Goal: Task Accomplishment & Management: Use online tool/utility

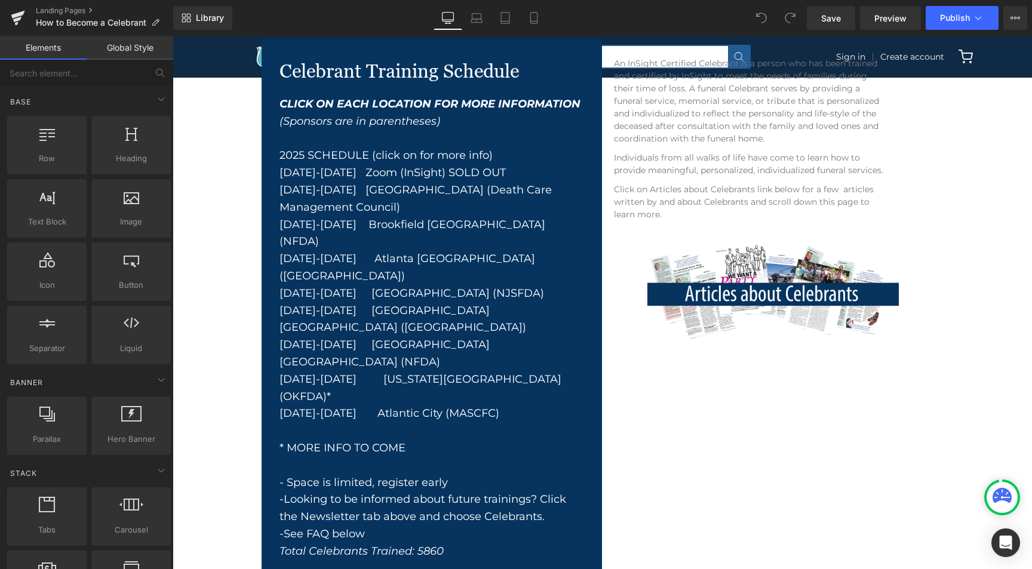
scroll to position [319, 0]
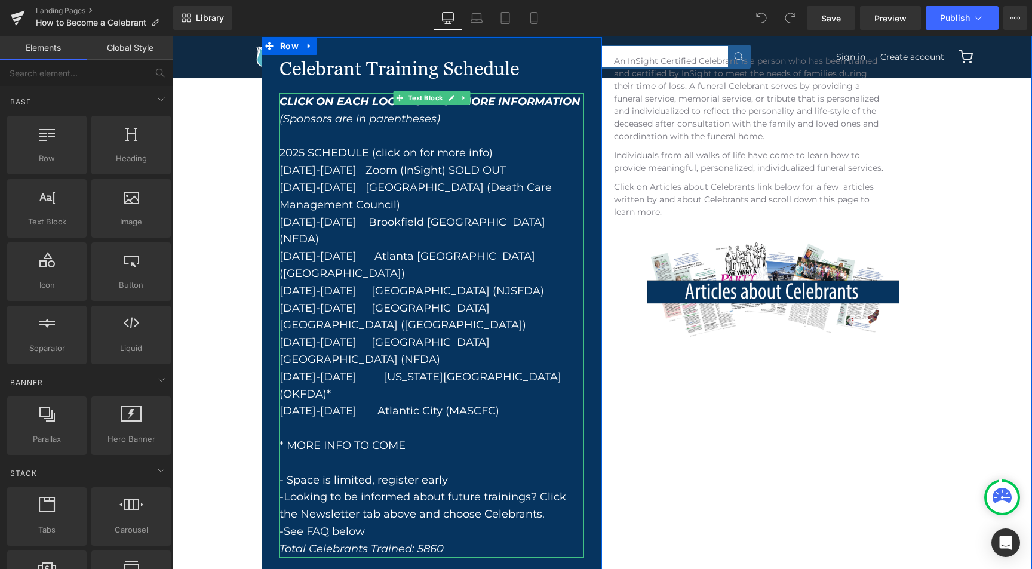
click at [475, 403] on div "Nov 10-12 Atlantic City (MASCFC)" at bounding box center [432, 411] width 305 height 17
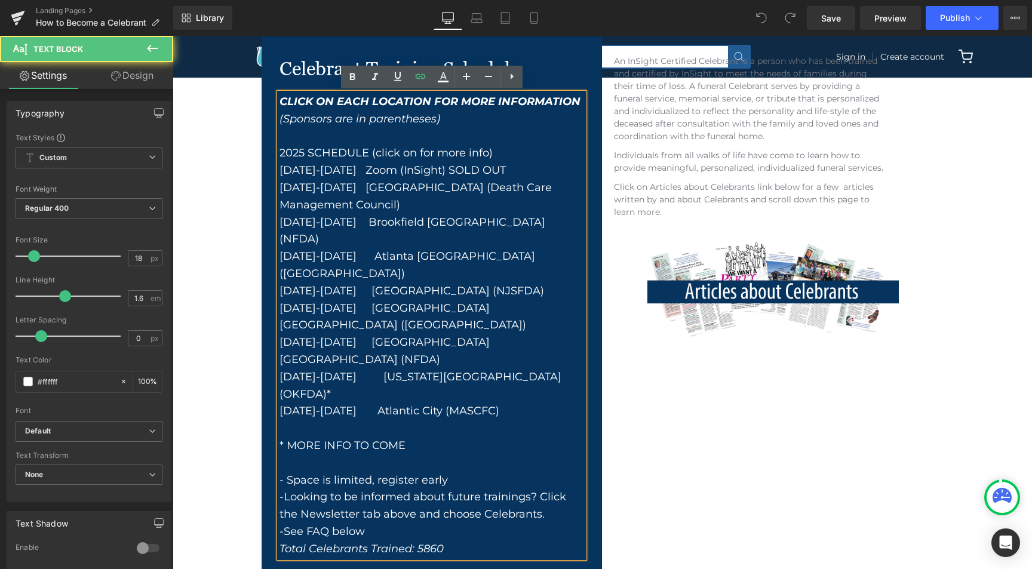
click at [474, 403] on div "Nov 10-12 Atlantic City (MASCFC)" at bounding box center [432, 411] width 305 height 17
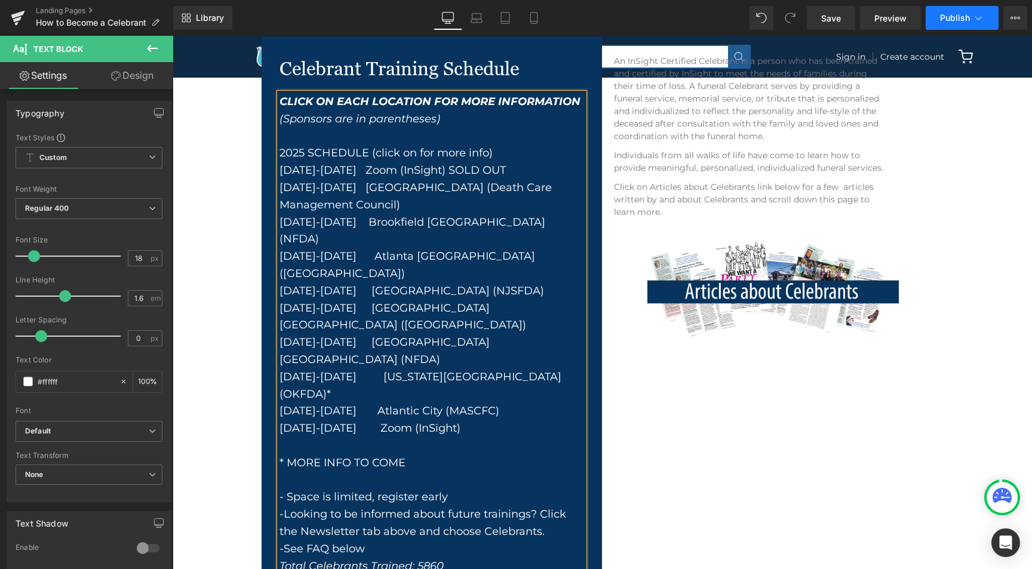
click at [960, 15] on span "Publish" at bounding box center [955, 18] width 30 height 10
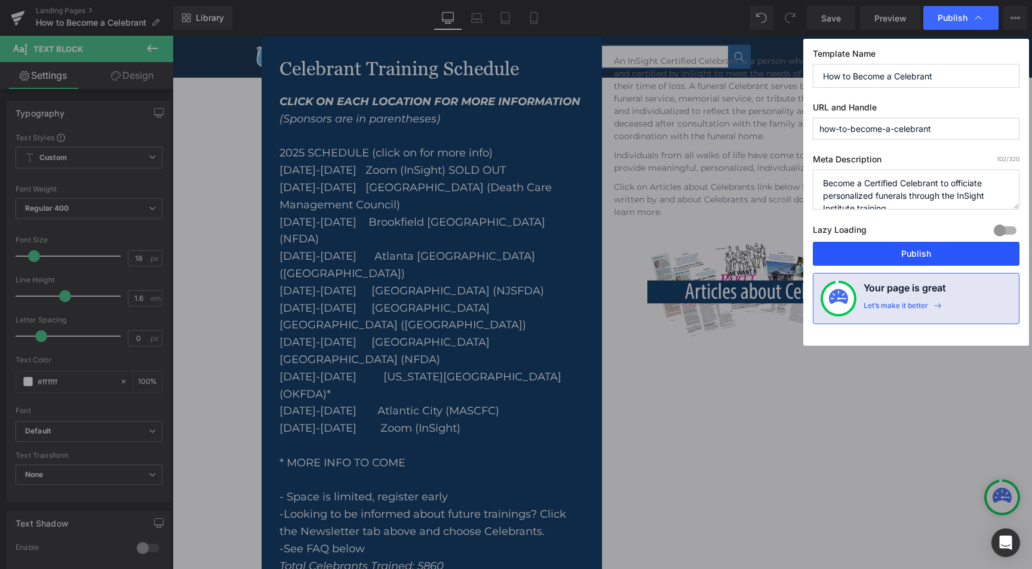
click at [882, 250] on button "Publish" at bounding box center [916, 254] width 207 height 24
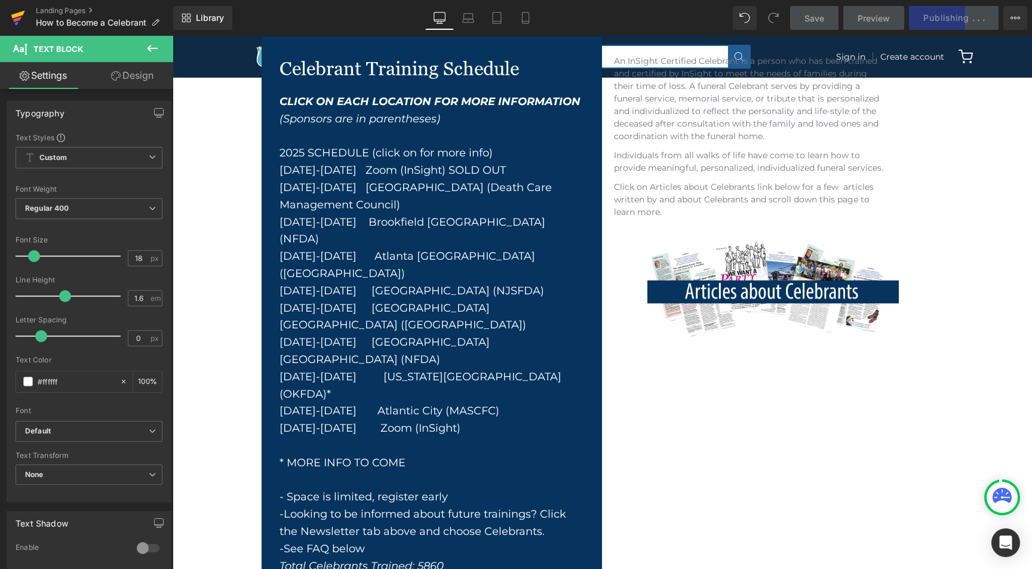
click at [14, 17] on icon at bounding box center [18, 15] width 14 height 8
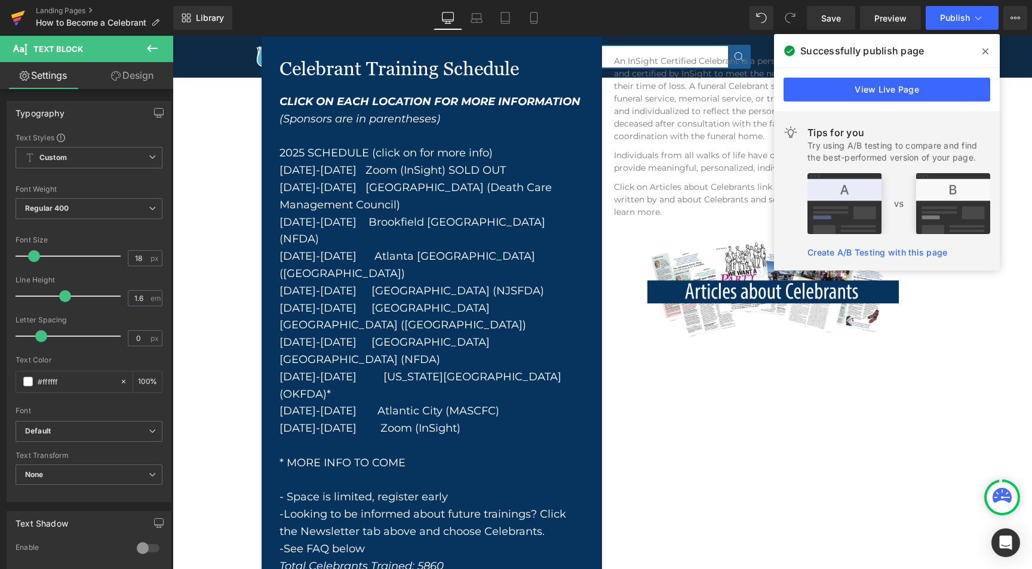
click at [23, 14] on icon at bounding box center [18, 15] width 14 height 8
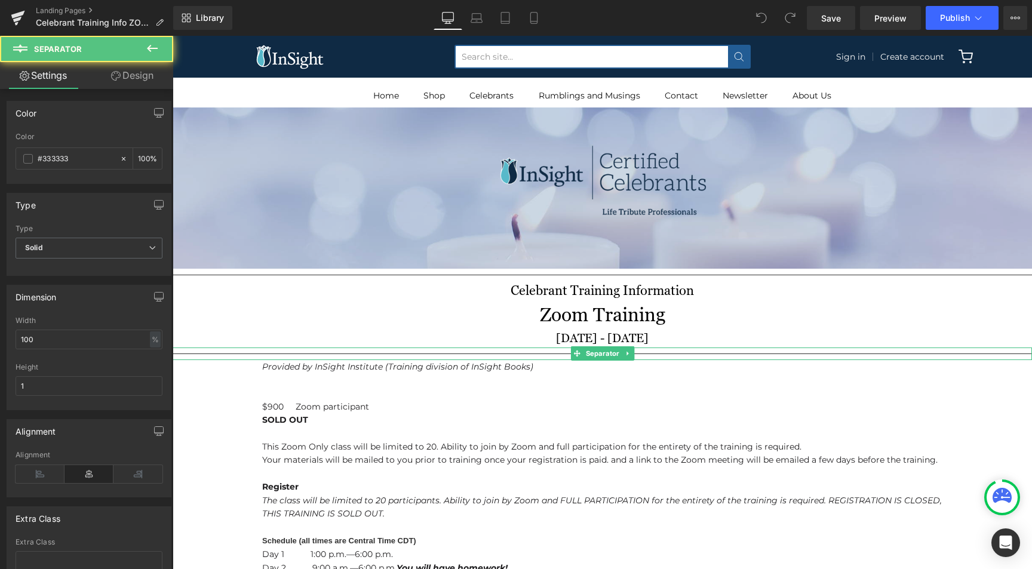
click at [702, 355] on hr at bounding box center [602, 357] width 859 height 7
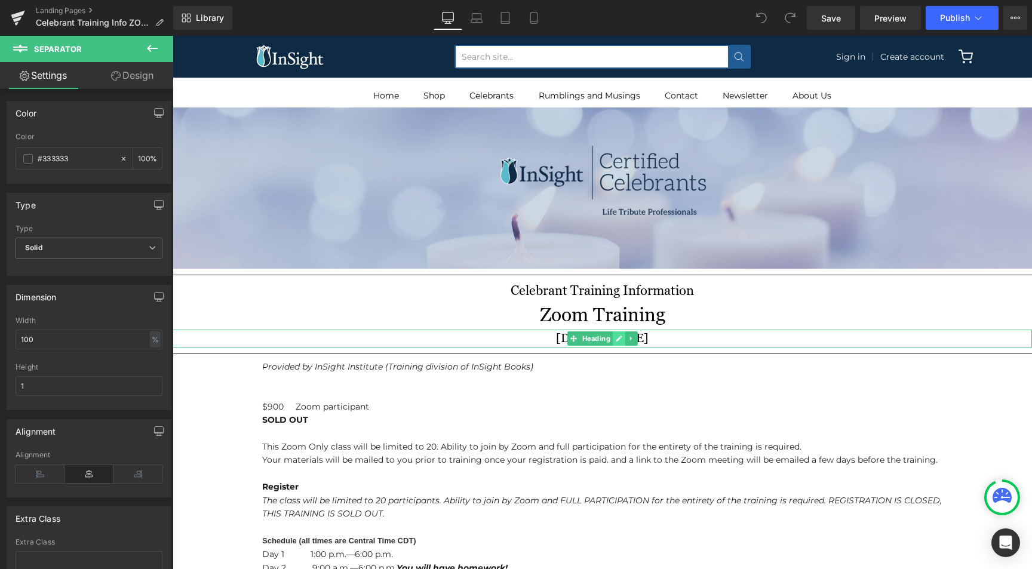
click at [618, 337] on icon at bounding box center [619, 338] width 7 height 7
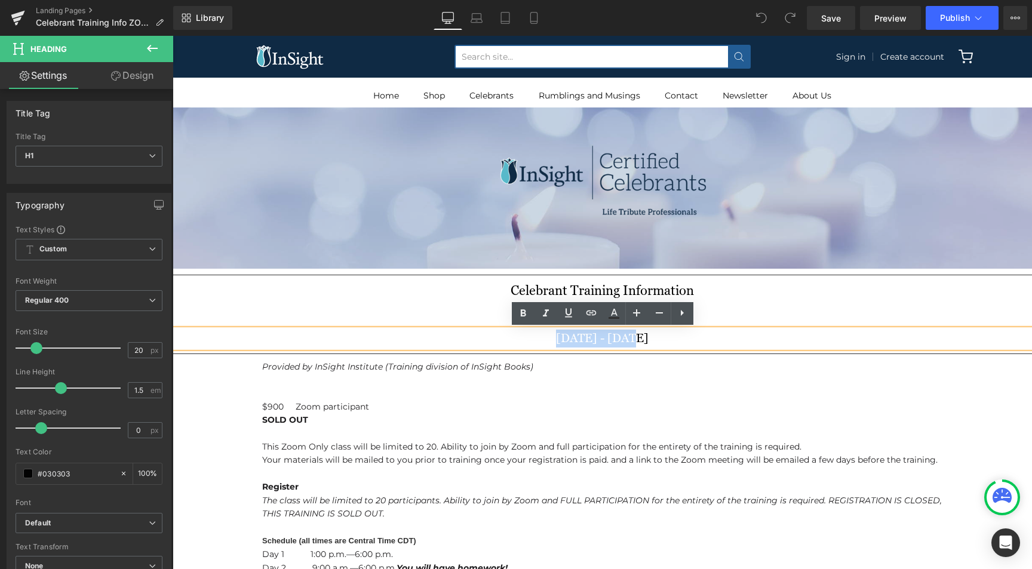
drag, startPoint x: 622, startPoint y: 337, endPoint x: 551, endPoint y: 331, distance: 71.3
click at [551, 331] on h1 "[DATE] - [DATE]" at bounding box center [602, 339] width 859 height 18
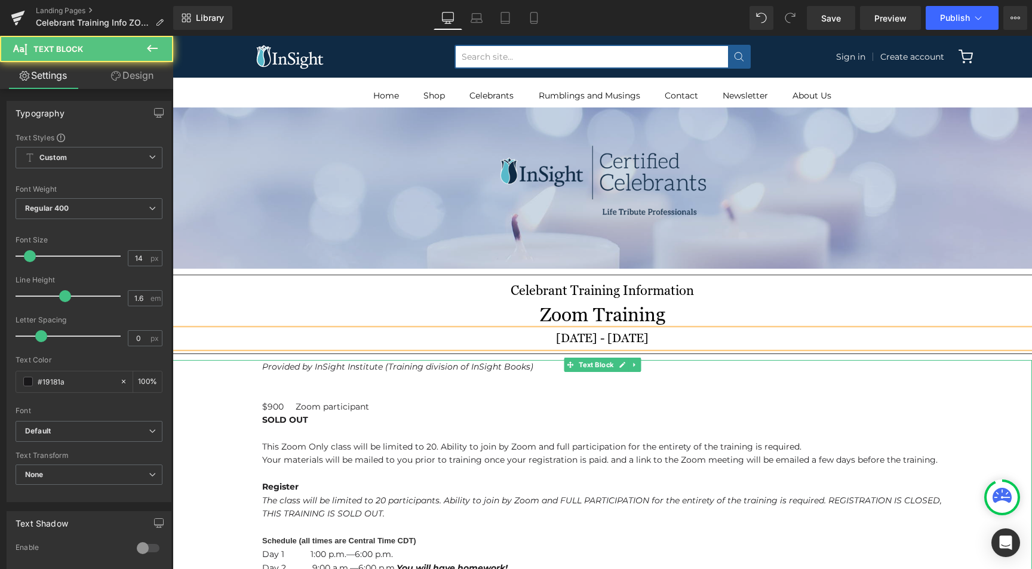
click at [306, 421] on strong "SOLD OUT" at bounding box center [285, 419] width 46 height 11
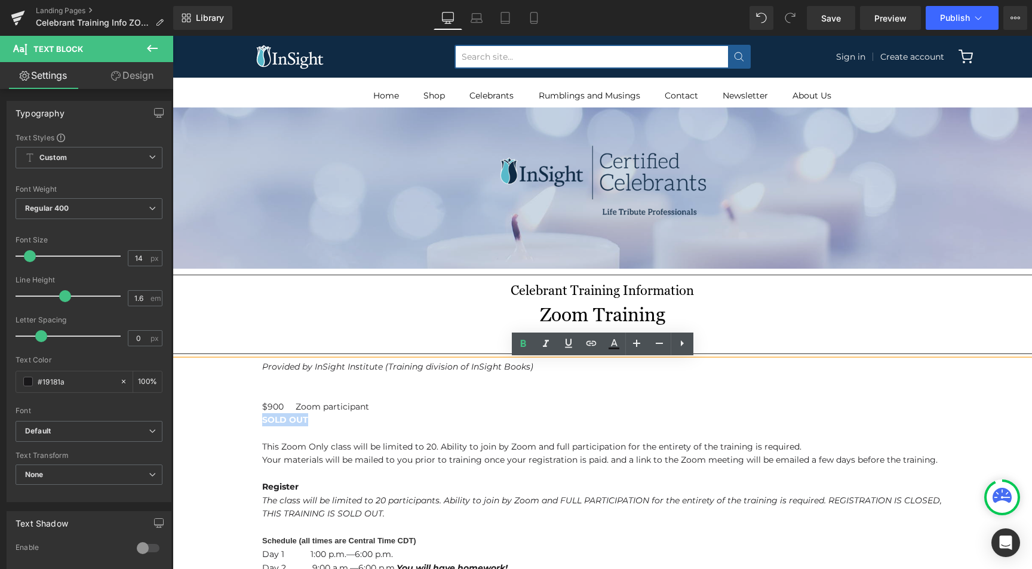
drag, startPoint x: 308, startPoint y: 422, endPoint x: 260, endPoint y: 420, distance: 47.2
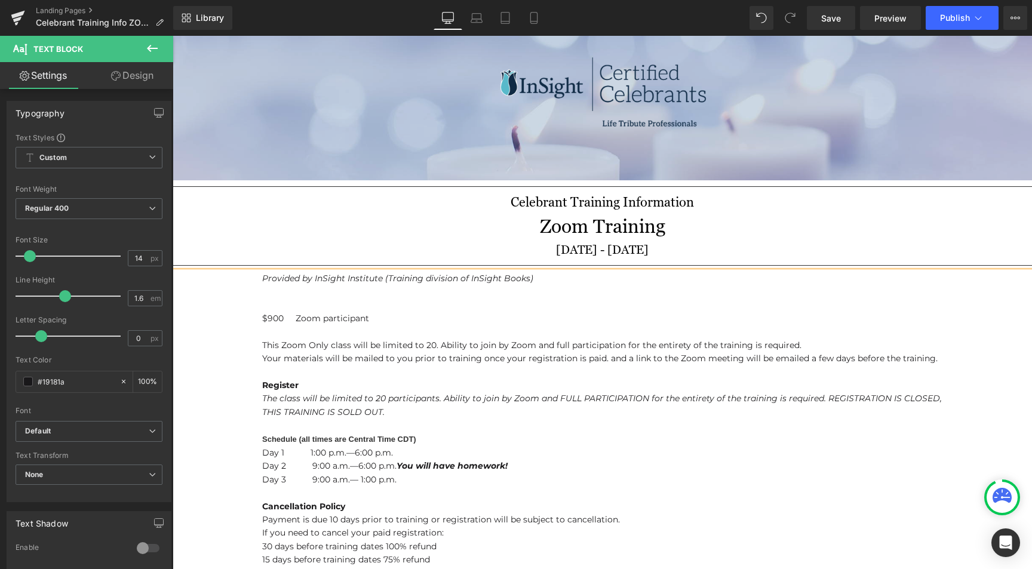
scroll to position [105, 0]
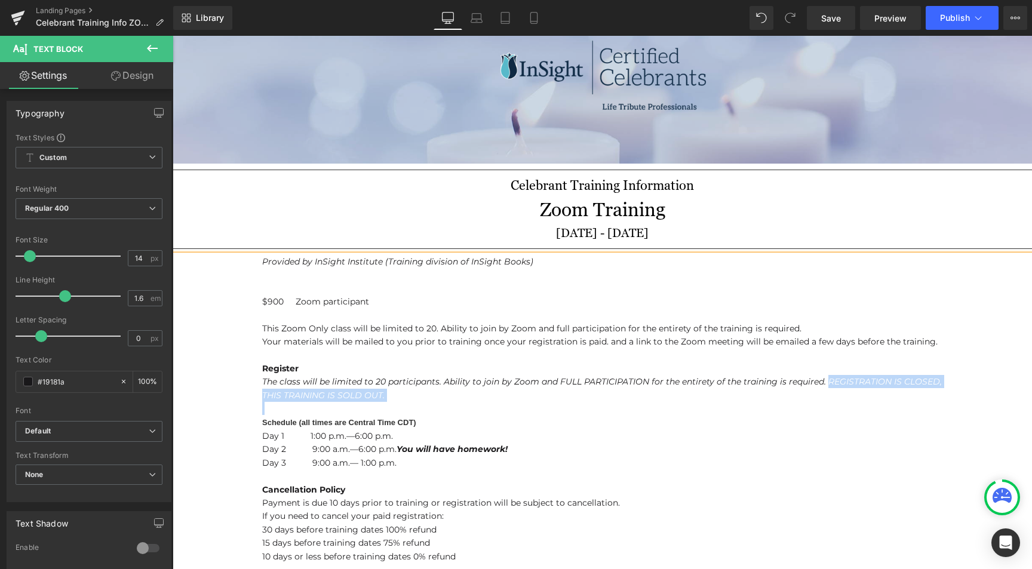
drag, startPoint x: 825, startPoint y: 382, endPoint x: 832, endPoint y: 402, distance: 21.5
click at [832, 402] on div "Provided by InSight Institute (Training division of InSight Books) $900 Zoom pa…" at bounding box center [602, 530] width 859 height 550
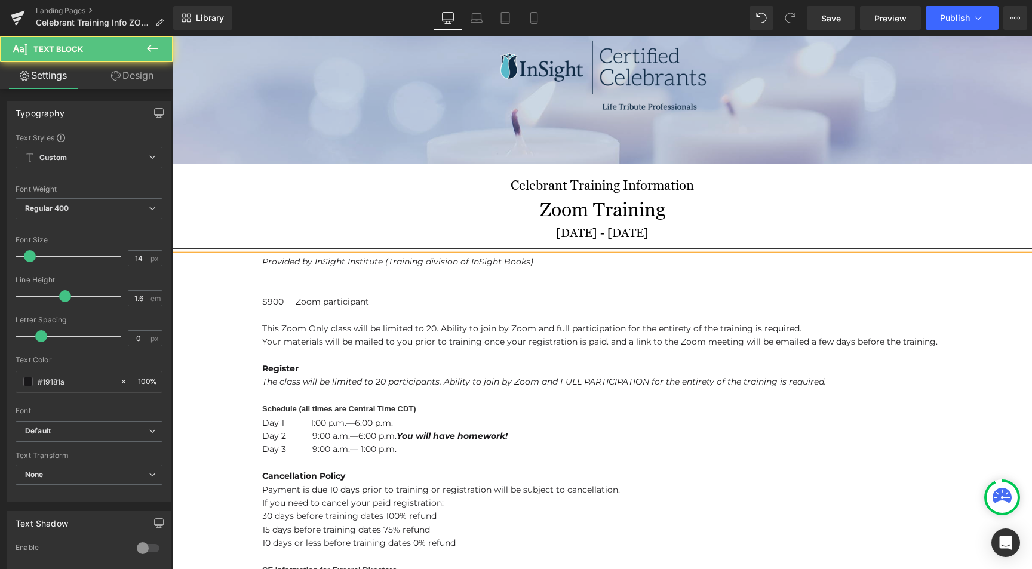
click at [290, 370] on b "Register" at bounding box center [280, 368] width 36 height 11
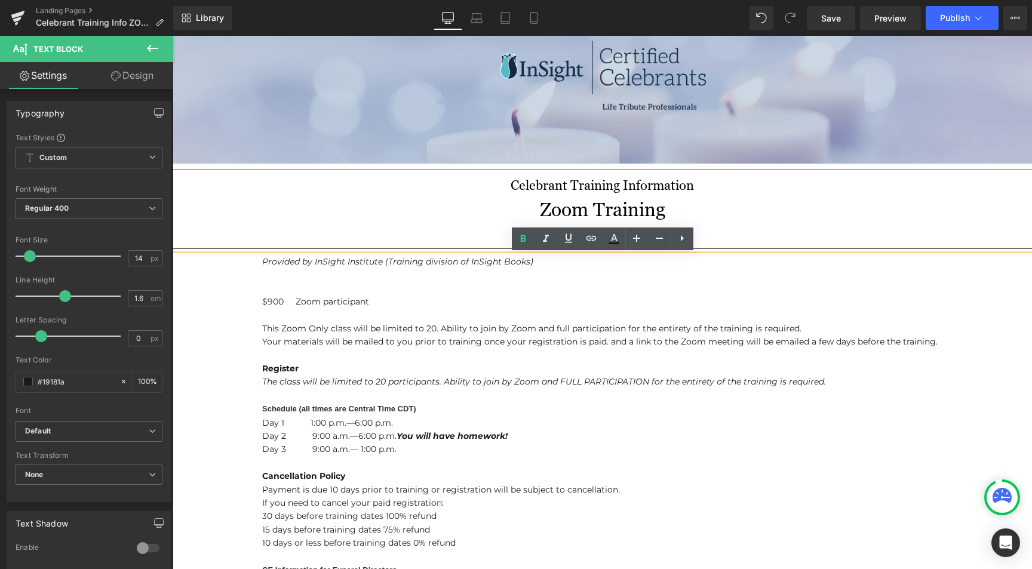
click at [282, 409] on strong "Schedule (all times are Central Time CDT)" at bounding box center [339, 408] width 154 height 9
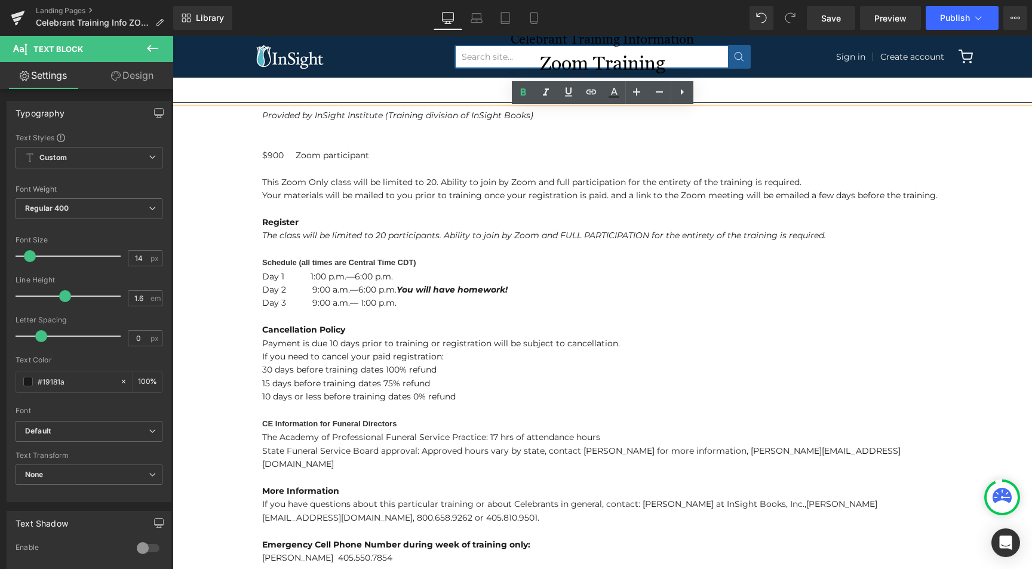
scroll to position [254, 0]
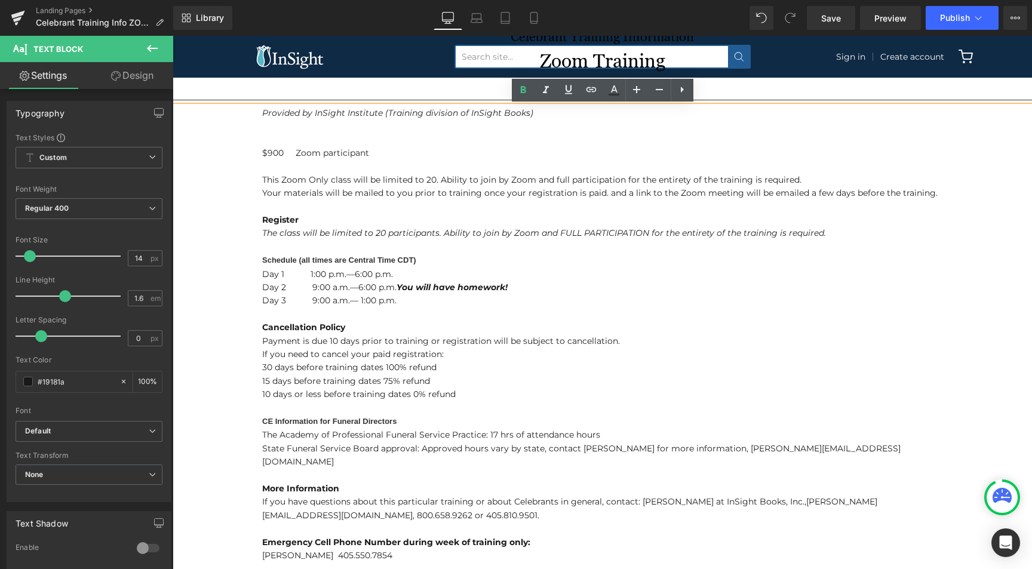
click at [281, 219] on b "Register" at bounding box center [280, 219] width 36 height 11
click at [277, 259] on strong "Schedule (all times are Central Time CDT)" at bounding box center [339, 260] width 154 height 9
drag, startPoint x: 262, startPoint y: 258, endPoint x: 427, endPoint y: 256, distance: 165.4
click at [427, 256] on p "Schedule (all times are Central Time CDT)" at bounding box center [602, 260] width 680 height 14
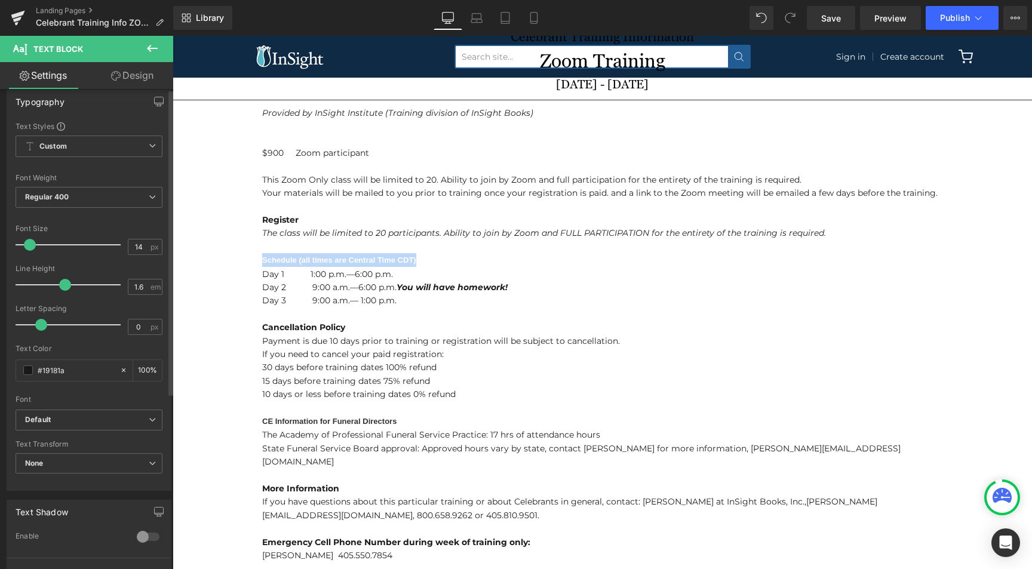
scroll to position [0, 0]
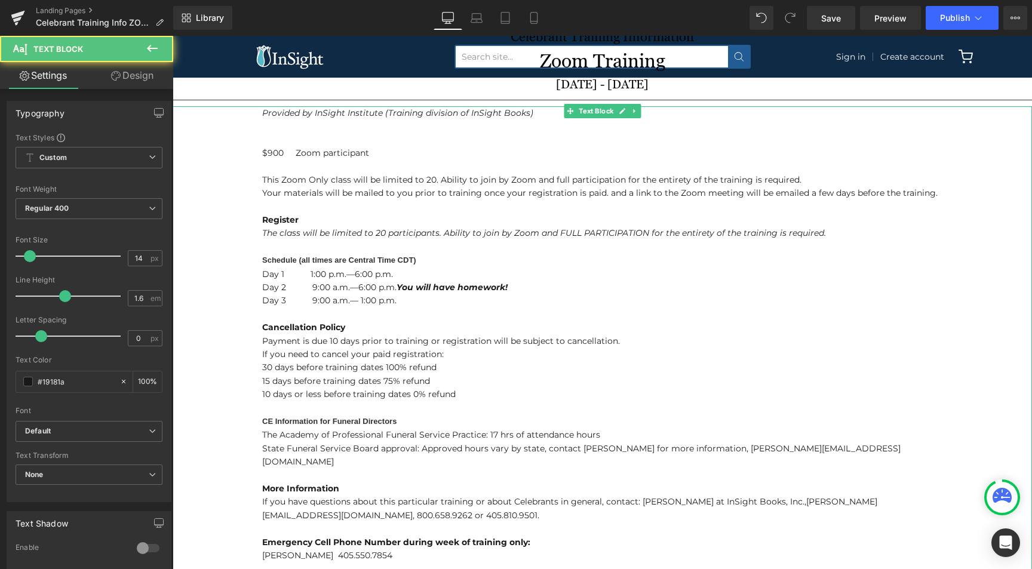
click at [282, 220] on b "Register" at bounding box center [280, 219] width 36 height 11
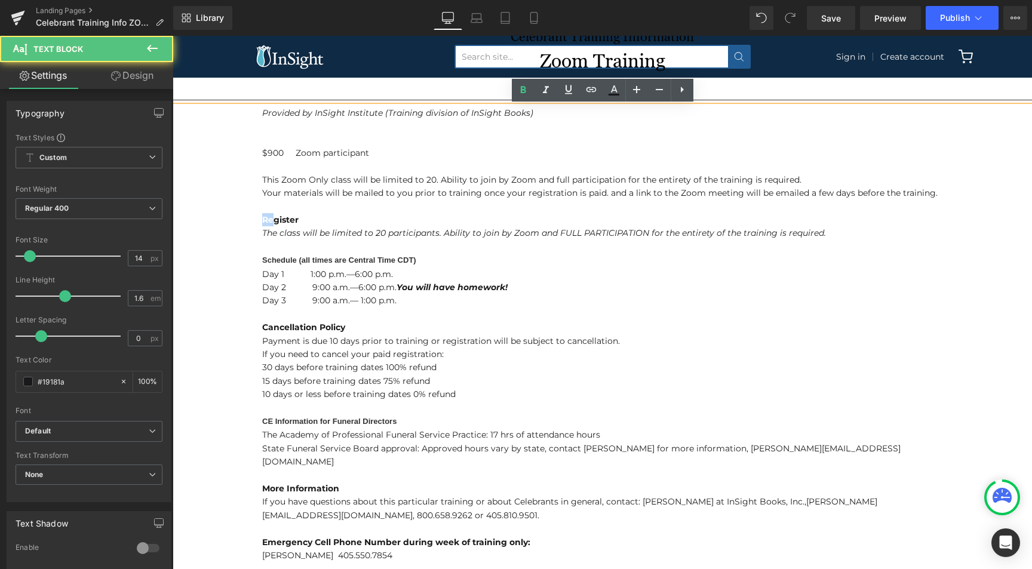
drag, startPoint x: 271, startPoint y: 220, endPoint x: 260, endPoint y: 219, distance: 10.8
click at [260, 219] on div "Provided by InSight Institute (Training division of InSight Books) $900 Zoom pa…" at bounding box center [602, 374] width 859 height 536
copy b "Re"
click at [261, 259] on div "Provided by InSight Institute (Training division of InSight Books) $900 Zoom pa…" at bounding box center [602, 374] width 859 height 536
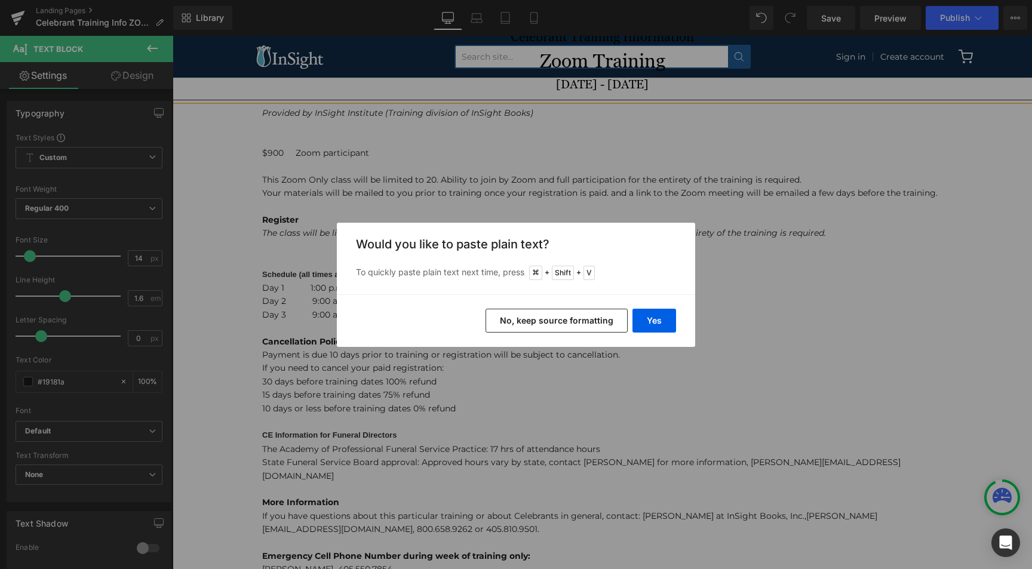
click at [600, 321] on button "No, keep source formatting" at bounding box center [557, 321] width 142 height 24
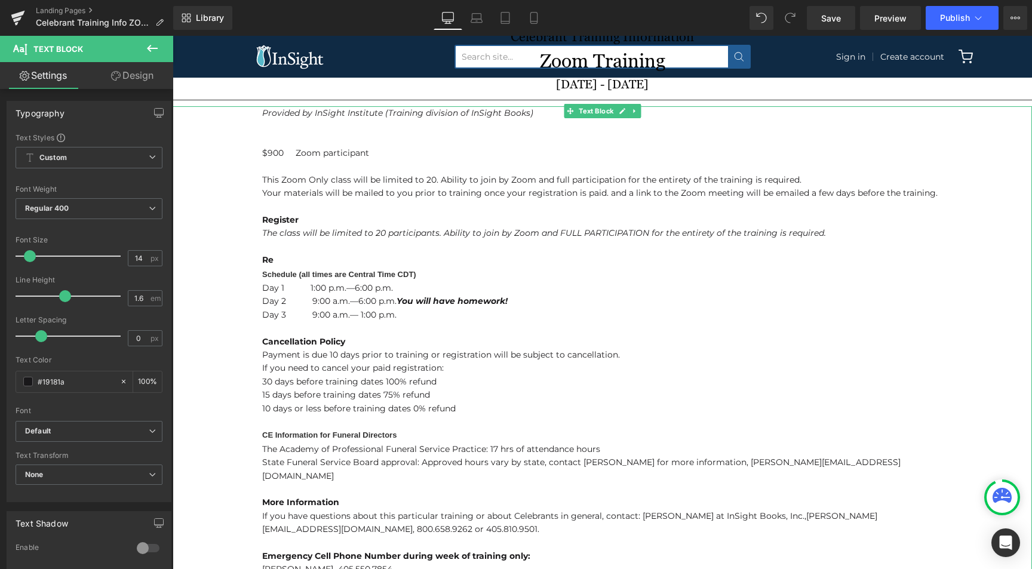
click at [274, 259] on p "Re" at bounding box center [602, 260] width 680 height 14
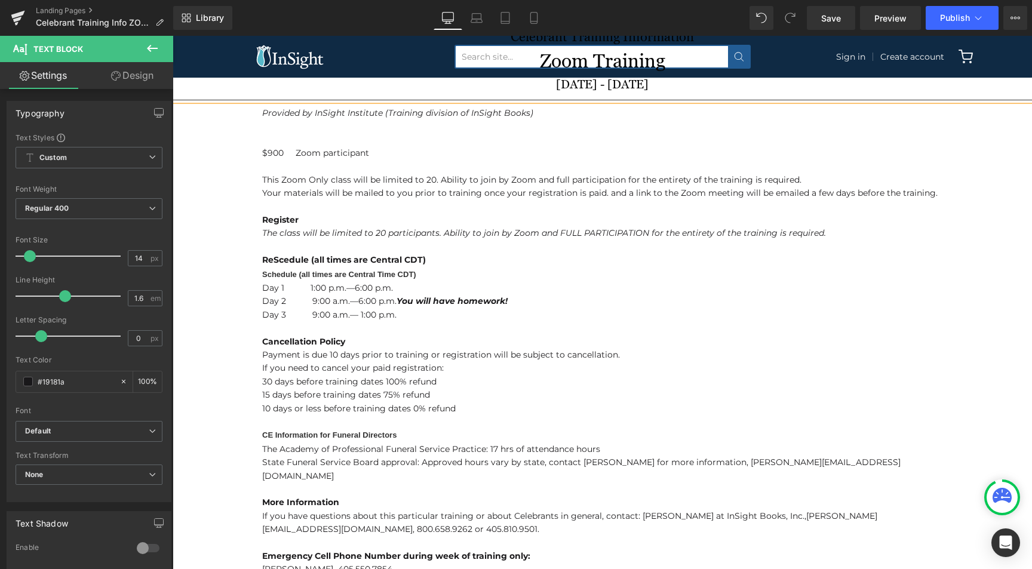
click at [274, 258] on span "ReScedule (all times are Central CDT)" at bounding box center [344, 259] width 164 height 11
drag, startPoint x: 263, startPoint y: 272, endPoint x: 425, endPoint y: 269, distance: 162.5
click at [425, 269] on p "Schedule (all times are Central Time CDT)" at bounding box center [602, 275] width 680 height 14
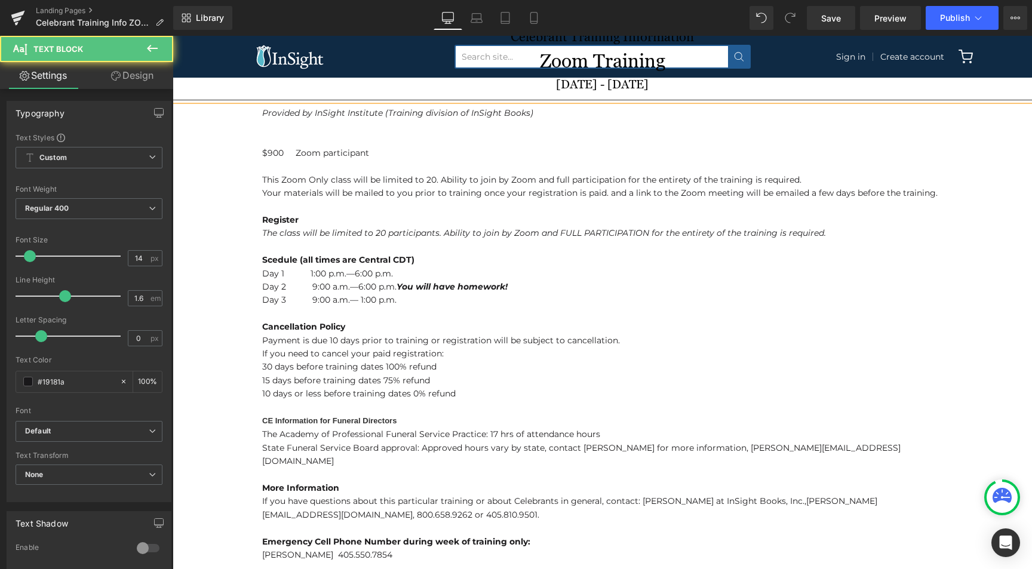
click at [405, 259] on span "Scedule (all times are Central CDT)" at bounding box center [338, 259] width 152 height 11
click at [272, 257] on span "Scedule (all times are Central CST)" at bounding box center [337, 259] width 151 height 11
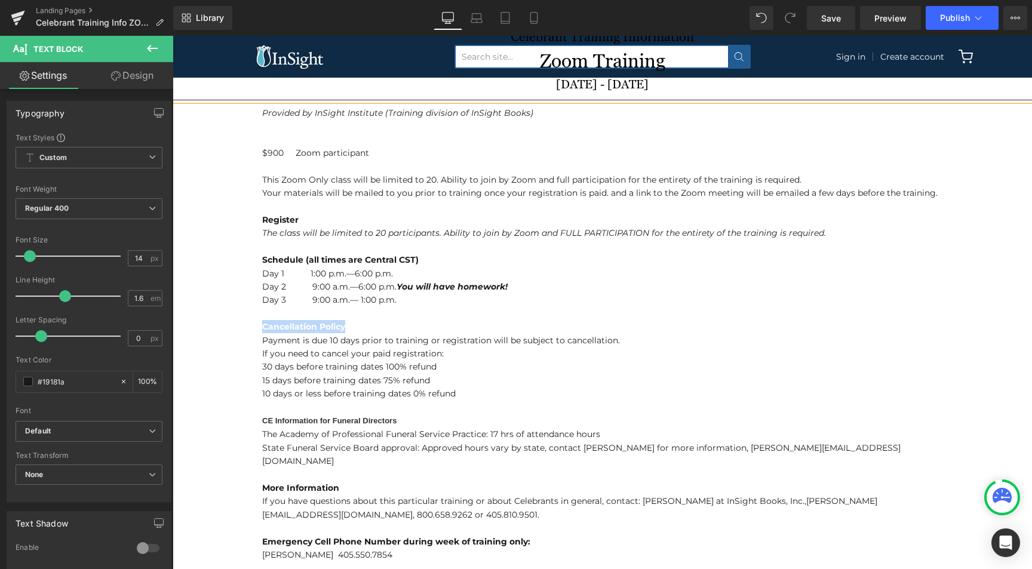
drag, startPoint x: 262, startPoint y: 327, endPoint x: 348, endPoint y: 327, distance: 85.4
click at [348, 327] on p "Cancellation Policy" at bounding box center [602, 326] width 680 height 13
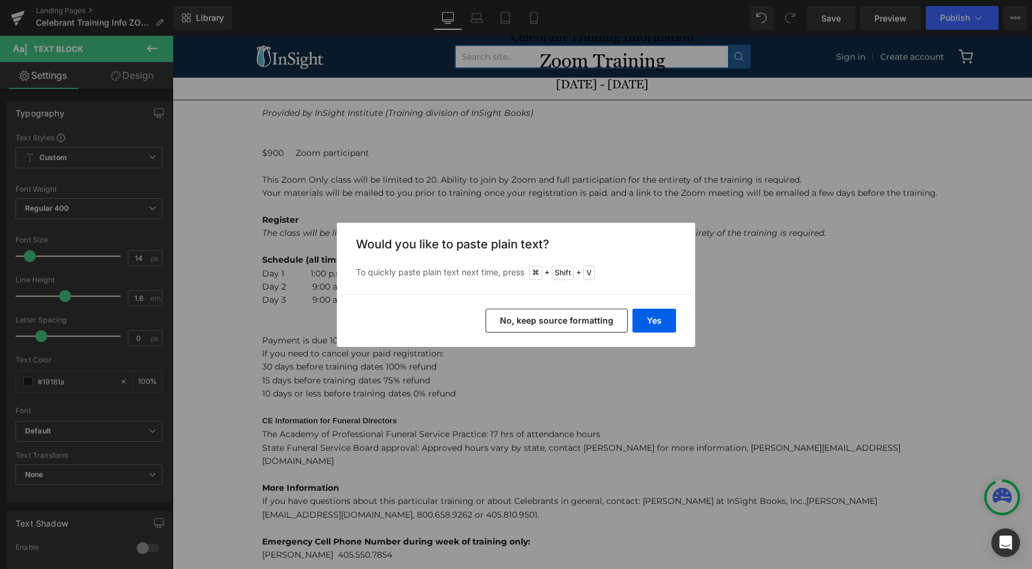
click at [529, 324] on button "No, keep source formatting" at bounding box center [557, 321] width 142 height 24
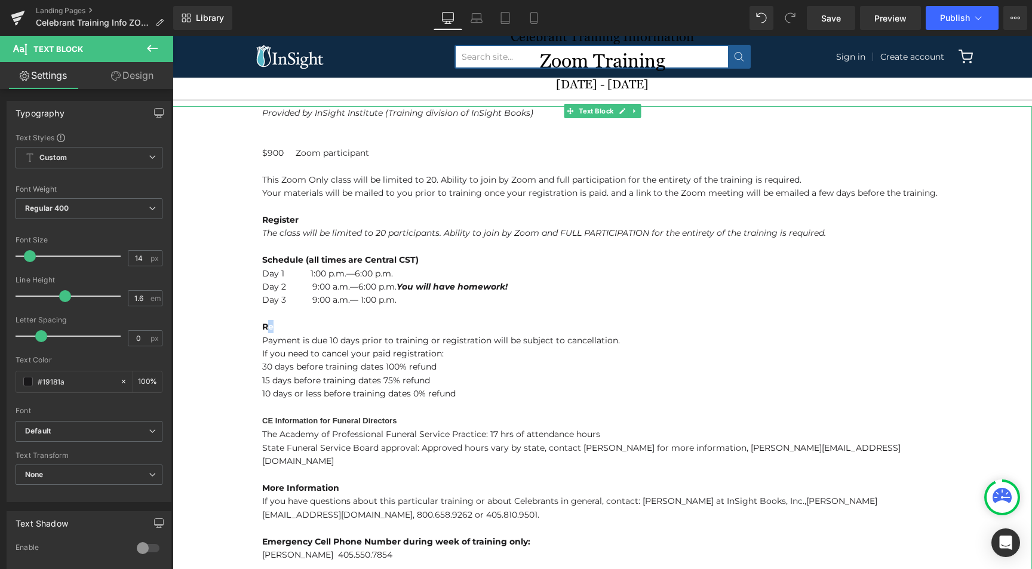
drag, startPoint x: 275, startPoint y: 326, endPoint x: 266, endPoint y: 326, distance: 9.6
click at [266, 326] on p "Re" at bounding box center [602, 326] width 680 height 13
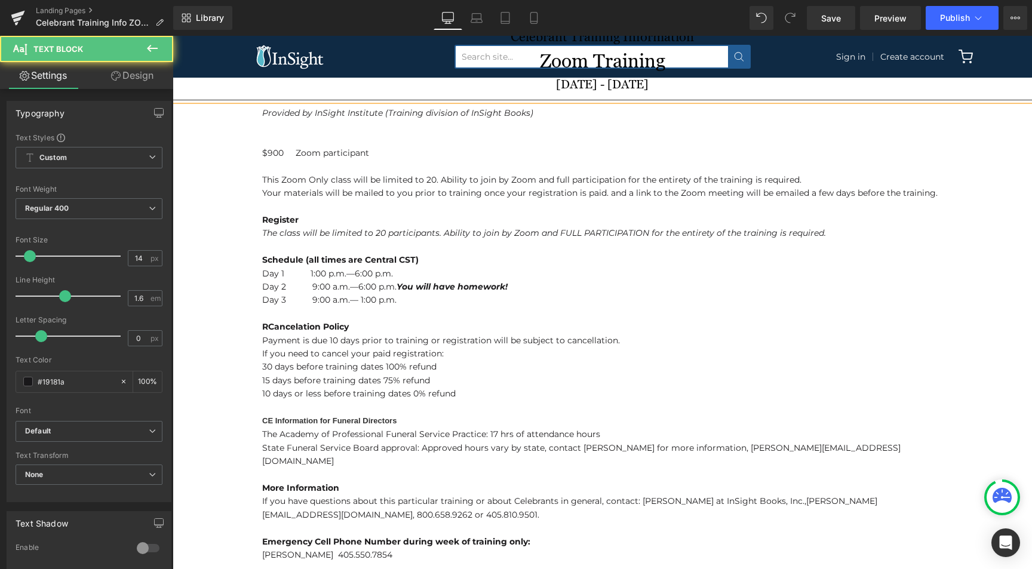
click at [269, 324] on span "RCancelation Policy" at bounding box center [305, 326] width 87 height 11
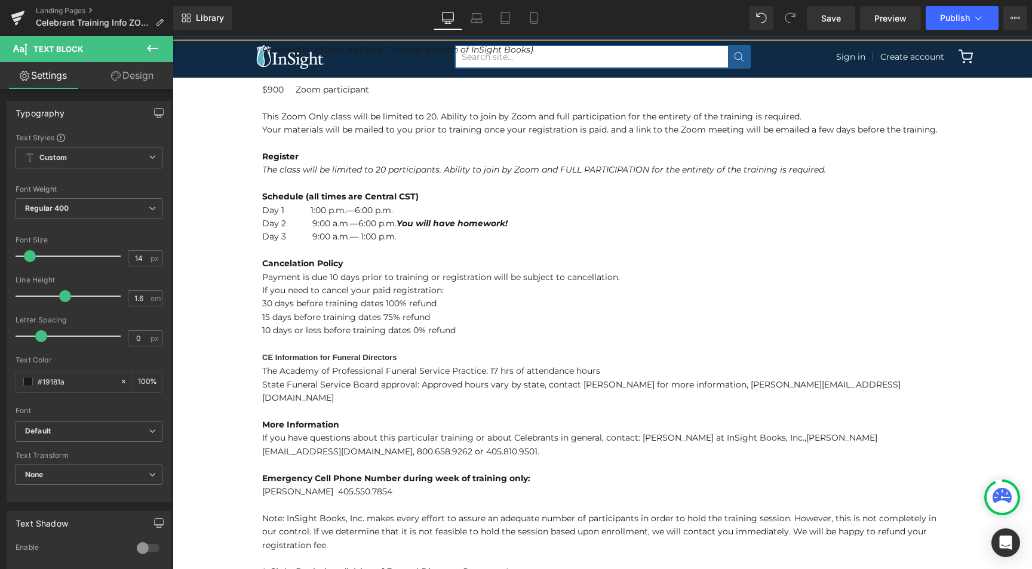
scroll to position [325, 0]
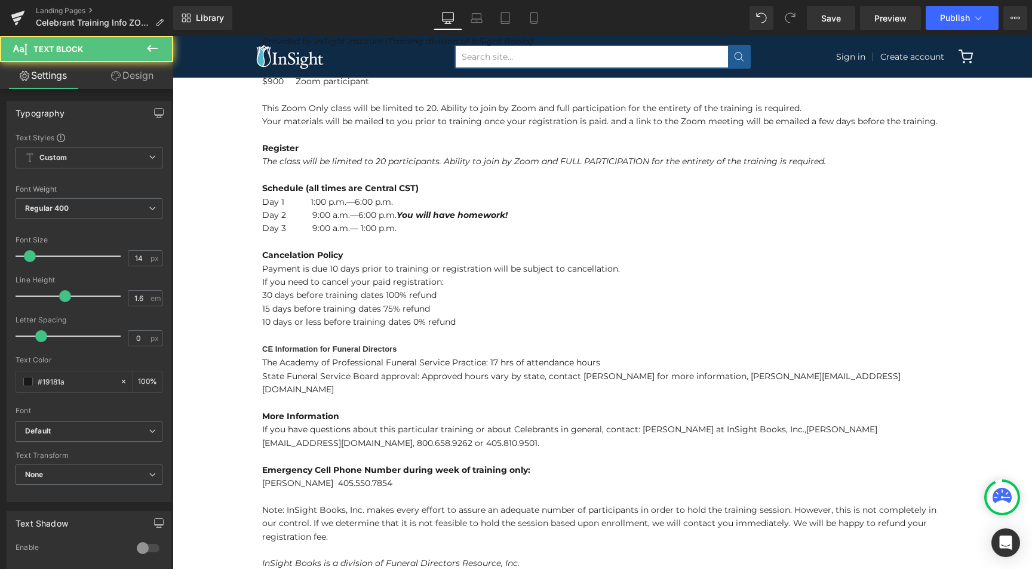
click at [262, 347] on strong "CE Information for Funeral Directors" at bounding box center [329, 349] width 134 height 9
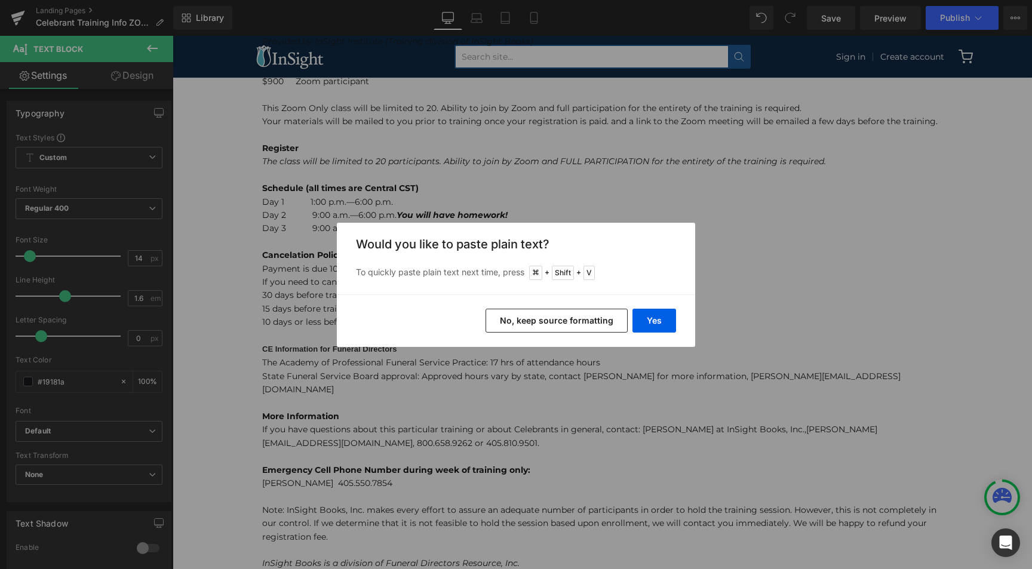
click at [529, 321] on button "No, keep source formatting" at bounding box center [557, 321] width 142 height 24
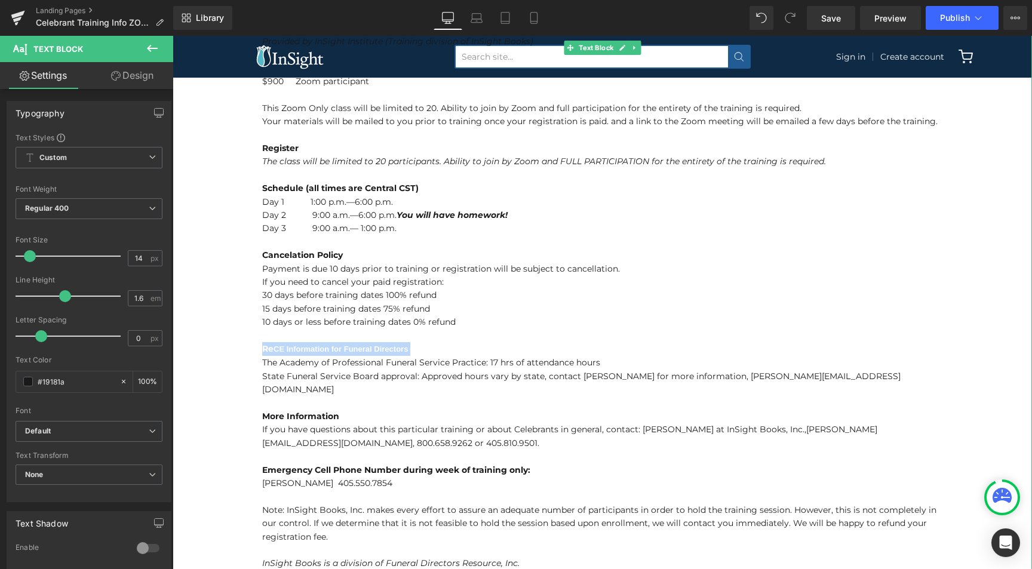
drag, startPoint x: 417, startPoint y: 349, endPoint x: 259, endPoint y: 342, distance: 157.8
click at [259, 342] on div "Provided by InSight Institute (Training division of InSight Books) $900 Zoom pa…" at bounding box center [602, 303] width 859 height 536
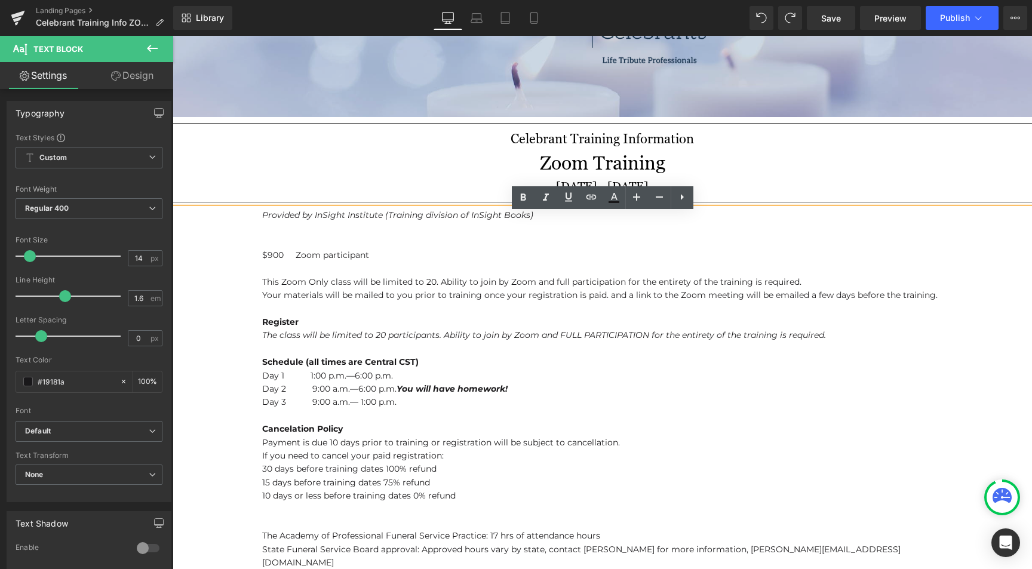
scroll to position [144, 0]
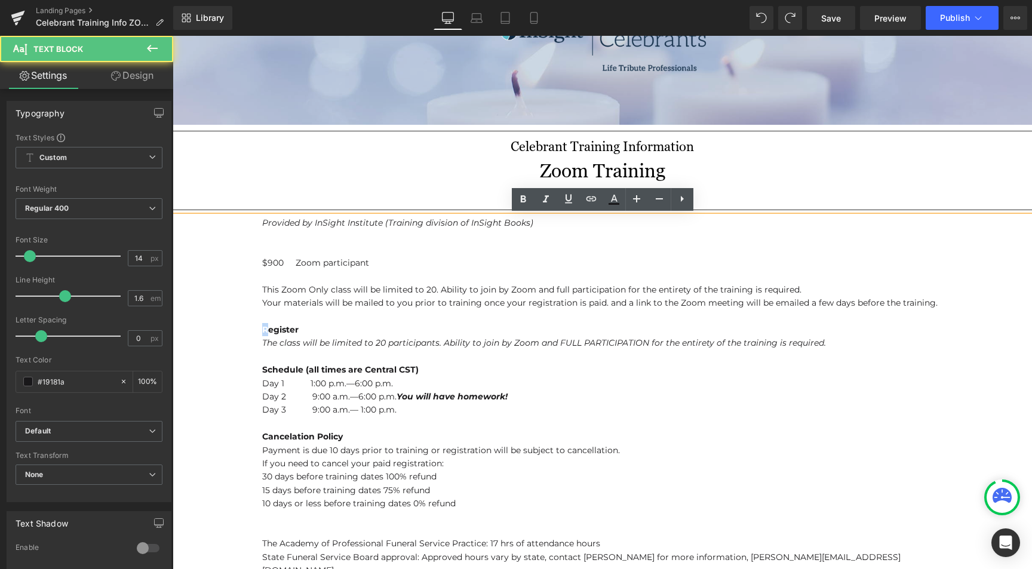
drag, startPoint x: 270, startPoint y: 328, endPoint x: 260, endPoint y: 326, distance: 9.7
click at [260, 326] on div "Provided by InSight Institute (Training division of InSight Books) $900 Zoom pa…" at bounding box center [602, 483] width 859 height 535
copy b "R"
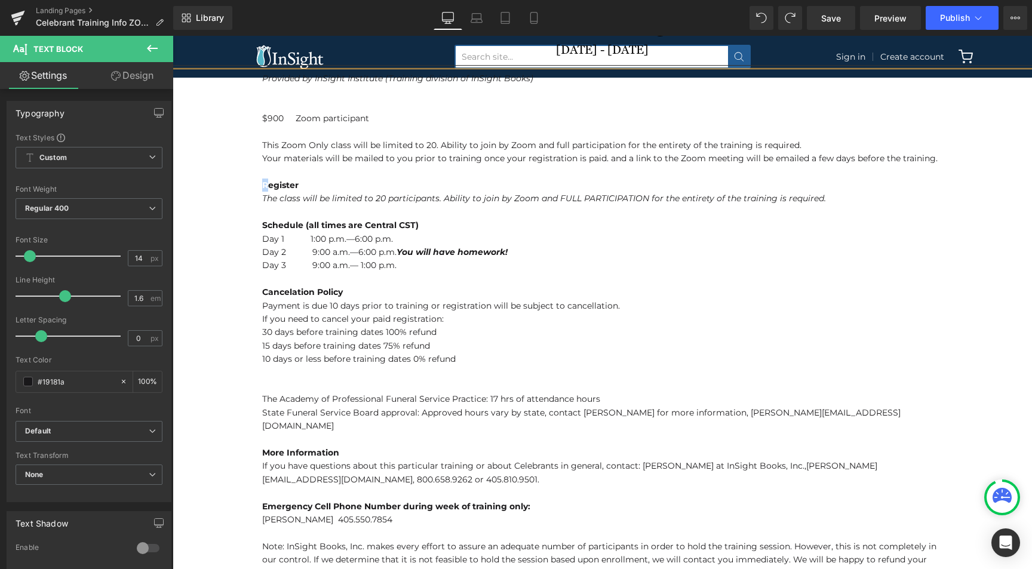
scroll to position [303, 0]
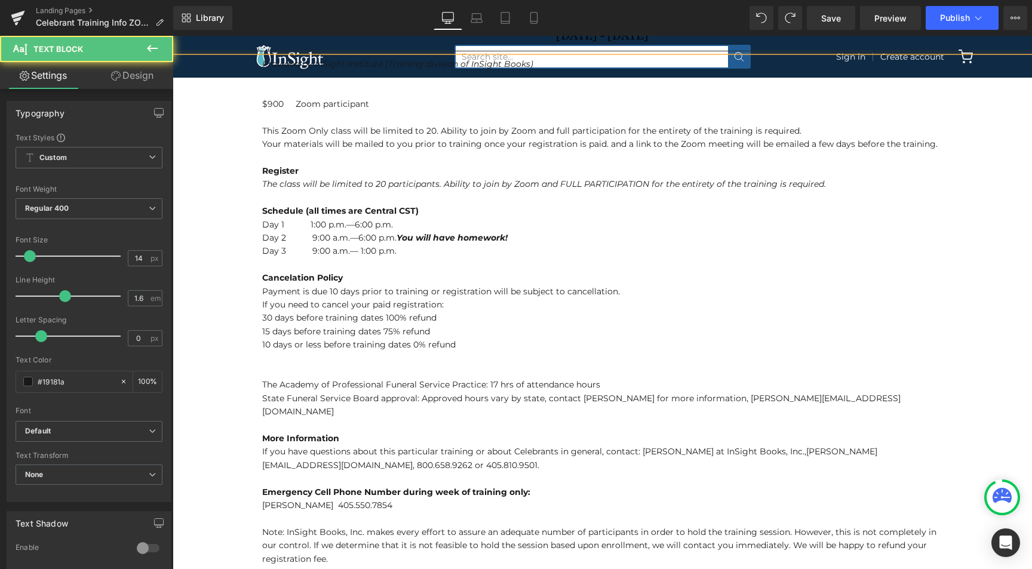
click at [266, 374] on p at bounding box center [602, 371] width 680 height 13
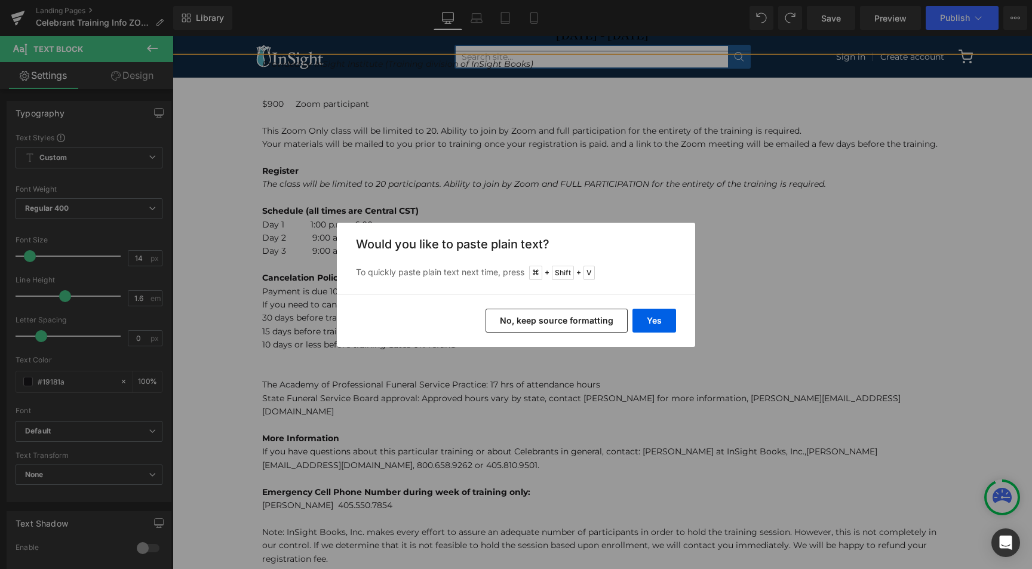
click at [535, 321] on button "No, keep source formatting" at bounding box center [557, 321] width 142 height 24
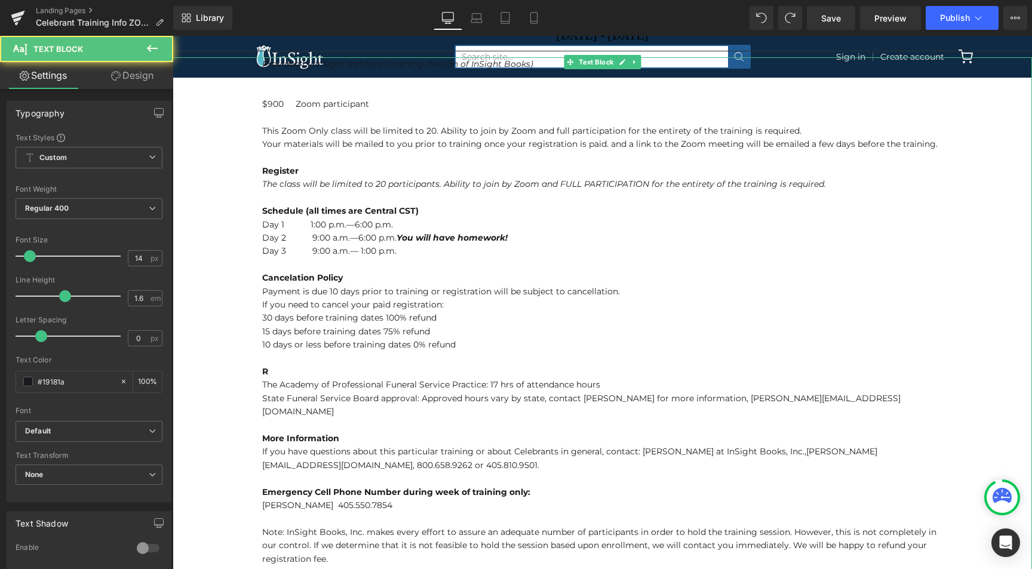
click at [272, 374] on p "R" at bounding box center [602, 371] width 680 height 13
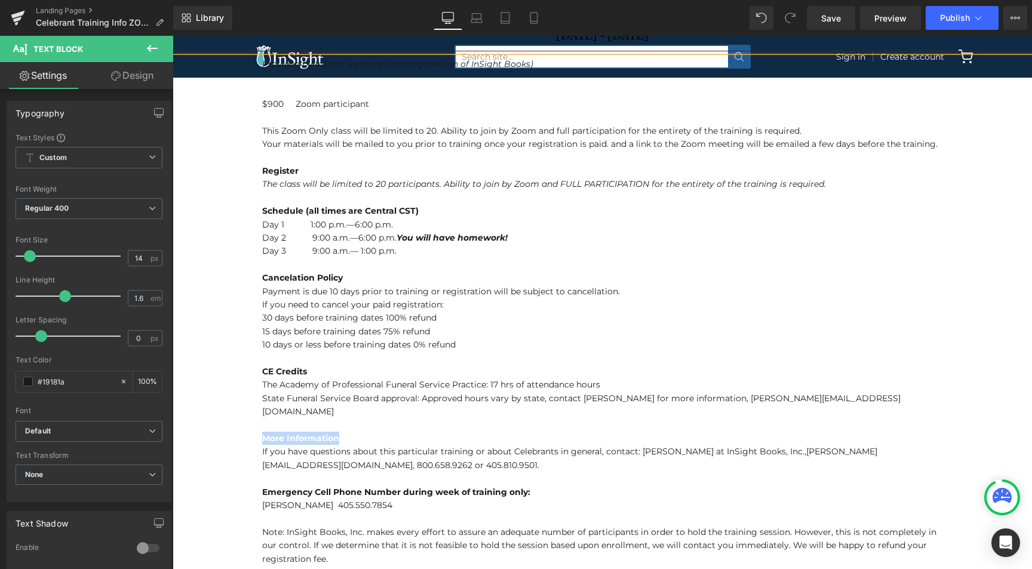
drag, startPoint x: 345, startPoint y: 425, endPoint x: 257, endPoint y: 423, distance: 87.2
click at [257, 423] on div "Provided by InSight Institute (Training division of InSight Books) $900 Zoom pa…" at bounding box center [602, 324] width 859 height 535
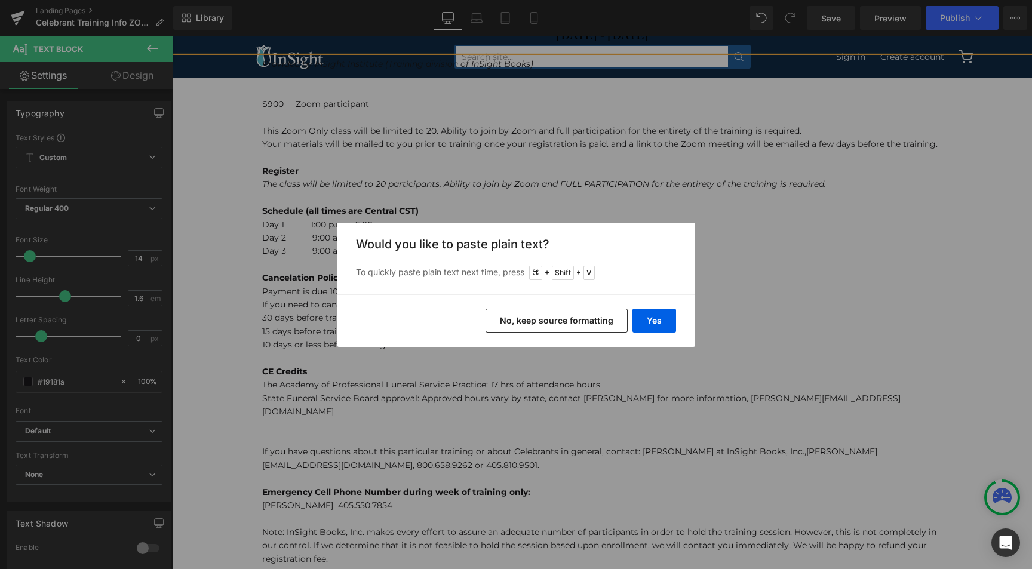
click at [572, 320] on button "No, keep source formatting" at bounding box center [557, 321] width 142 height 24
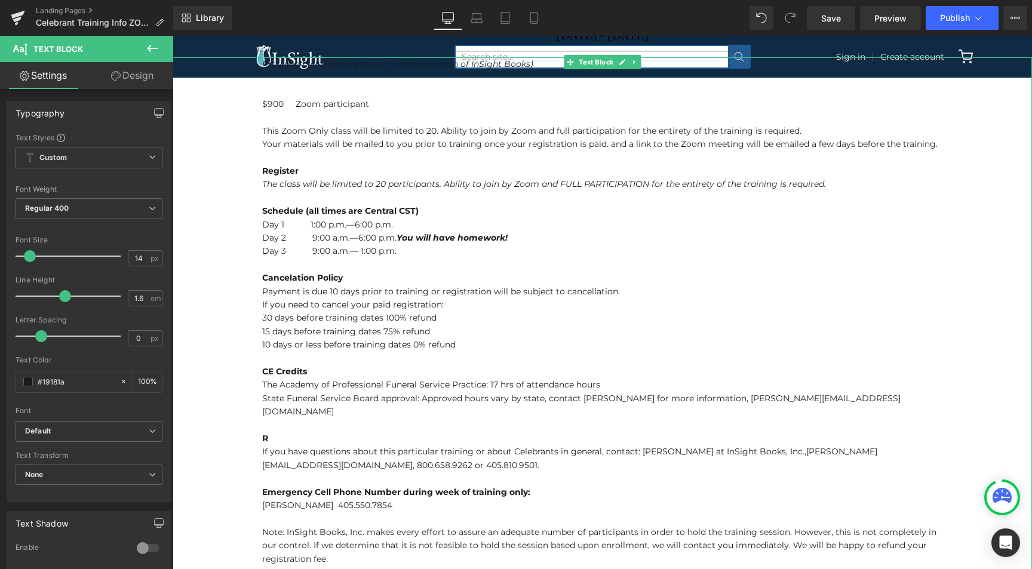
click at [275, 432] on p "R If you have questions about this particular training or about Celebrants in g…" at bounding box center [602, 452] width 680 height 40
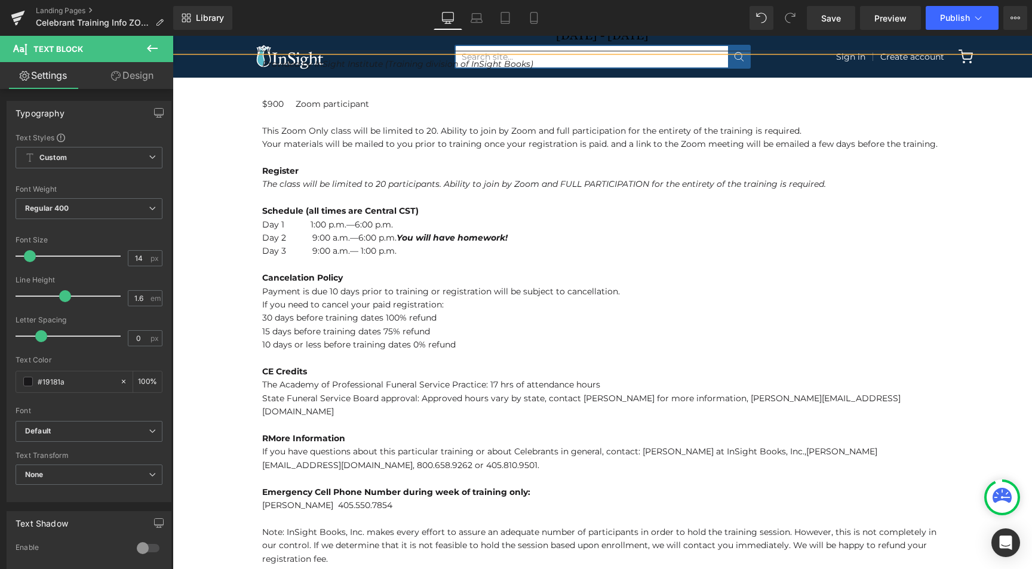
click at [269, 433] on span "RMore Information" at bounding box center [303, 438] width 83 height 11
drag, startPoint x: 263, startPoint y: 477, endPoint x: 533, endPoint y: 477, distance: 269.4
click at [533, 486] on p "Emergency Cell Phone Number during week of training only: Glenda Stansbury 405.…" at bounding box center [602, 499] width 680 height 27
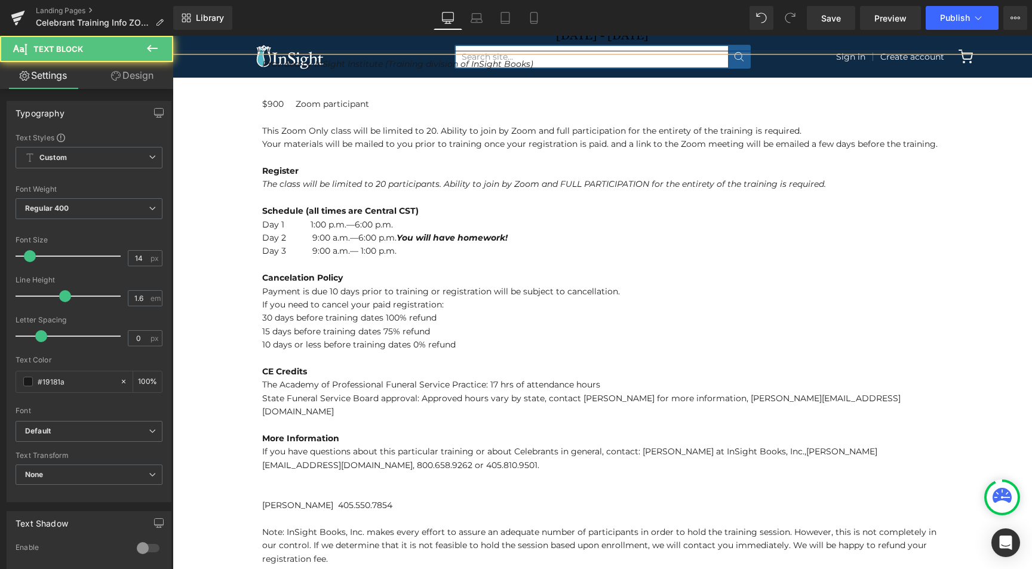
click at [262, 486] on p "[PERSON_NAME] 405.550.7854" at bounding box center [602, 499] width 680 height 27
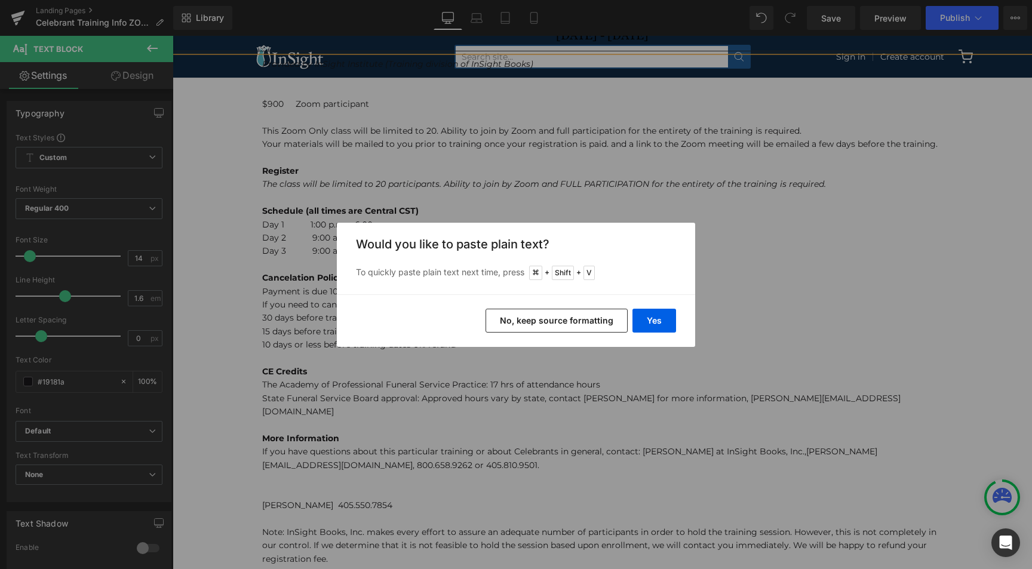
click at [583, 315] on button "No, keep source formatting" at bounding box center [557, 321] width 142 height 24
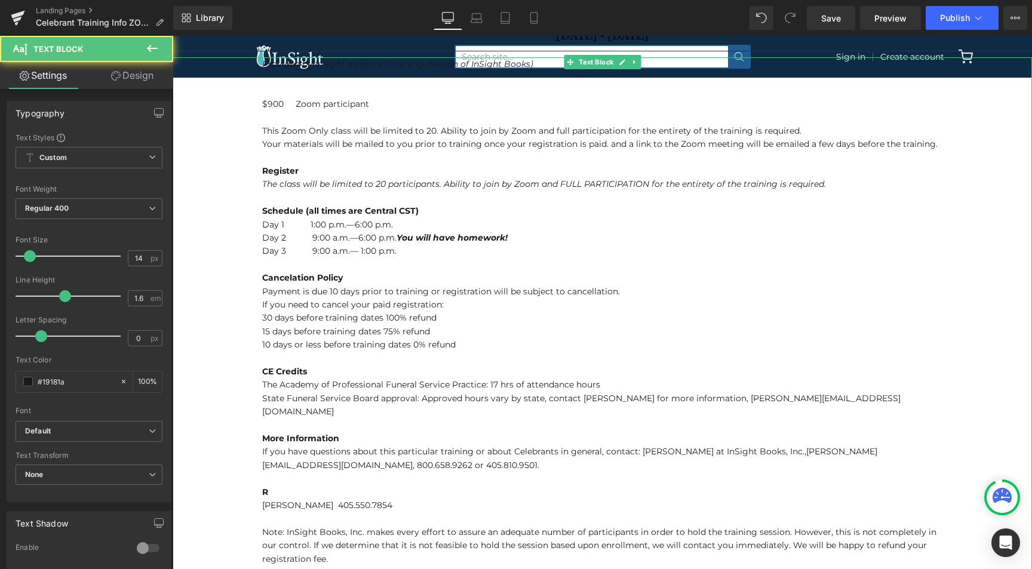
click at [279, 486] on p "R Glenda Stansbury 405.550.7854" at bounding box center [602, 499] width 680 height 27
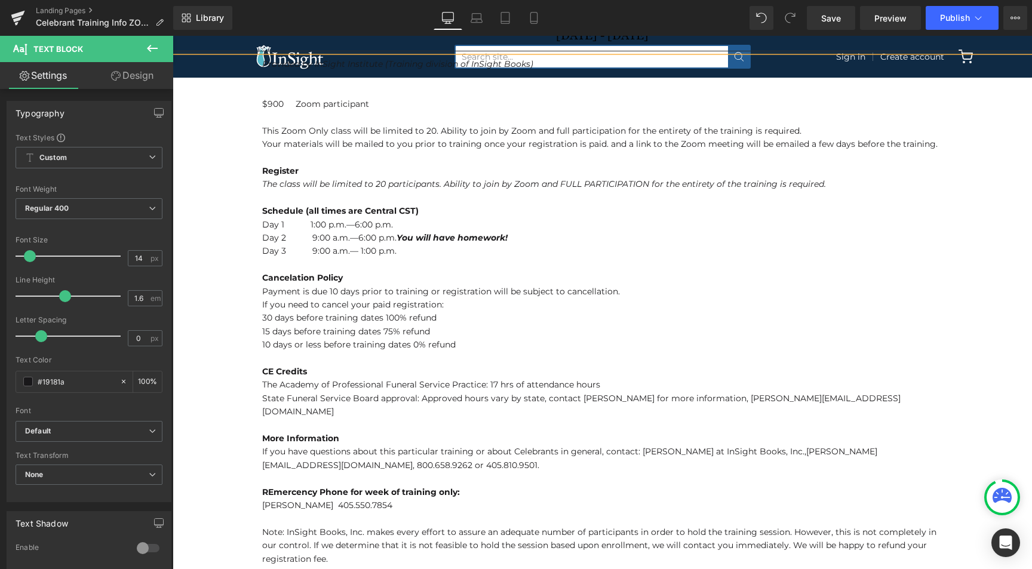
click at [268, 487] on span "REmercency Phone for week of training only:" at bounding box center [361, 492] width 198 height 11
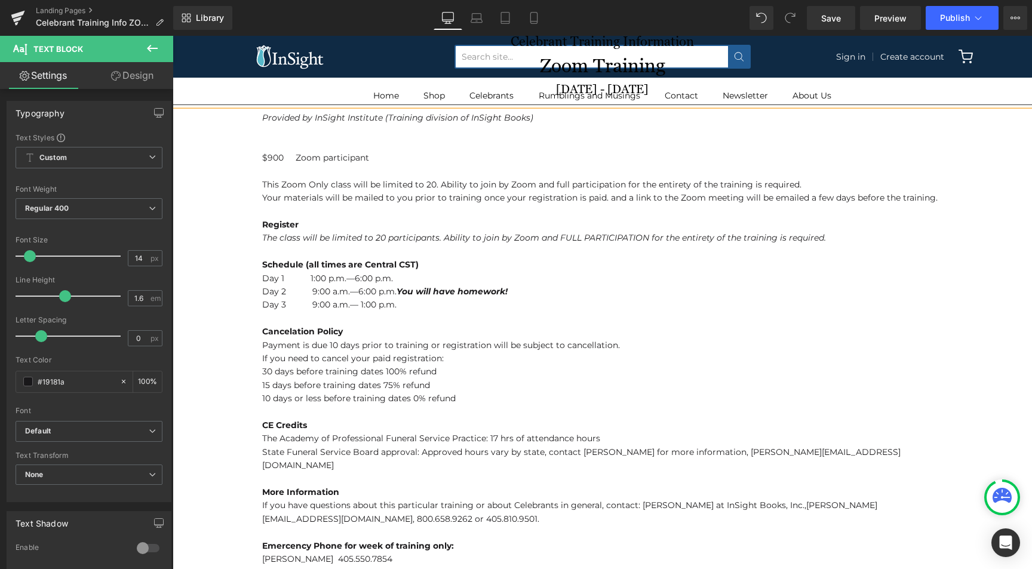
scroll to position [248, 0]
click at [837, 19] on span "Save" at bounding box center [831, 18] width 20 height 13
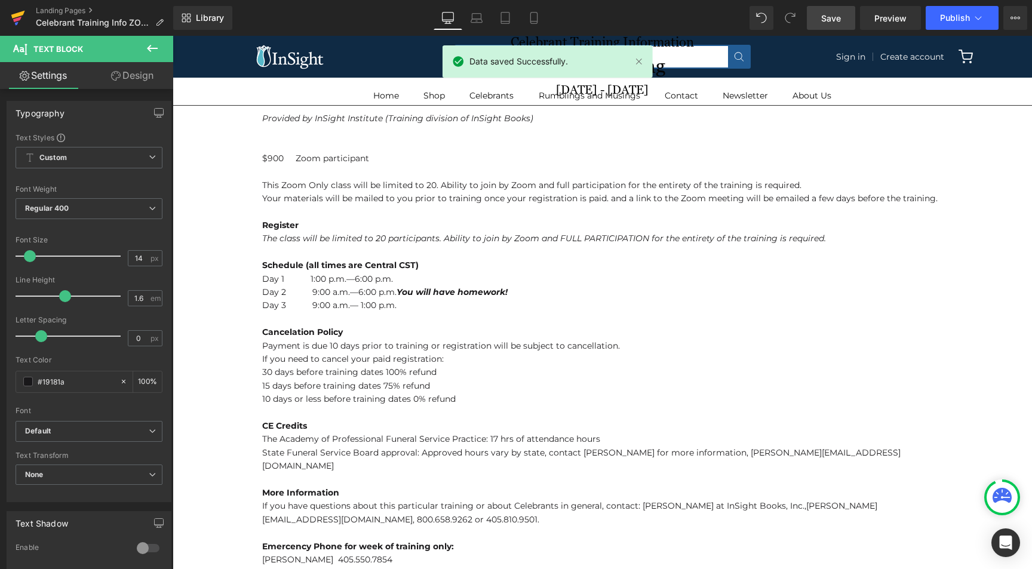
click at [19, 17] on icon at bounding box center [17, 19] width 8 height 5
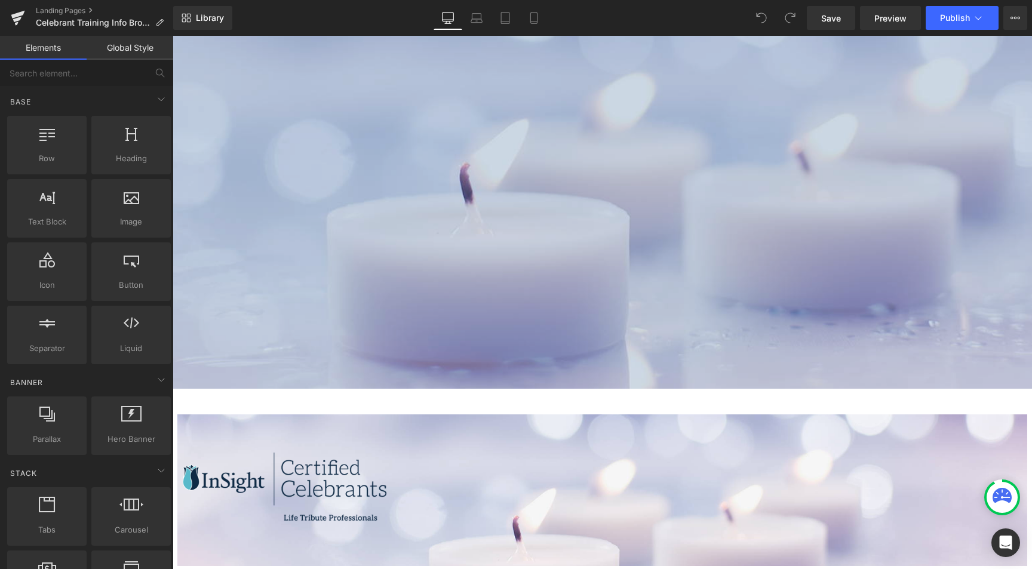
scroll to position [170, 0]
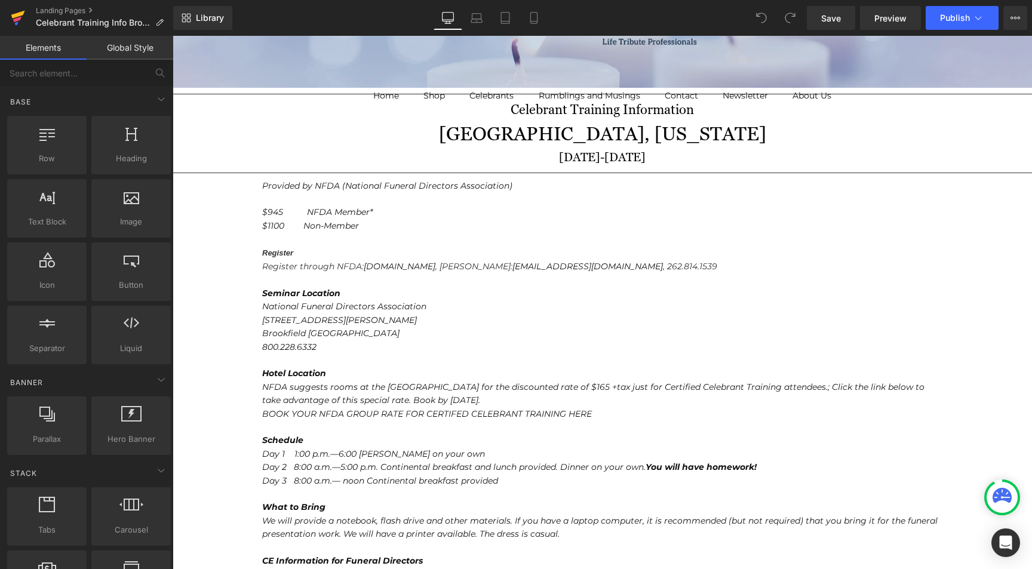
click at [20, 18] on icon at bounding box center [17, 19] width 8 height 5
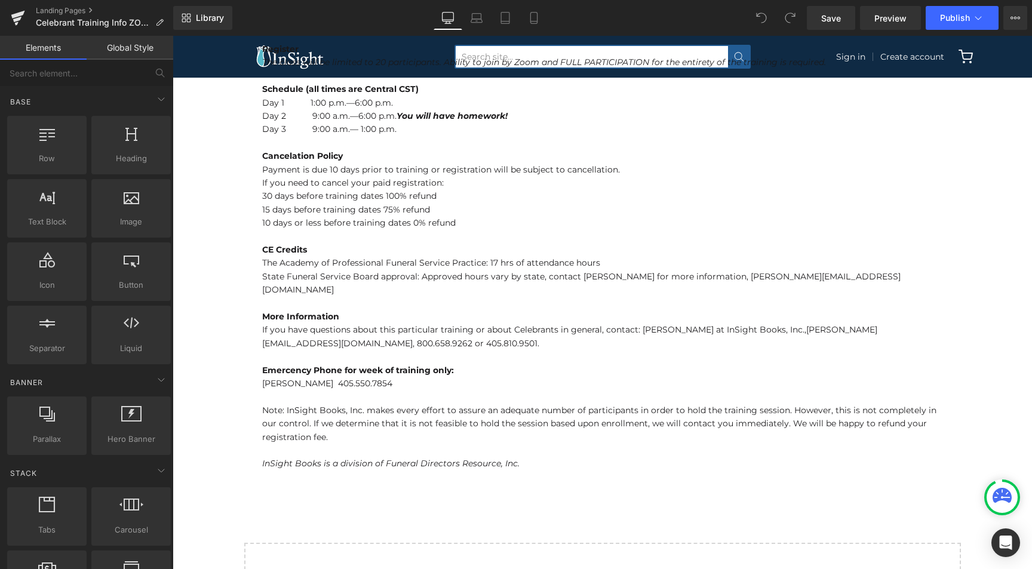
scroll to position [443, 0]
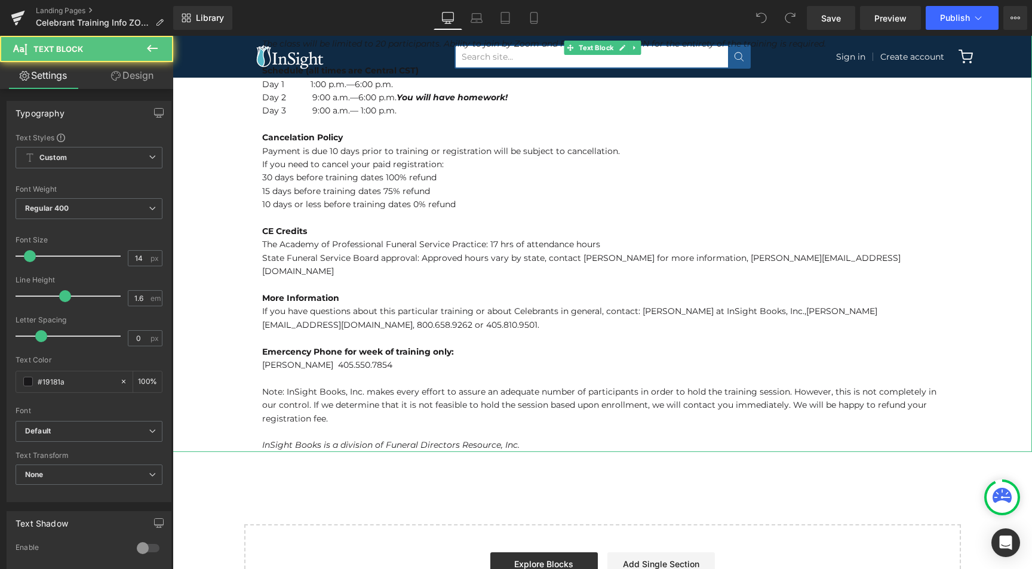
click at [309, 231] on p "CE Credits" at bounding box center [602, 231] width 680 height 13
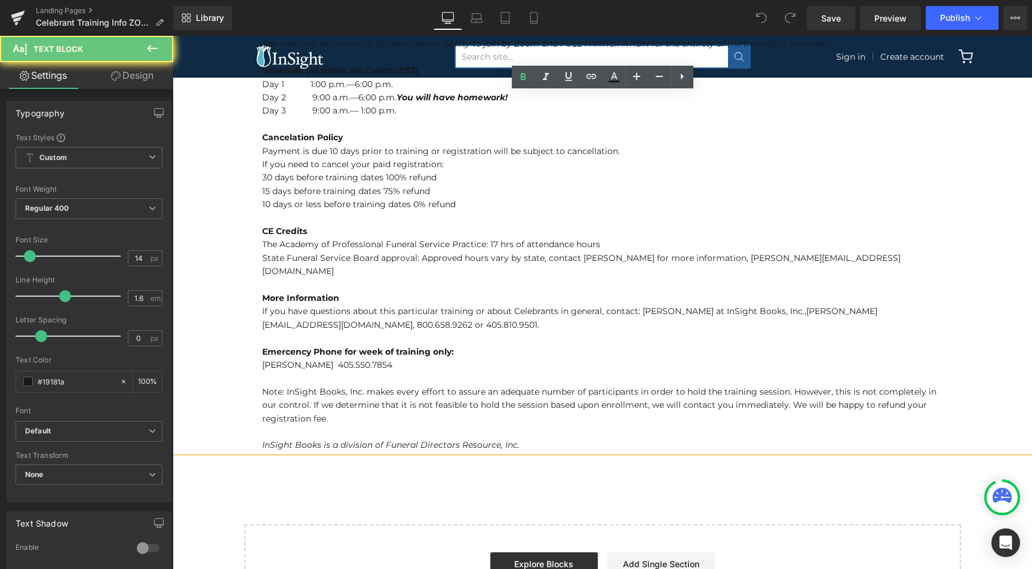
click at [309, 231] on p "CE Credits" at bounding box center [602, 231] width 680 height 13
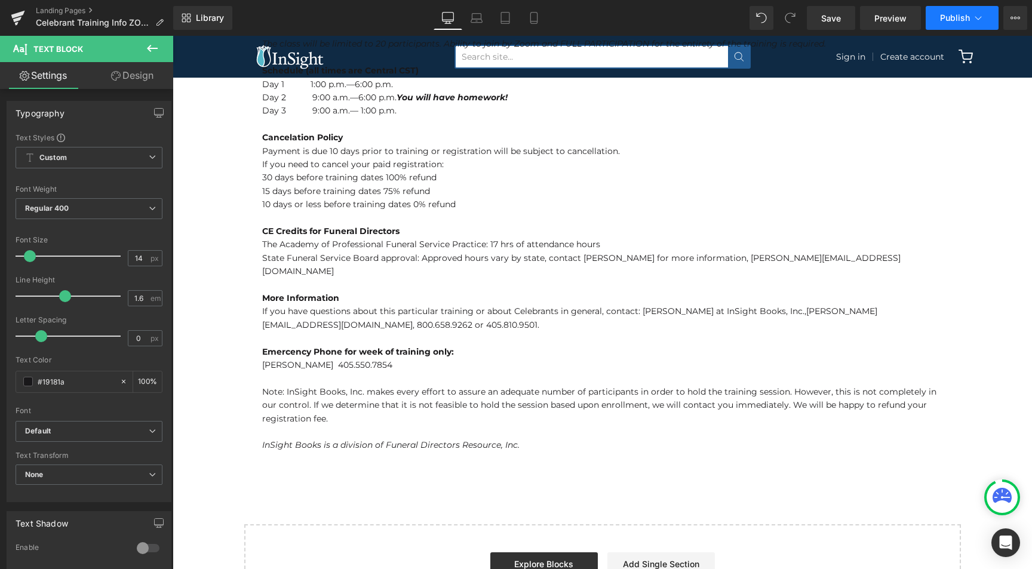
click at [962, 19] on span "Publish" at bounding box center [955, 18] width 30 height 10
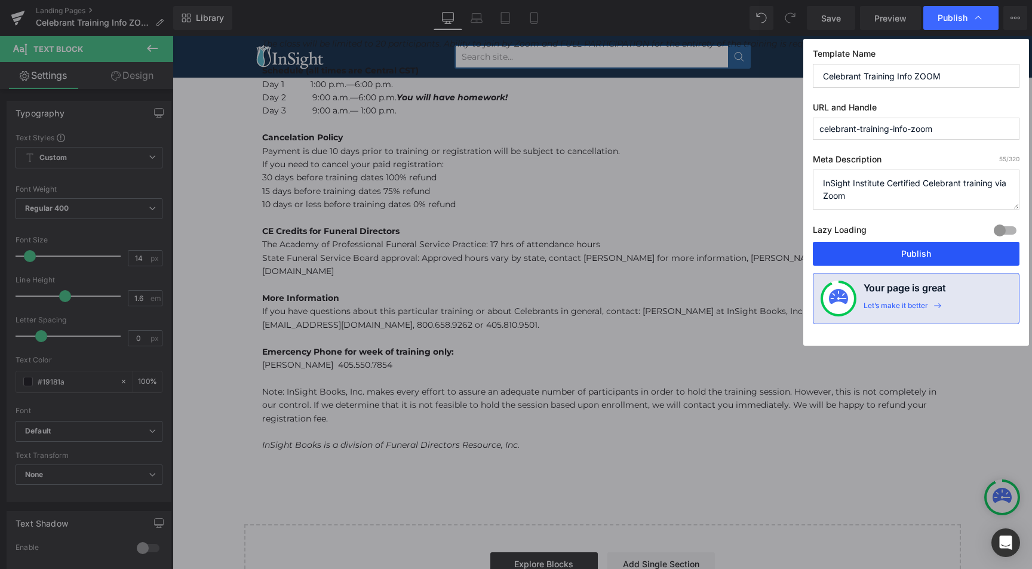
click at [905, 247] on button "Publish" at bounding box center [916, 254] width 207 height 24
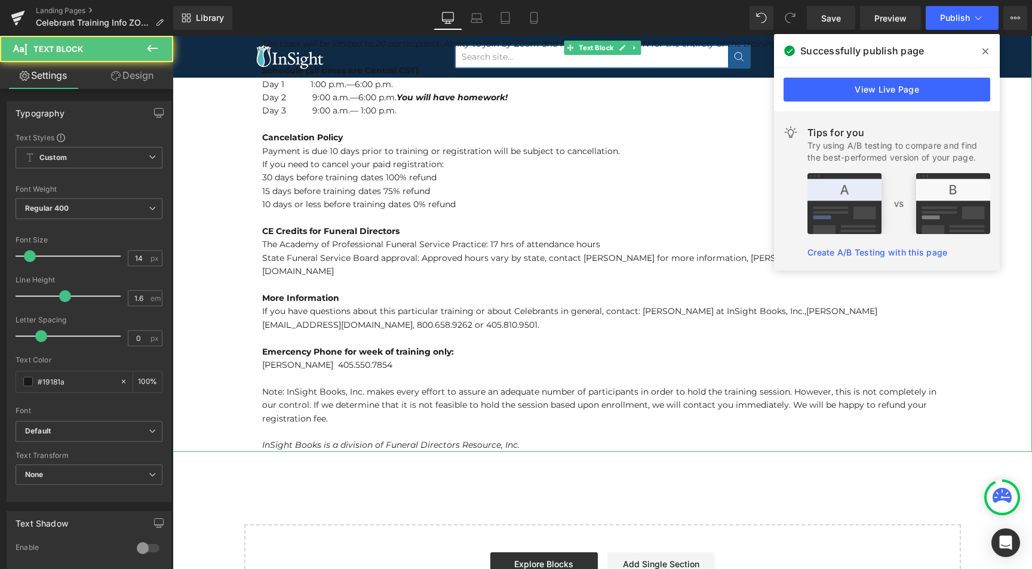
click at [688, 145] on p "Payment is due 10 days prior to training or registration will be subject to can…" at bounding box center [602, 151] width 680 height 13
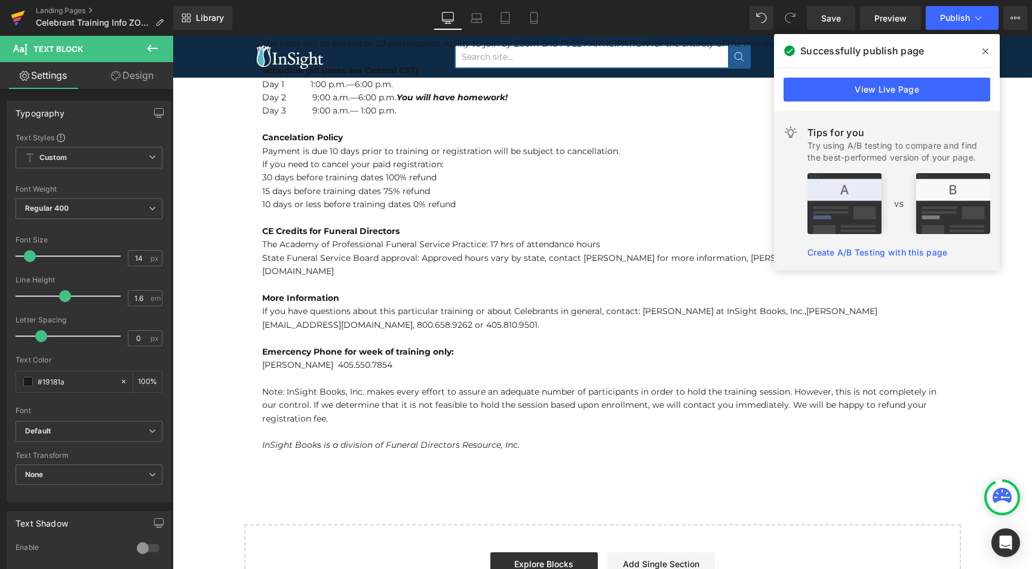
click at [14, 17] on icon at bounding box center [18, 15] width 14 height 8
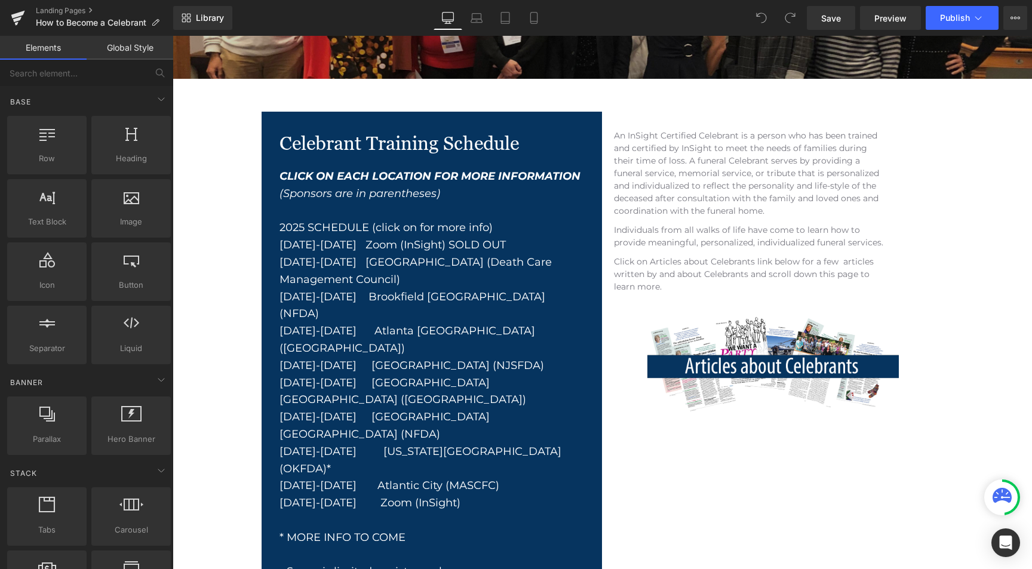
scroll to position [270, 0]
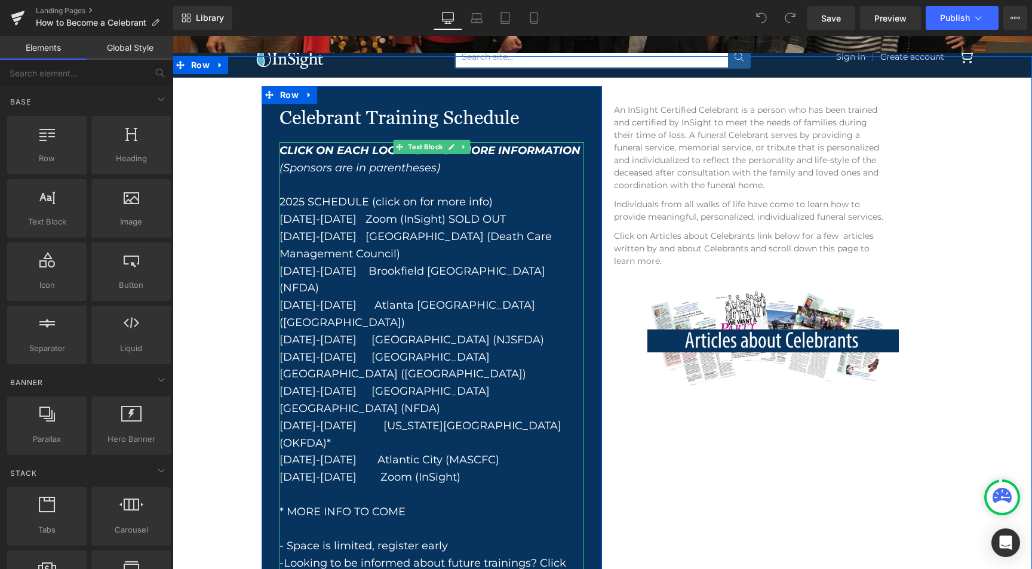
click at [432, 469] on div "Dec 9-11 Zoom (InSight)" at bounding box center [432, 477] width 305 height 17
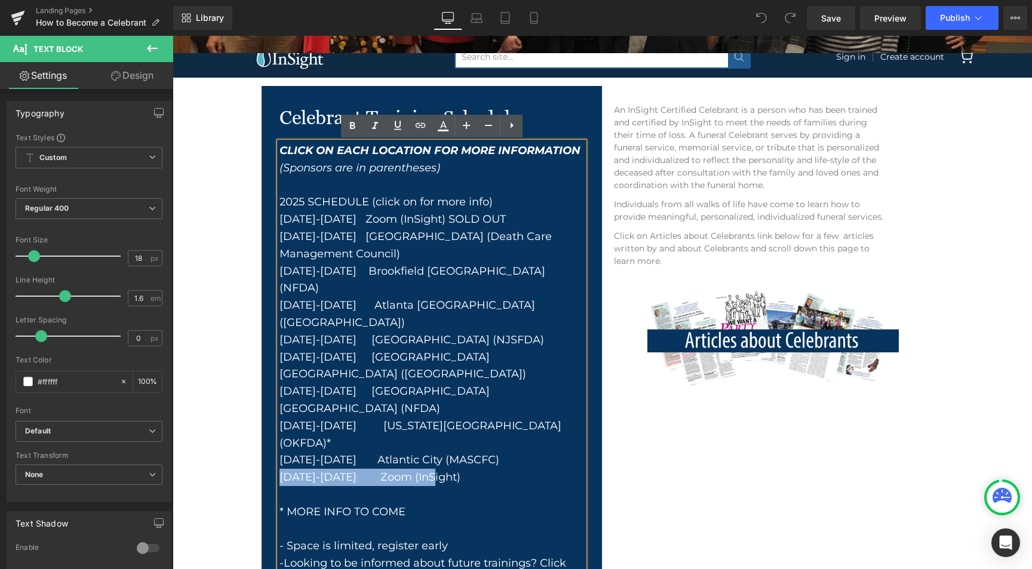
drag, startPoint x: 432, startPoint y: 393, endPoint x: 280, endPoint y: 396, distance: 152.3
click at [280, 469] on div "Dec 9-11 Zoom (InSight)" at bounding box center [432, 477] width 305 height 17
click at [423, 125] on icon at bounding box center [420, 125] width 14 height 14
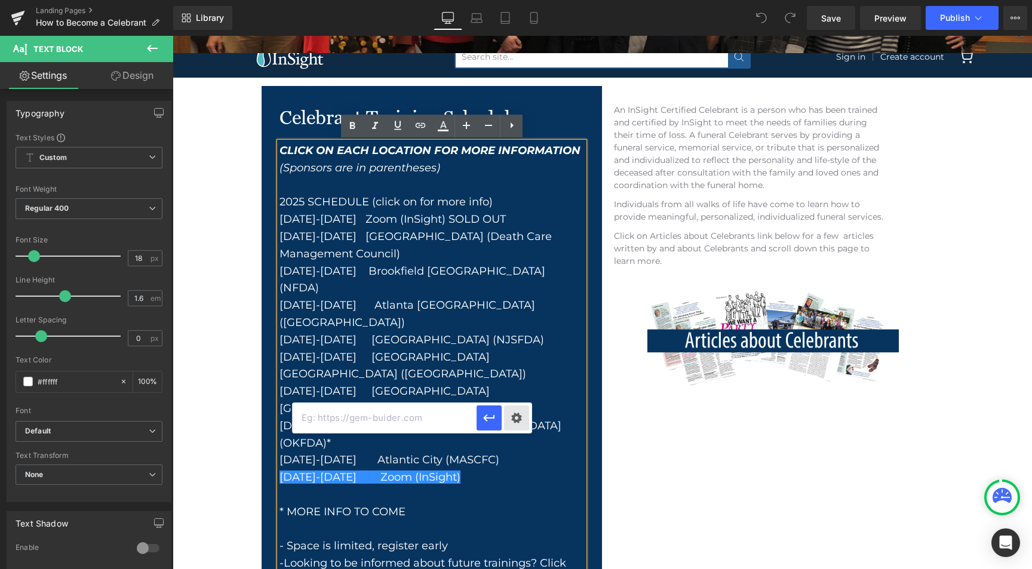
click at [515, 0] on div "Text Color Highlight Color #333333 Edit or remove link: Edit - Unlink - Cancel" at bounding box center [516, 0] width 1032 height 0
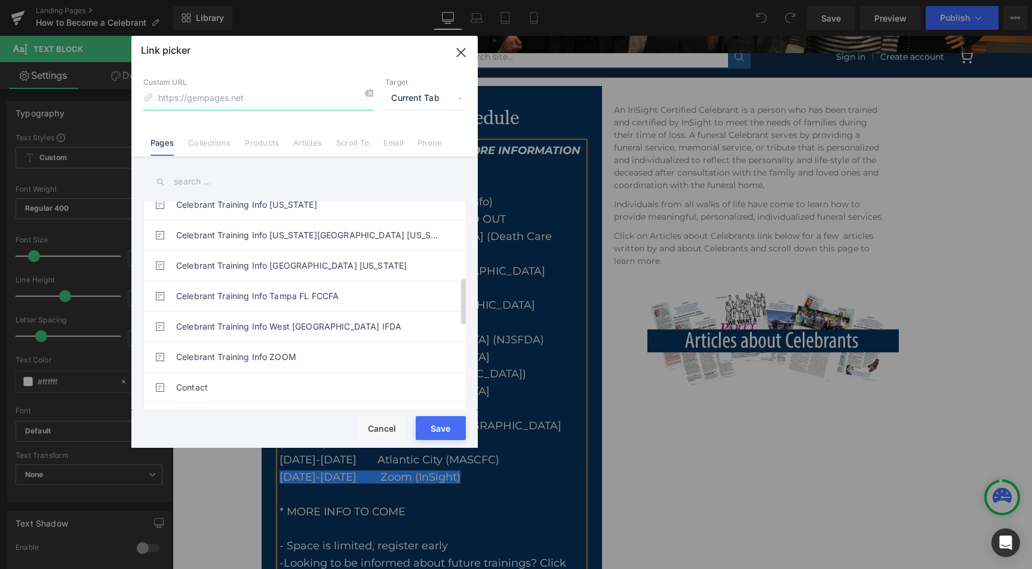
scroll to position [349, 0]
click at [202, 356] on link "Celebrant Training Info ZOOM" at bounding box center [307, 355] width 263 height 30
type input "/pages/celebrant-training-info-zoom"
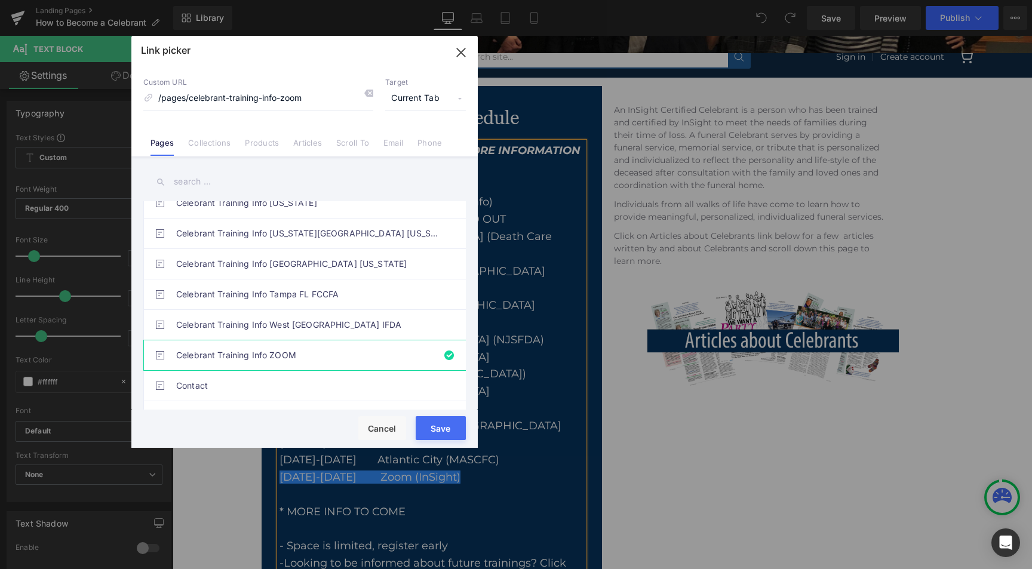
click at [460, 102] on span "Current Tab" at bounding box center [425, 98] width 81 height 23
click at [426, 143] on li "New Tab" at bounding box center [425, 141] width 93 height 21
click at [441, 425] on button "Save" at bounding box center [441, 428] width 50 height 24
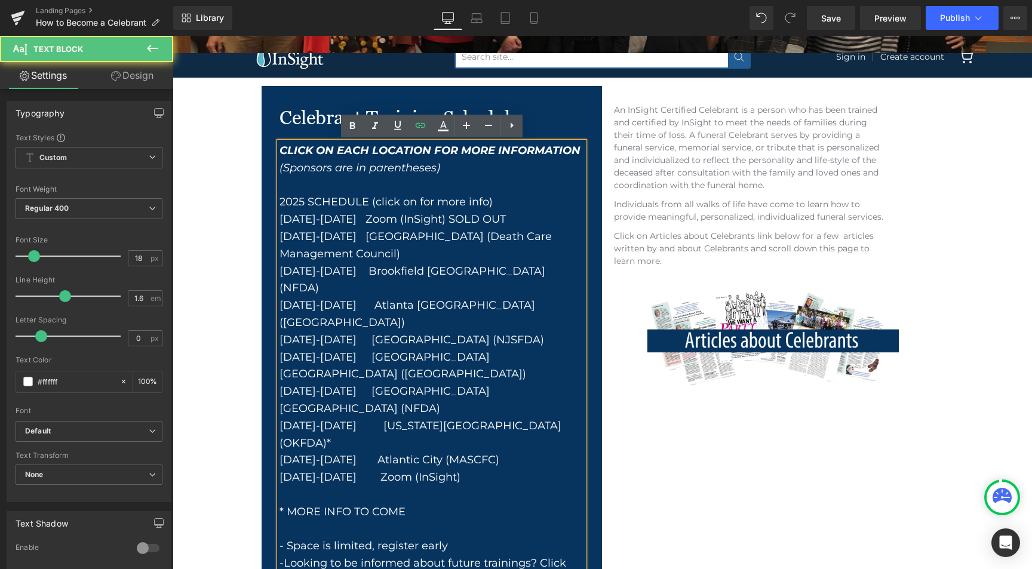
click at [479, 469] on div "Dec 9-11 Zoom (InSight)" at bounding box center [432, 477] width 305 height 17
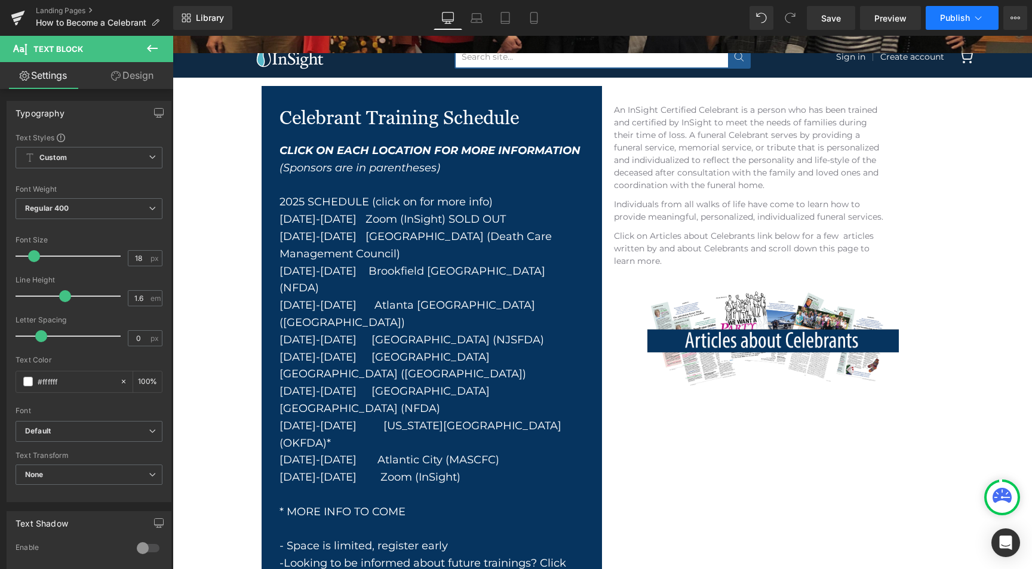
click at [967, 21] on span "Publish" at bounding box center [955, 18] width 30 height 10
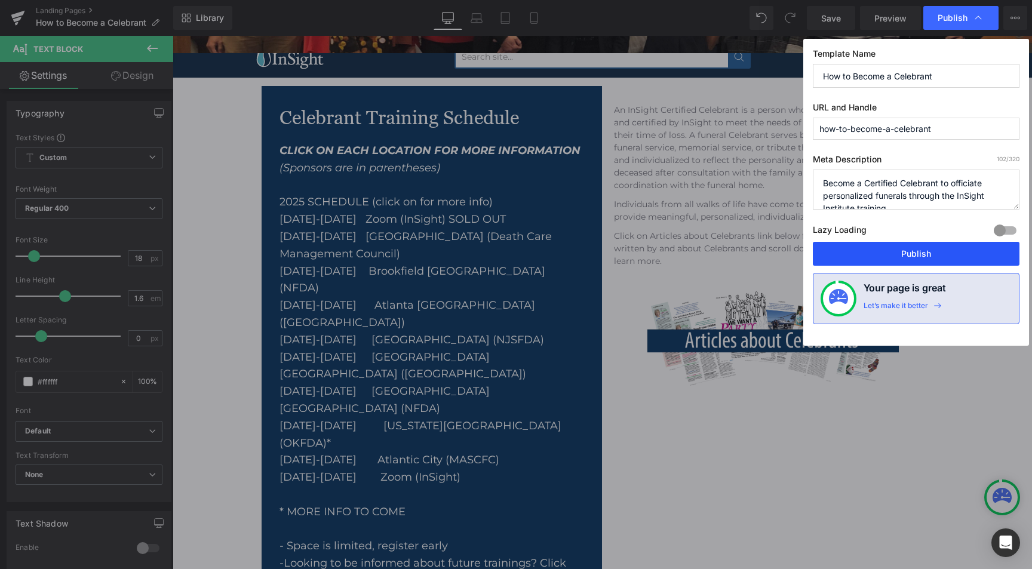
click at [933, 254] on button "Publish" at bounding box center [916, 254] width 207 height 24
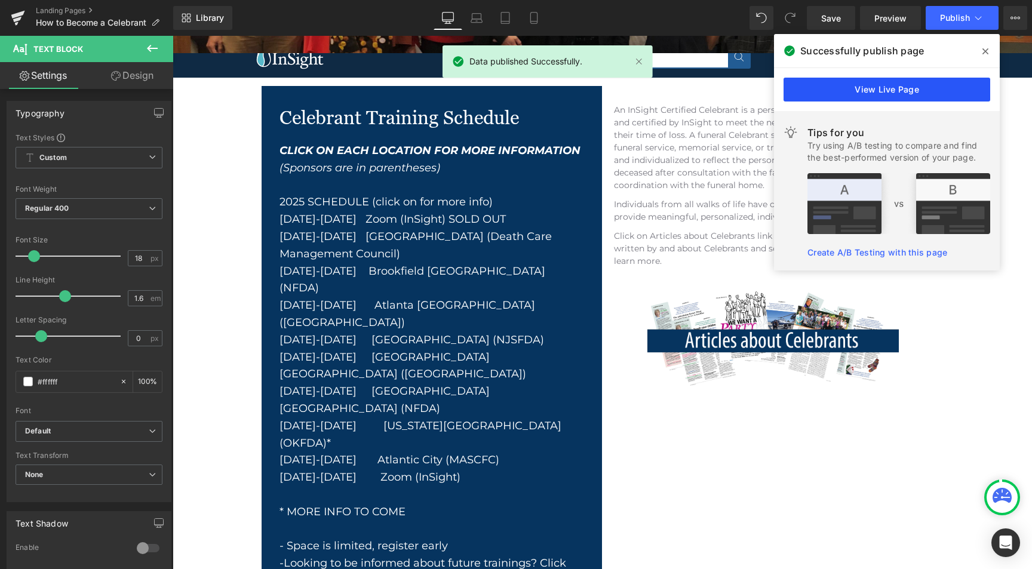
click at [890, 87] on link "View Live Page" at bounding box center [887, 90] width 207 height 24
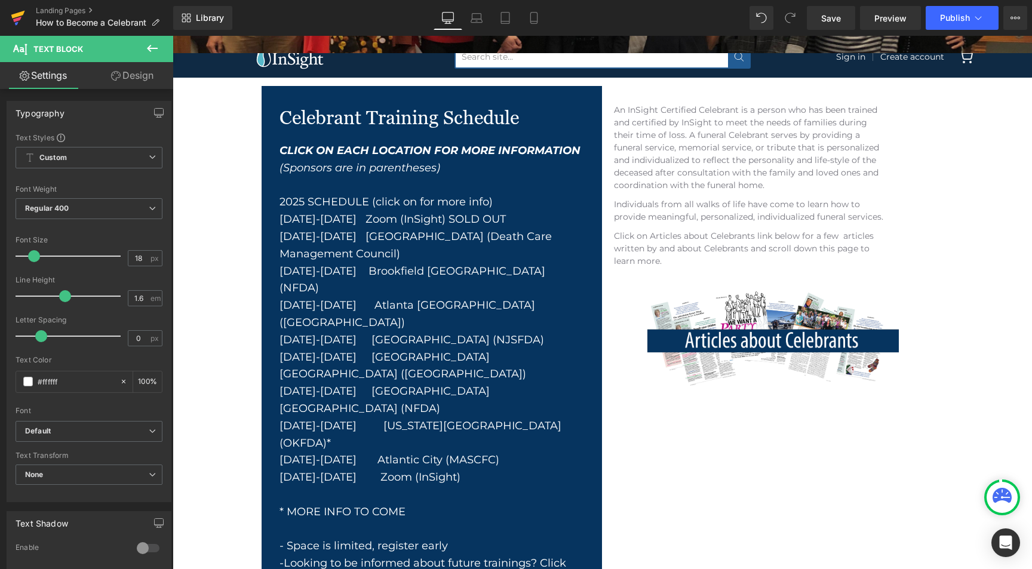
click at [19, 17] on icon at bounding box center [18, 18] width 14 height 30
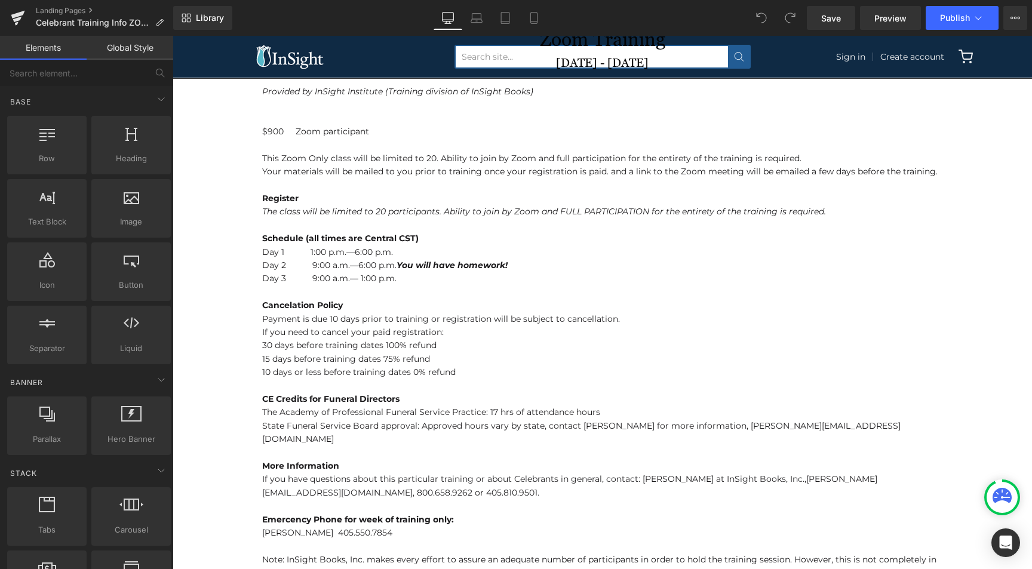
scroll to position [276, 0]
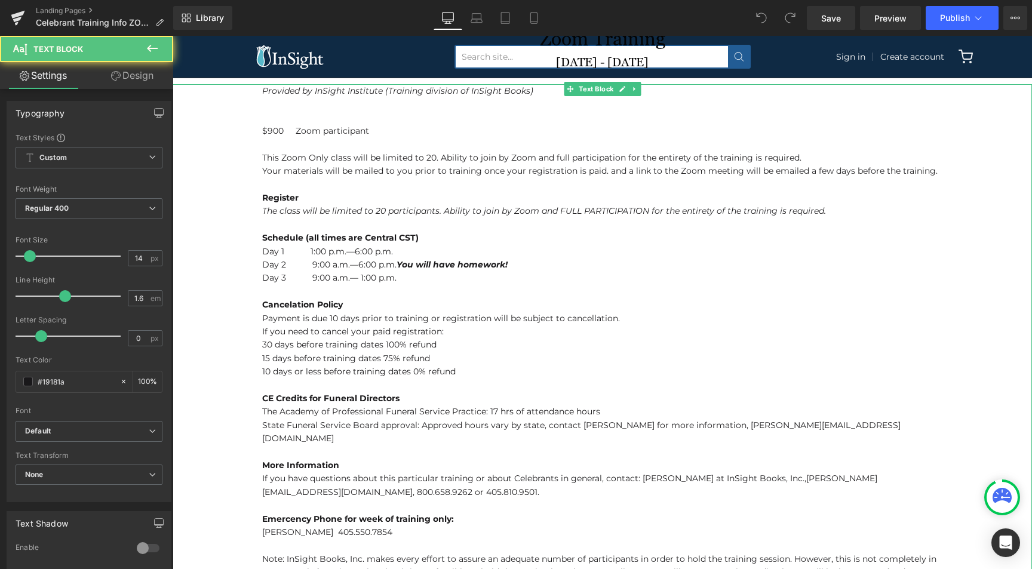
click at [830, 208] on p "The class will be limited to 20 participants. Ability to join by Zoom and FULL …" at bounding box center [602, 210] width 680 height 13
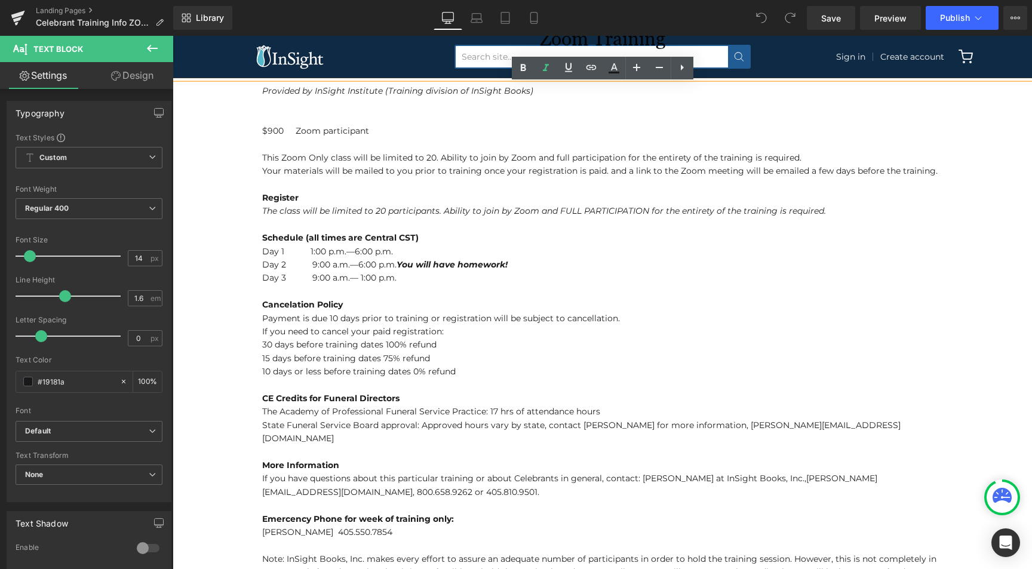
click at [830, 209] on p "The class will be limited to 20 participants. Ability to join by Zoom and FULL …" at bounding box center [602, 210] width 680 height 13
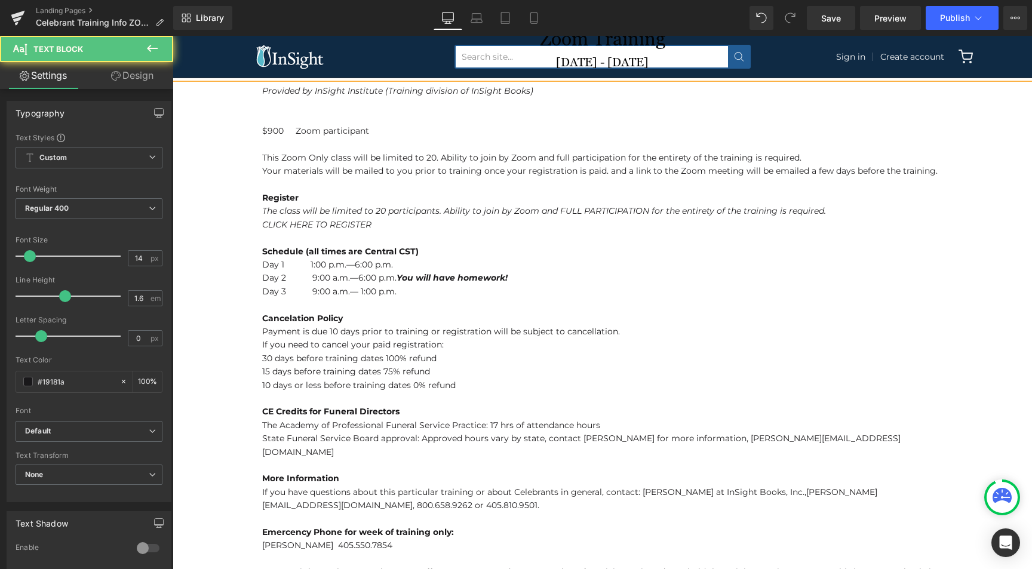
click at [260, 225] on div "Provided by InSight Institute (Training division of InSight Books) $900 Zoom pa…" at bounding box center [602, 358] width 859 height 549
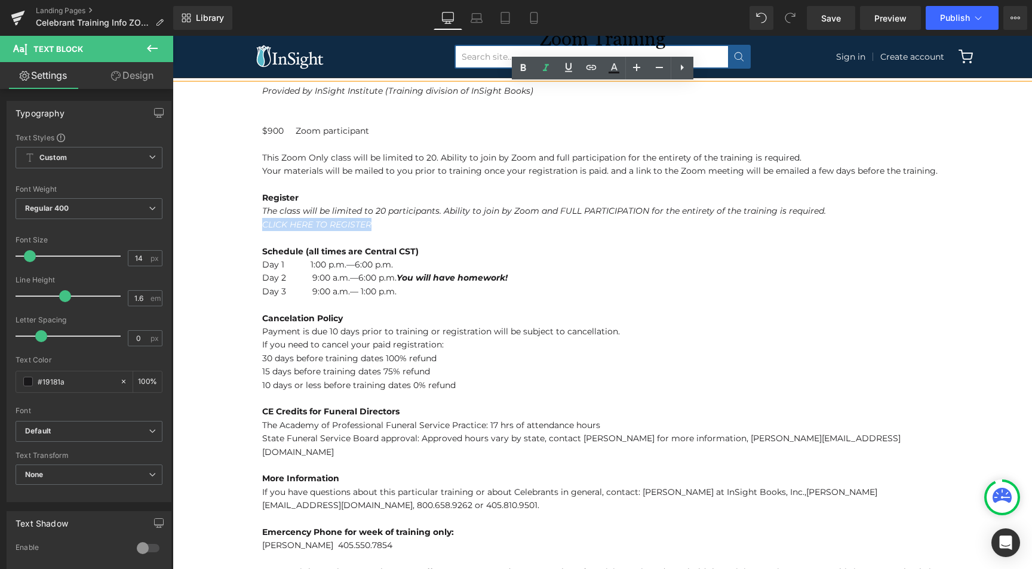
drag, startPoint x: 260, startPoint y: 224, endPoint x: 373, endPoint y: 223, distance: 112.3
click at [373, 223] on div "Provided by InSight Institute (Training division of InSight Books) $900 Zoom pa…" at bounding box center [602, 358] width 859 height 549
click at [521, 70] on icon at bounding box center [522, 67] width 5 height 7
drag, startPoint x: 263, startPoint y: 225, endPoint x: 373, endPoint y: 220, distance: 109.4
click at [373, 220] on strong "CLICK HERE TO REGISTER" at bounding box center [318, 224] width 112 height 11
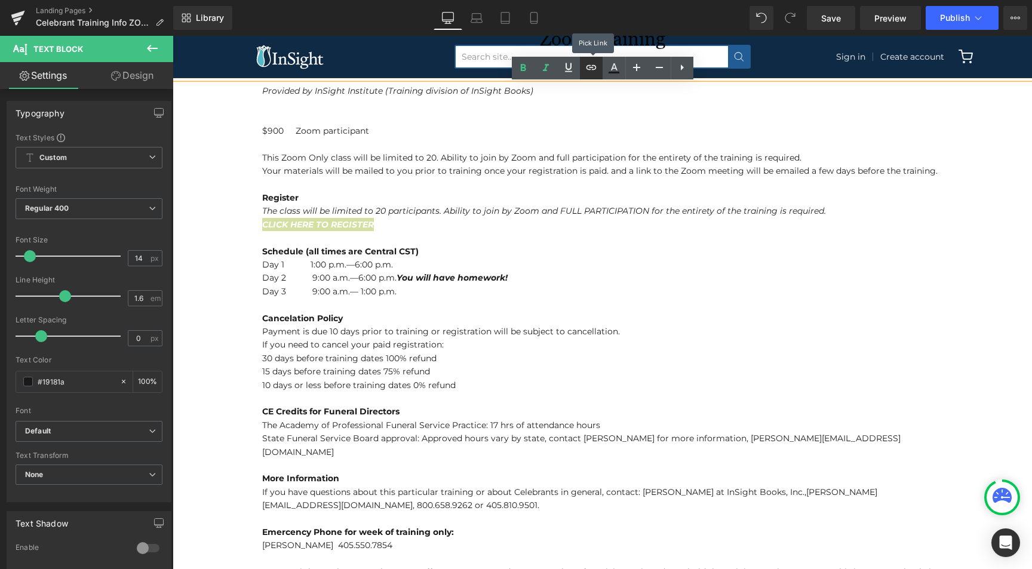
click at [591, 70] on icon at bounding box center [591, 67] width 14 height 14
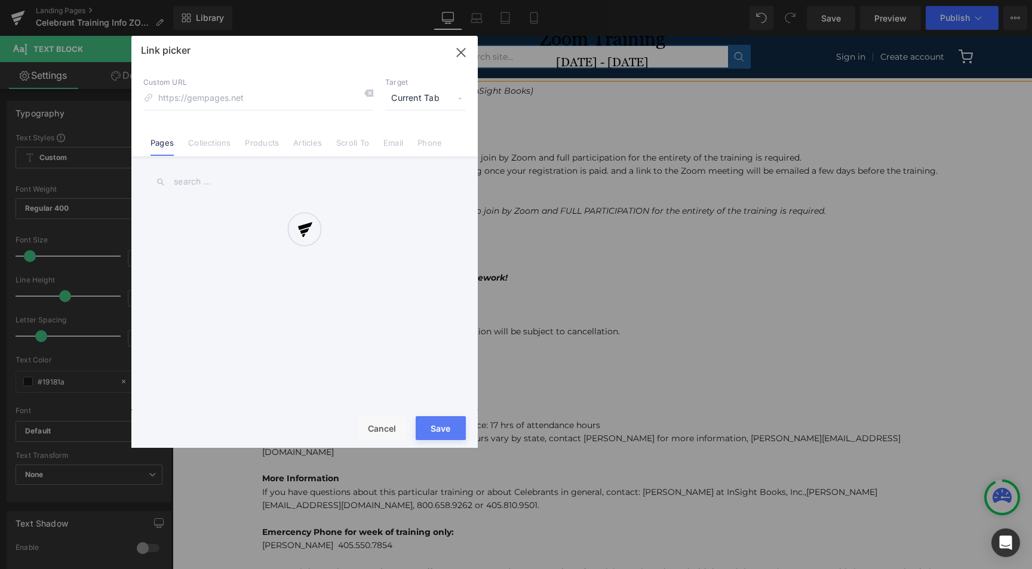
click at [478, 0] on div "Text Color Highlight Color #333333 Edit or remove link: Edit - Unlink - Cancel …" at bounding box center [516, 0] width 1032 height 0
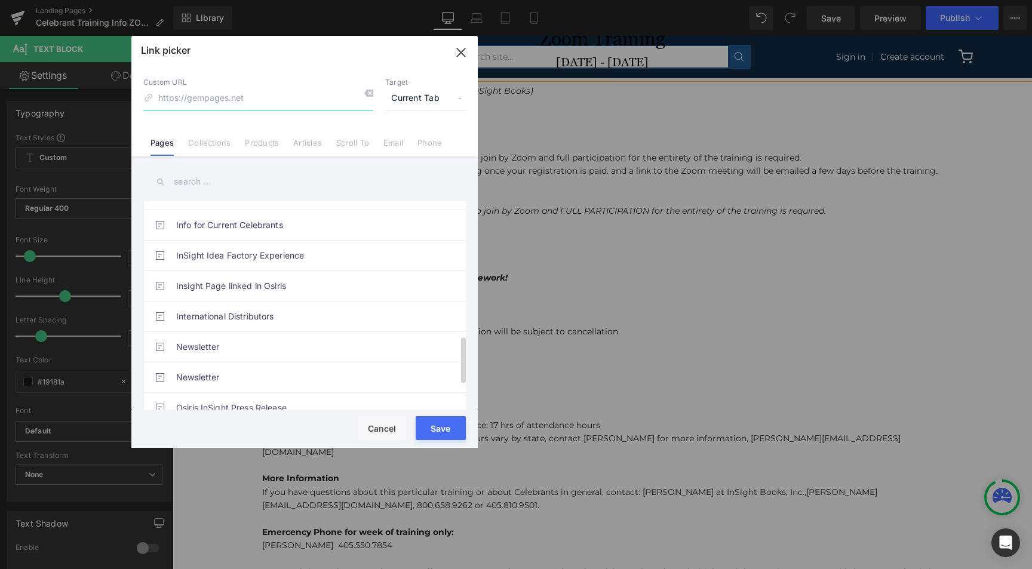
scroll to position [601, 0]
click at [258, 145] on link "Products" at bounding box center [262, 147] width 34 height 18
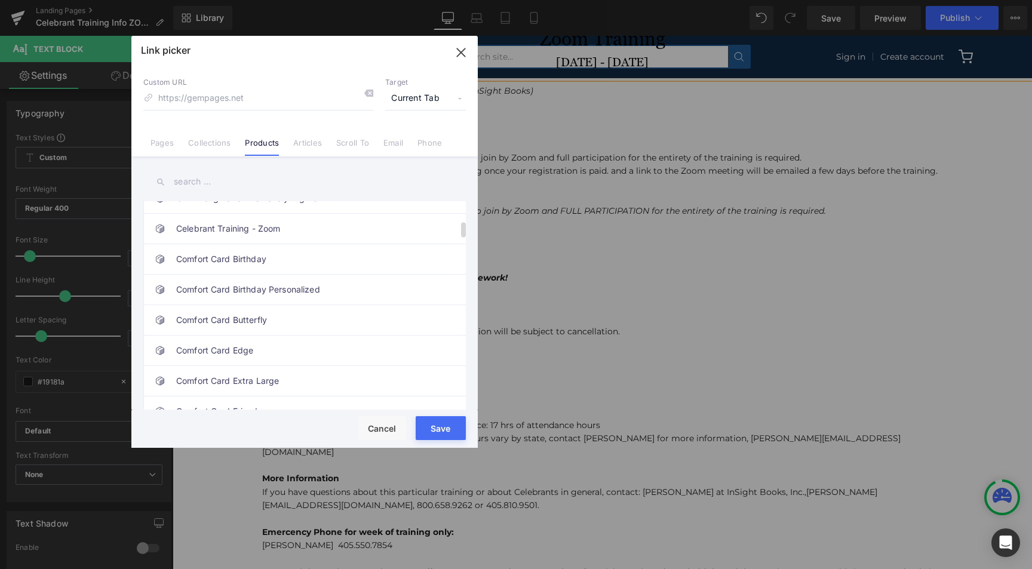
scroll to position [220, 0]
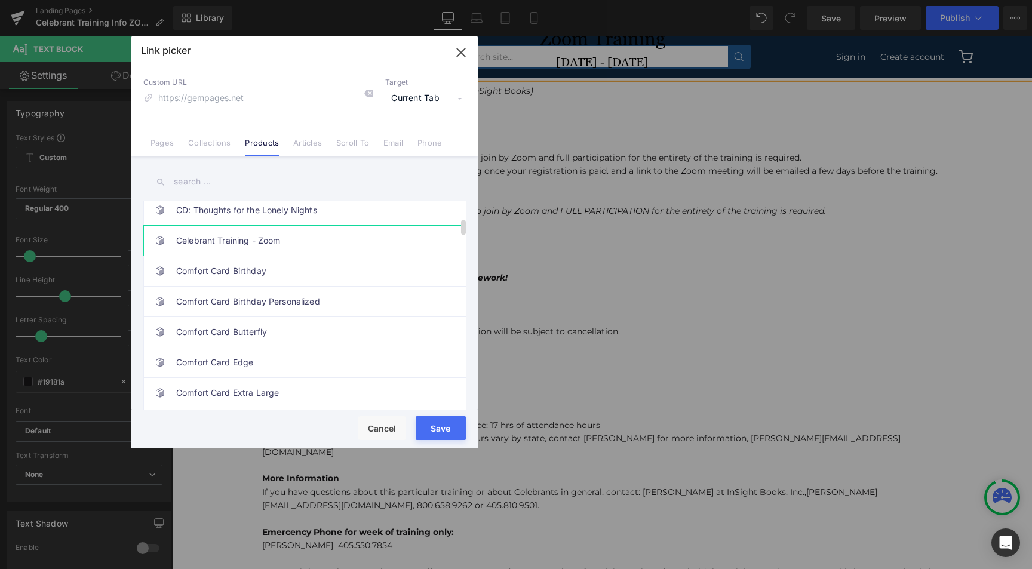
click at [279, 237] on link "Celebrant Training - Zoom" at bounding box center [307, 241] width 263 height 30
type input "/products/celebrant-training-zoom"
click at [445, 428] on button "Save" at bounding box center [441, 428] width 50 height 24
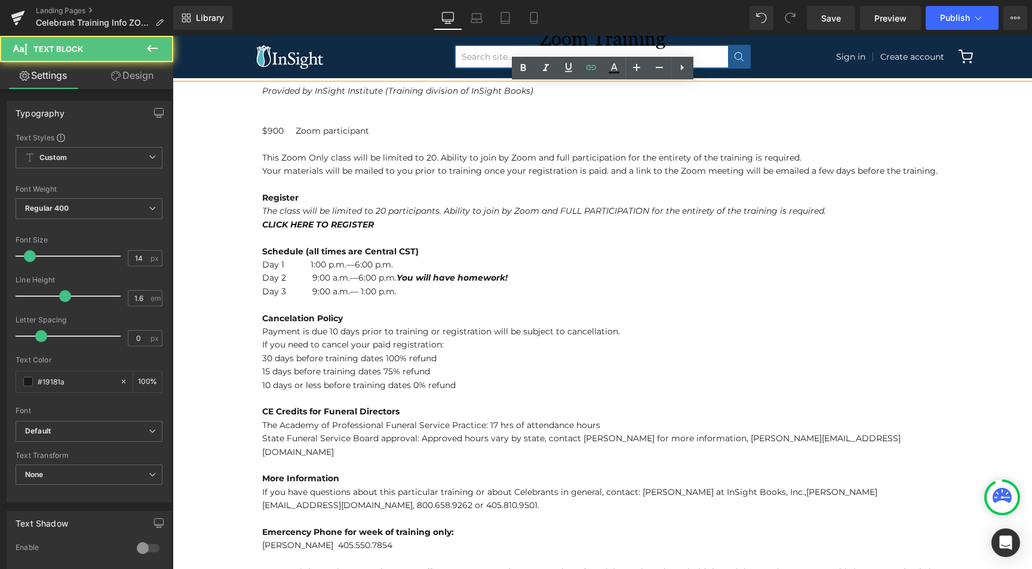
click at [616, 260] on p "Day 1 1:00 p.m.—6:00 p.m." at bounding box center [602, 264] width 680 height 13
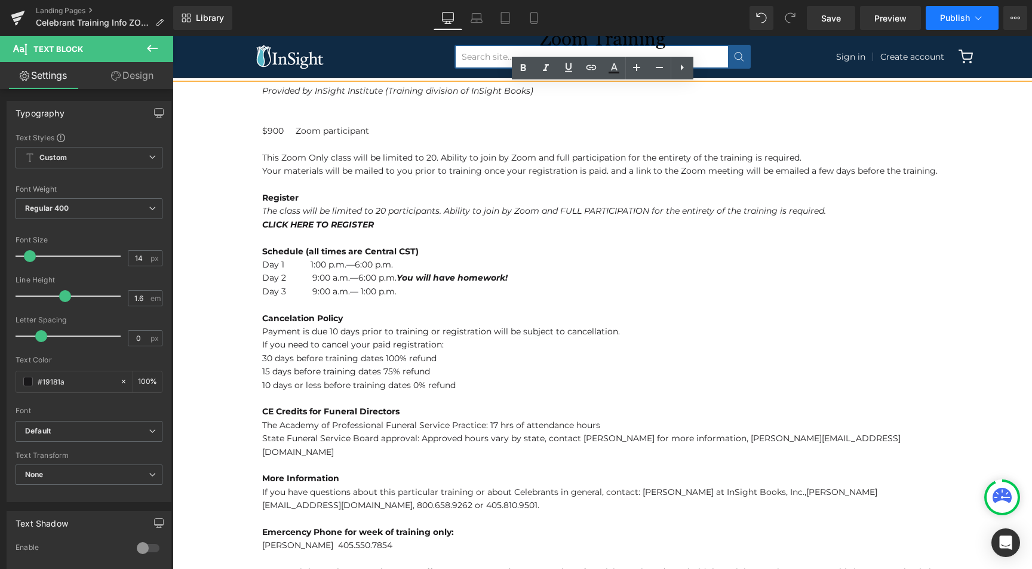
click at [965, 16] on span "Publish" at bounding box center [955, 18] width 30 height 10
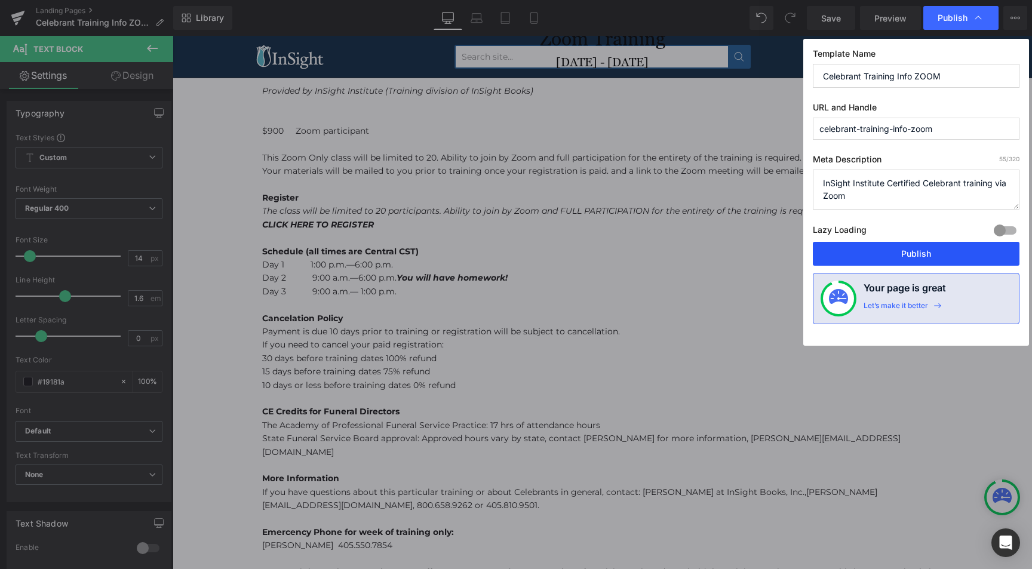
click at [879, 253] on button "Publish" at bounding box center [916, 254] width 207 height 24
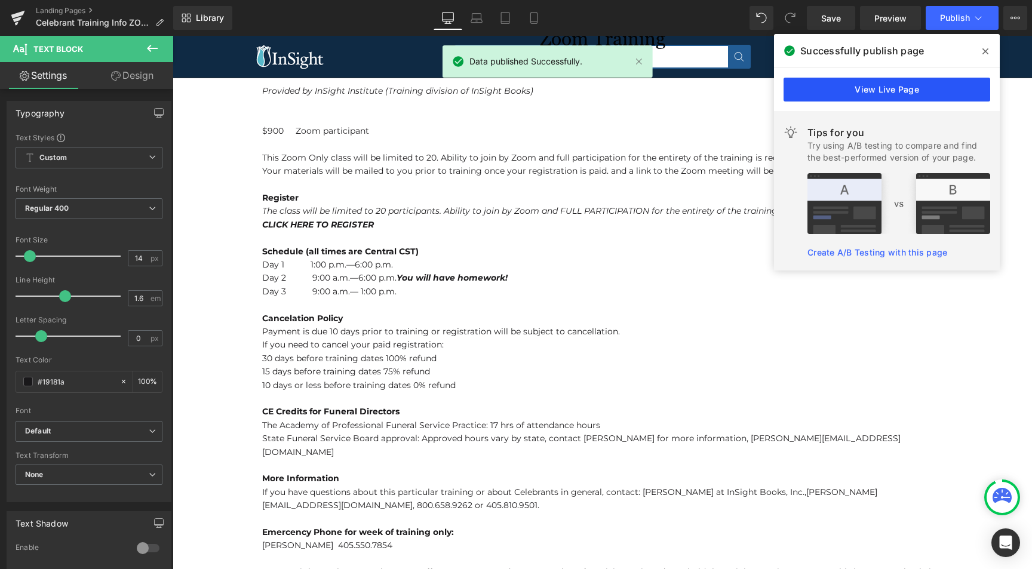
click at [869, 87] on link "View Live Page" at bounding box center [887, 90] width 207 height 24
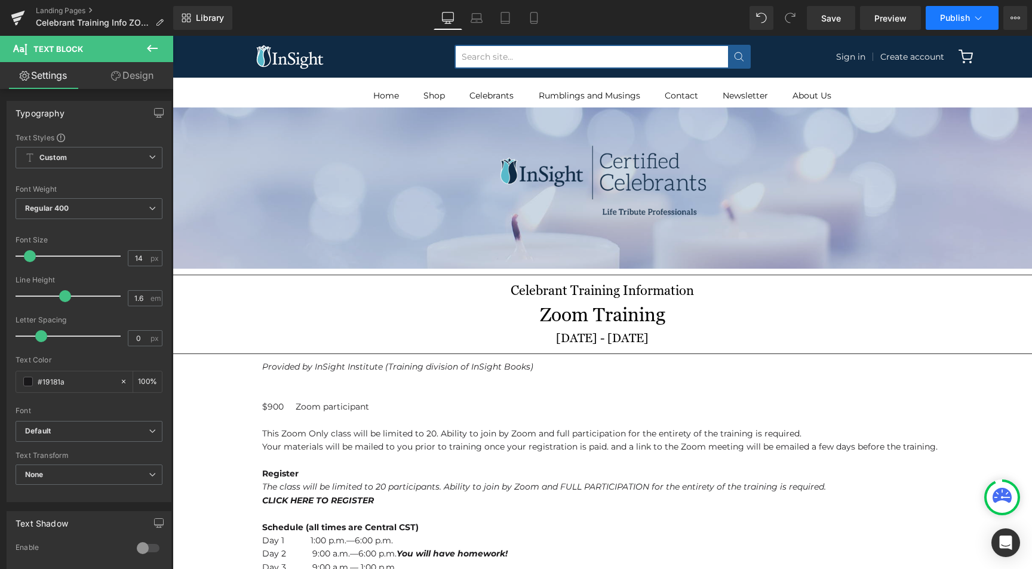
click at [963, 17] on span "Publish" at bounding box center [955, 18] width 30 height 10
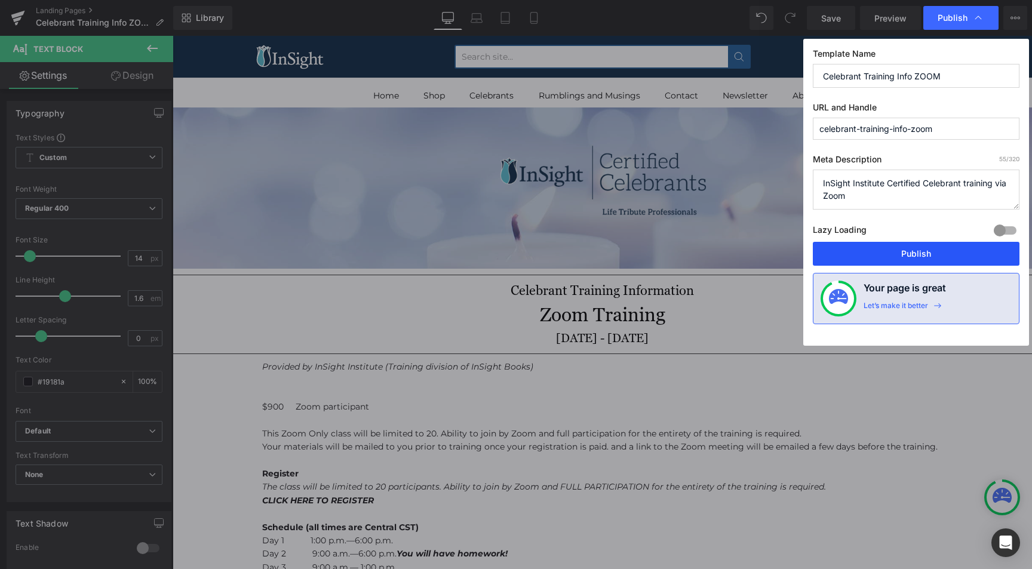
click at [900, 250] on button "Publish" at bounding box center [916, 254] width 207 height 24
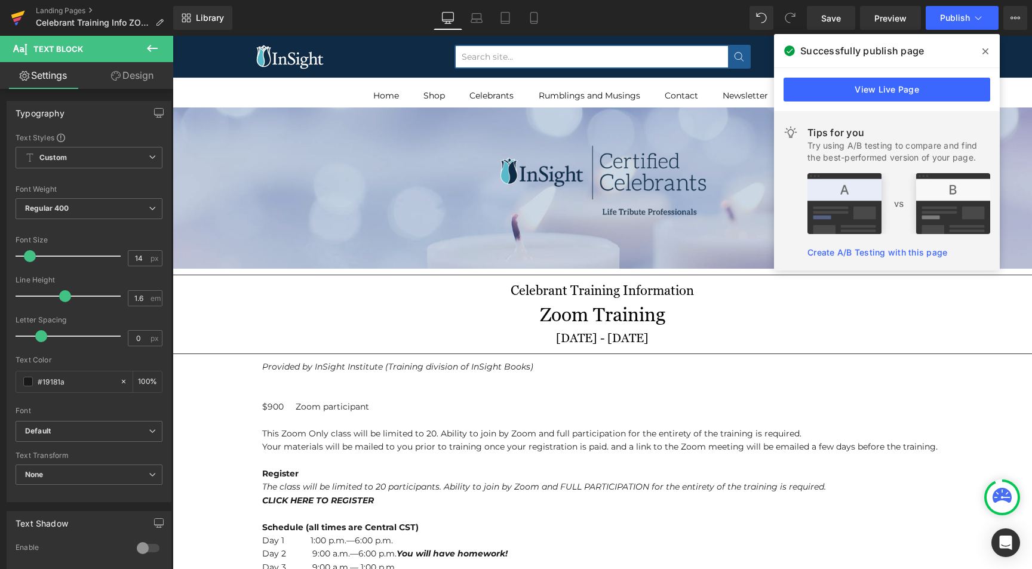
click at [13, 16] on icon at bounding box center [18, 15] width 14 height 8
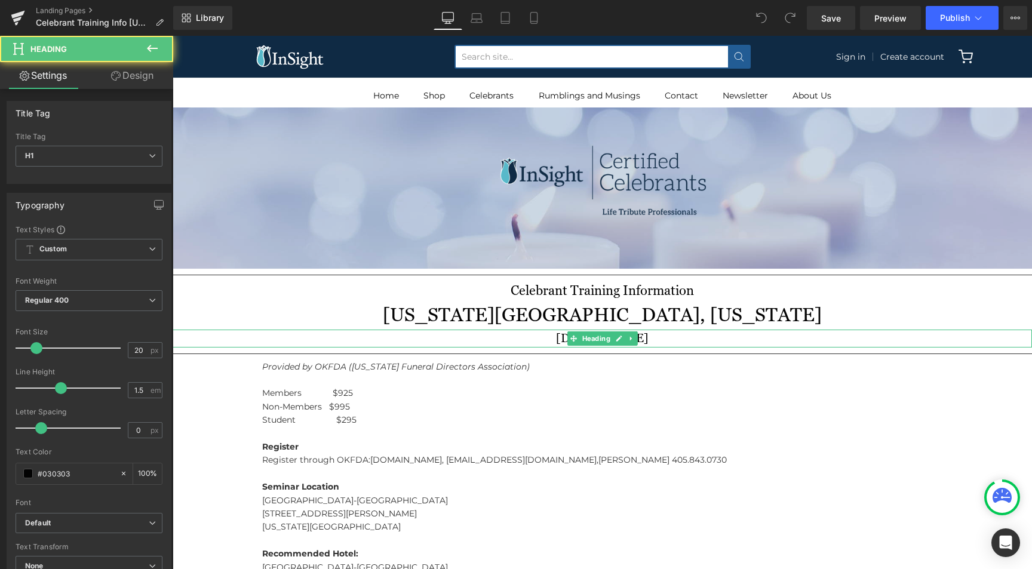
click at [665, 337] on h1 "[DATE] - [DATE]" at bounding box center [602, 339] width 859 height 18
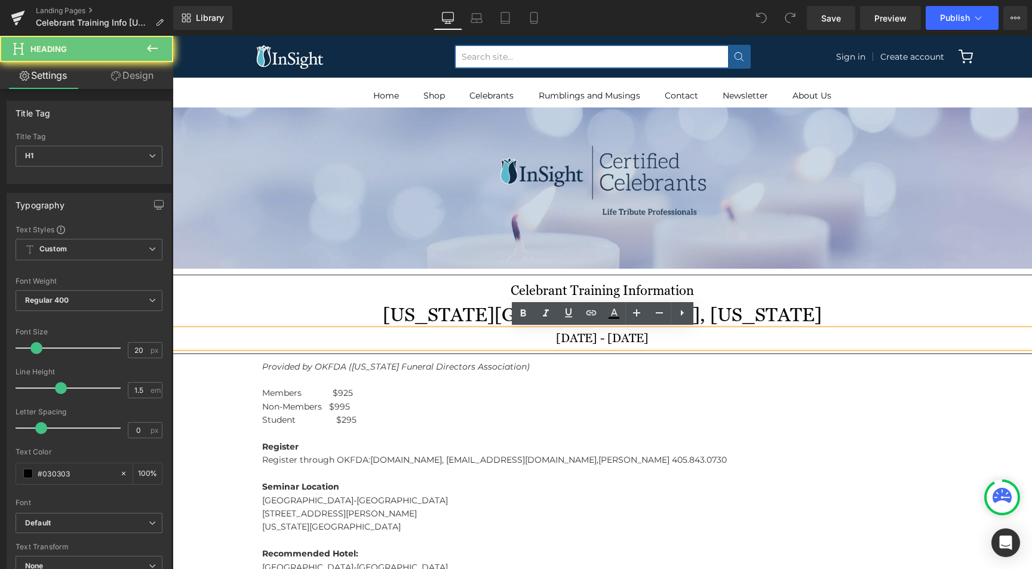
click at [665, 337] on h1 "[DATE] - [DATE]" at bounding box center [602, 339] width 859 height 18
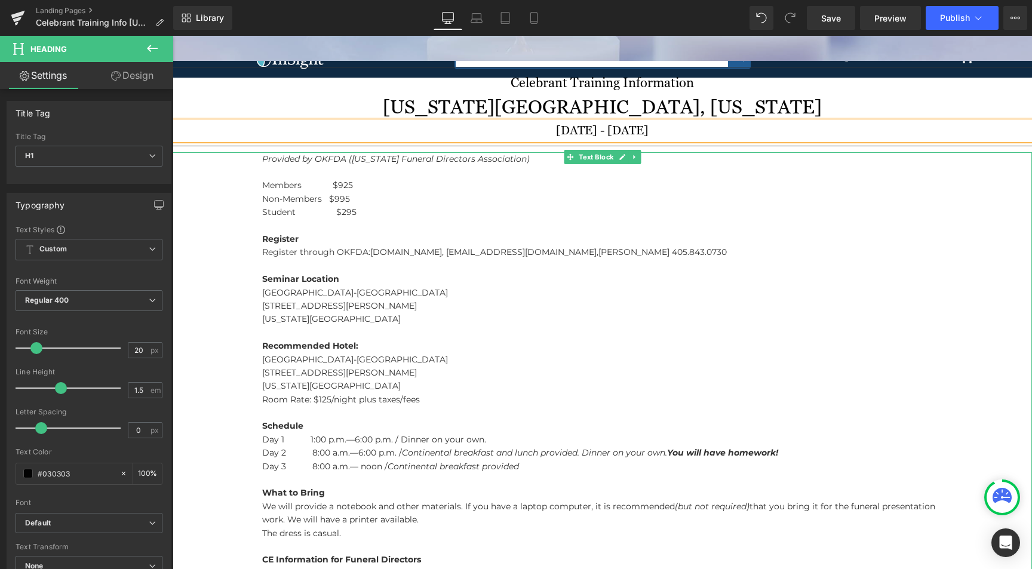
scroll to position [208, 0]
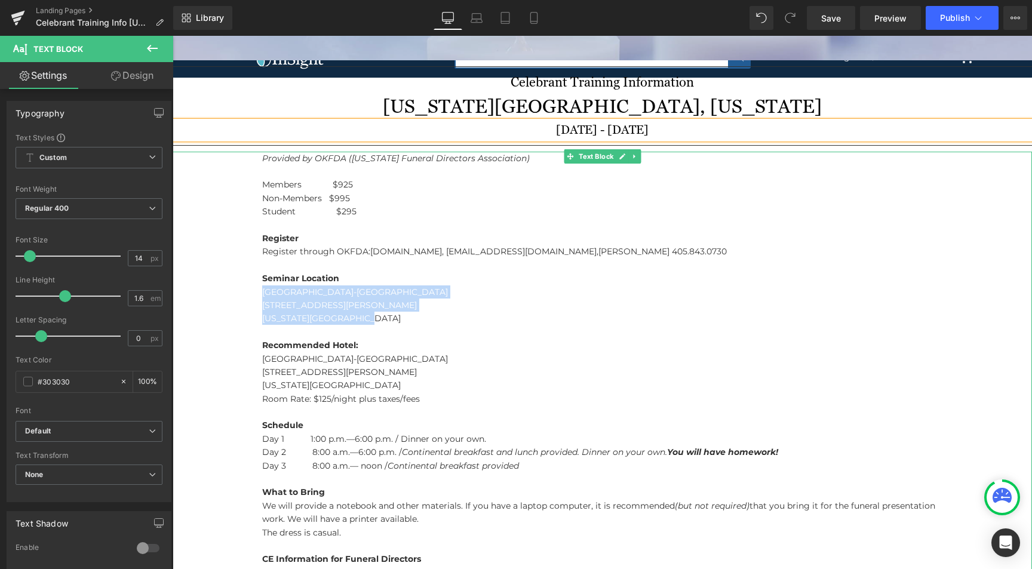
drag, startPoint x: 263, startPoint y: 290, endPoint x: 370, endPoint y: 314, distance: 110.1
click at [370, 314] on p "Seminar Location [GEOGRAPHIC_DATA]-[GEOGRAPHIC_DATA] [STREET_ADDRESS][PERSON_NA…" at bounding box center [602, 305] width 680 height 67
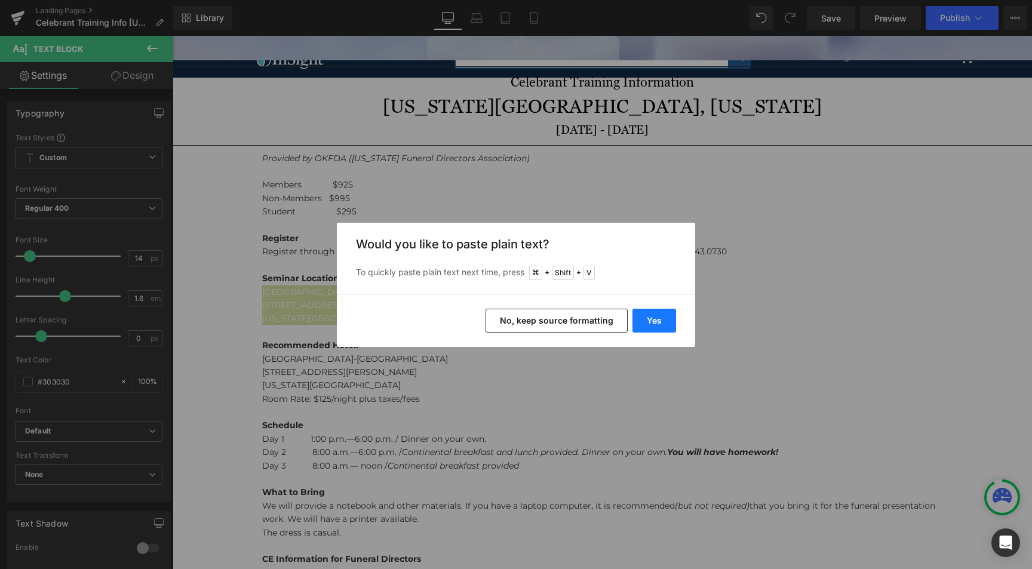
click at [661, 324] on button "Yes" at bounding box center [654, 321] width 44 height 24
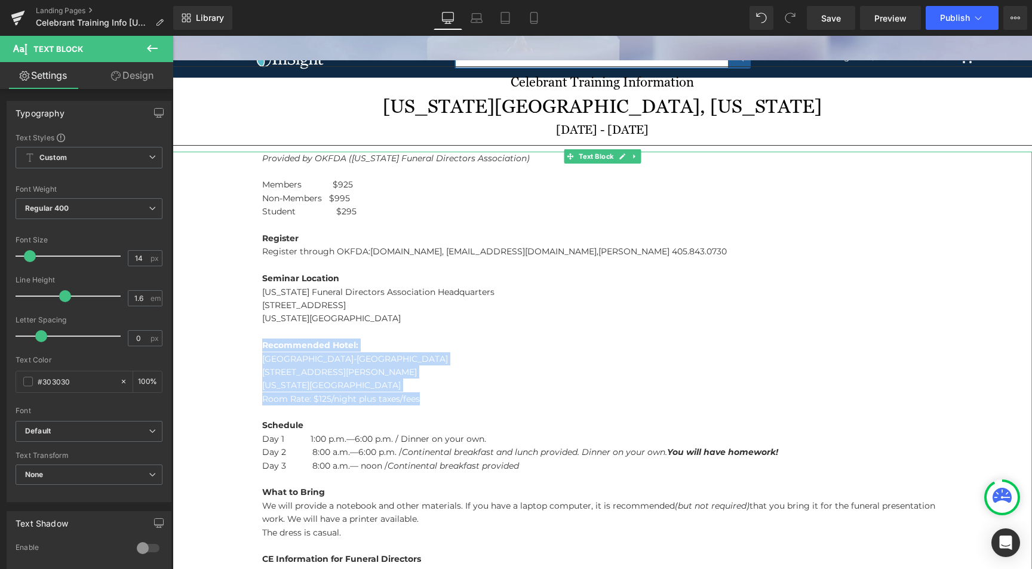
drag, startPoint x: 264, startPoint y: 346, endPoint x: 432, endPoint y: 395, distance: 174.8
click at [432, 395] on div "Provided by OKFDA ([US_STATE] Funeral Directors Association) Members $925 Non-M…" at bounding box center [602, 432] width 859 height 561
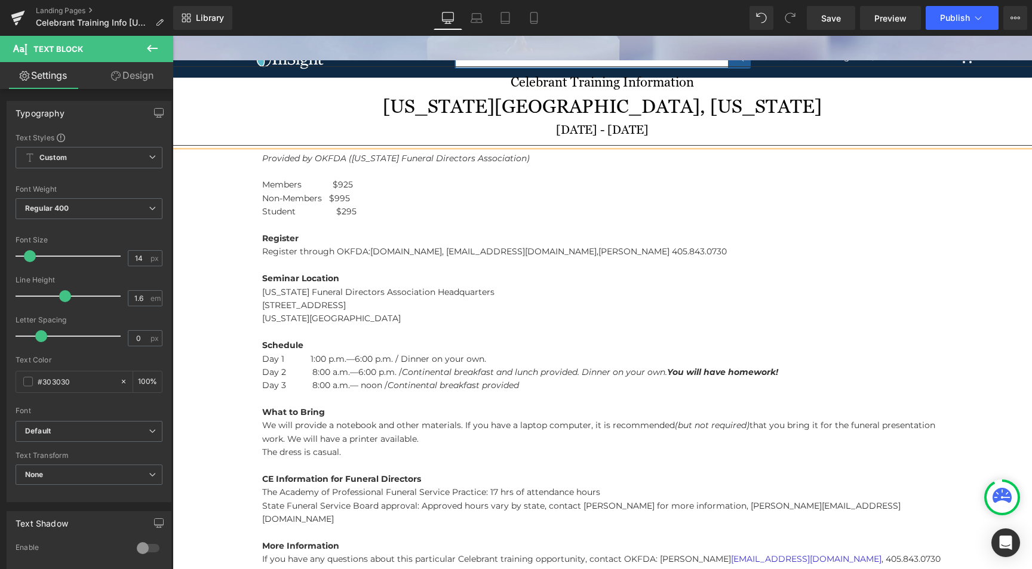
click at [260, 184] on div "Provided by OKFDA ([US_STATE] Funeral Directors Association) Members $925 Non-M…" at bounding box center [602, 392] width 859 height 481
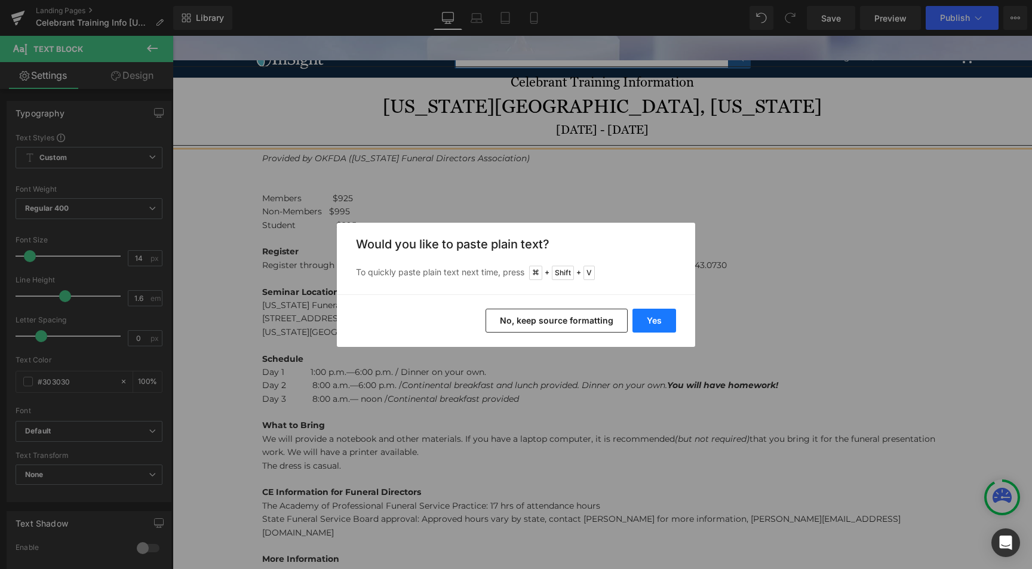
click at [653, 322] on button "Yes" at bounding box center [654, 321] width 44 height 24
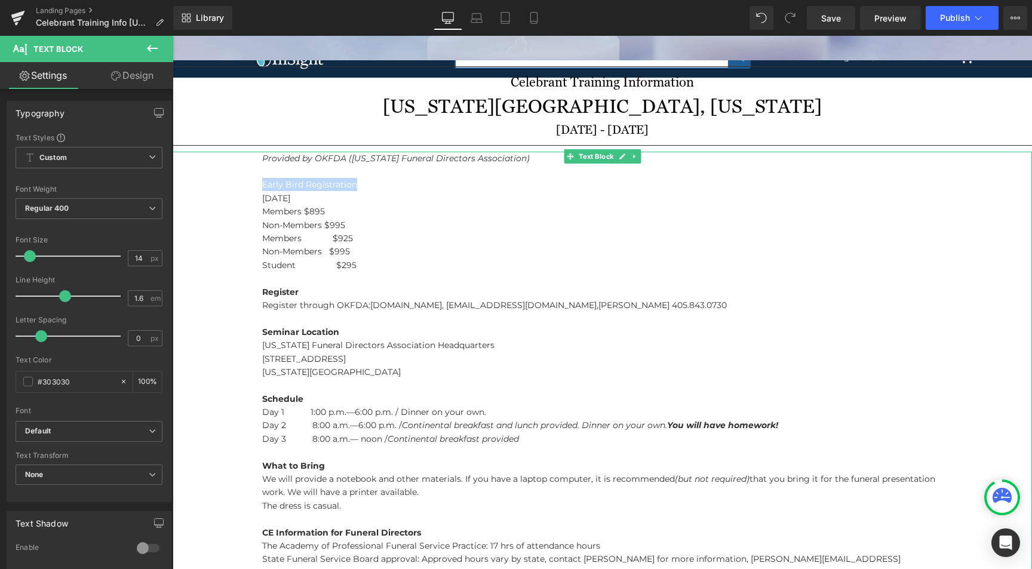
drag, startPoint x: 262, startPoint y: 183, endPoint x: 356, endPoint y: 183, distance: 94.4
click at [356, 183] on div "Provided by OKFDA ([US_STATE] Funeral Directors Association) Early Bird Registr…" at bounding box center [602, 419] width 859 height 535
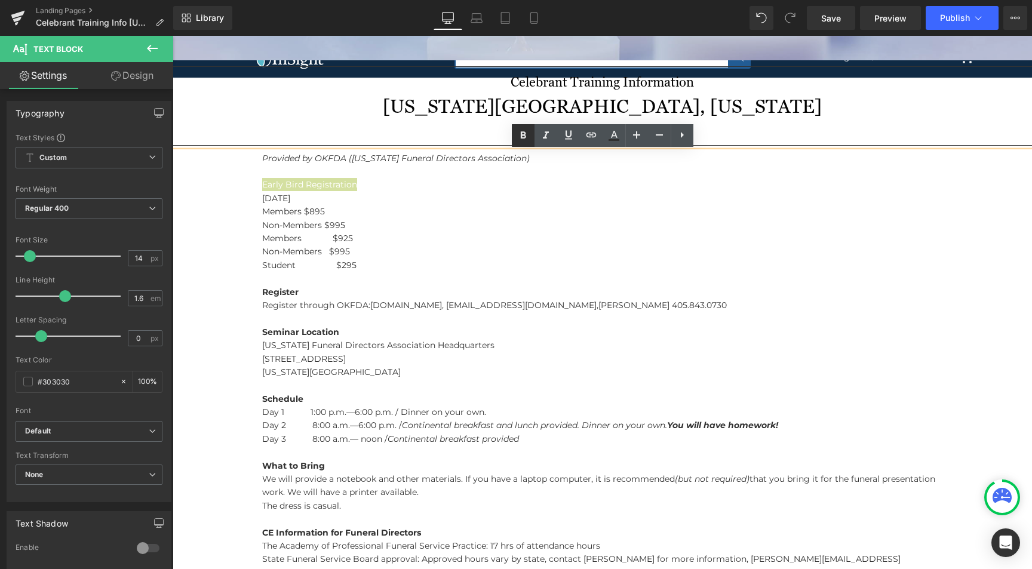
click at [518, 136] on icon at bounding box center [523, 135] width 14 height 14
click at [264, 237] on p "Members $925" at bounding box center [602, 238] width 680 height 13
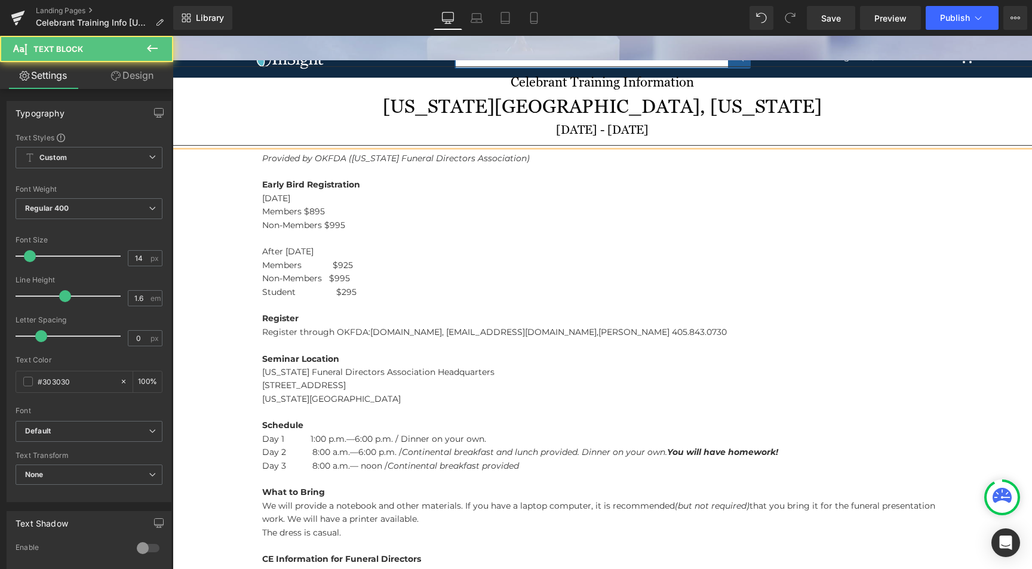
drag, startPoint x: 262, startPoint y: 253, endPoint x: 337, endPoint y: 253, distance: 75.9
click at [337, 253] on p "After [DATE]" at bounding box center [602, 251] width 680 height 13
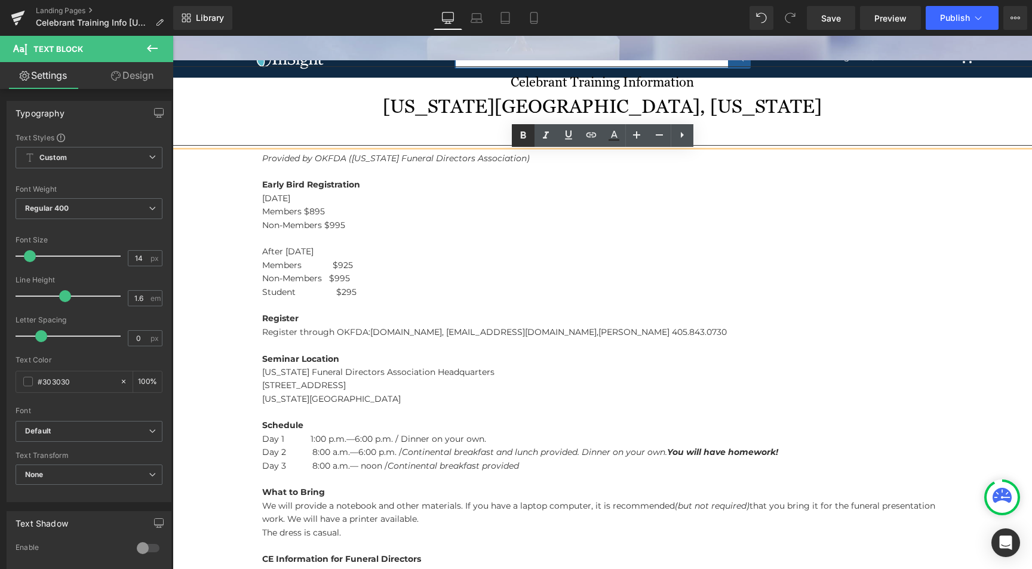
click at [523, 138] on icon at bounding box center [522, 134] width 5 height 7
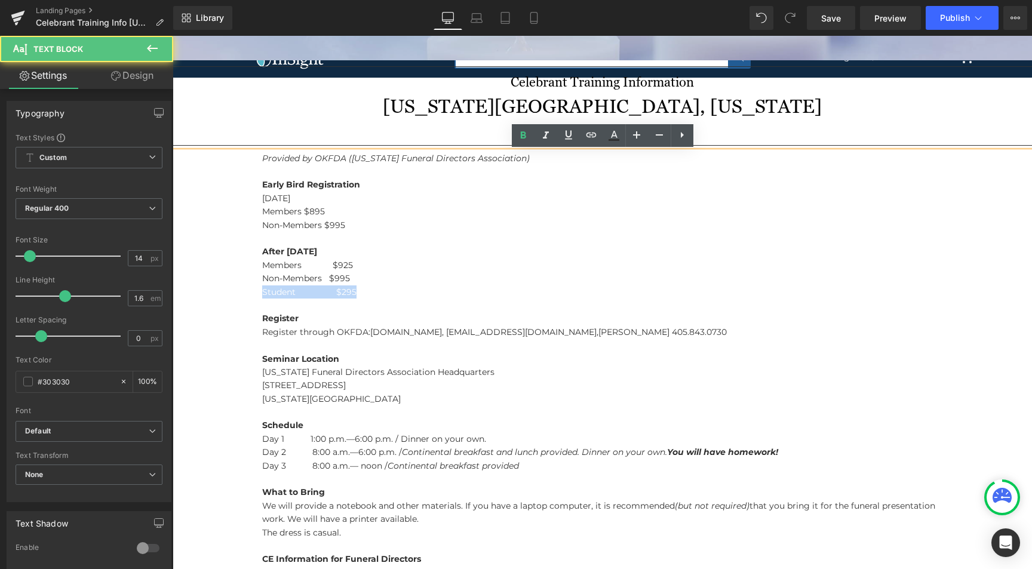
drag, startPoint x: 356, startPoint y: 291, endPoint x: 247, endPoint y: 293, distance: 108.7
click at [247, 293] on div "Provided by OKFDA ([US_STATE] Funeral Directors Association) Early Bird Registr…" at bounding box center [602, 432] width 859 height 561
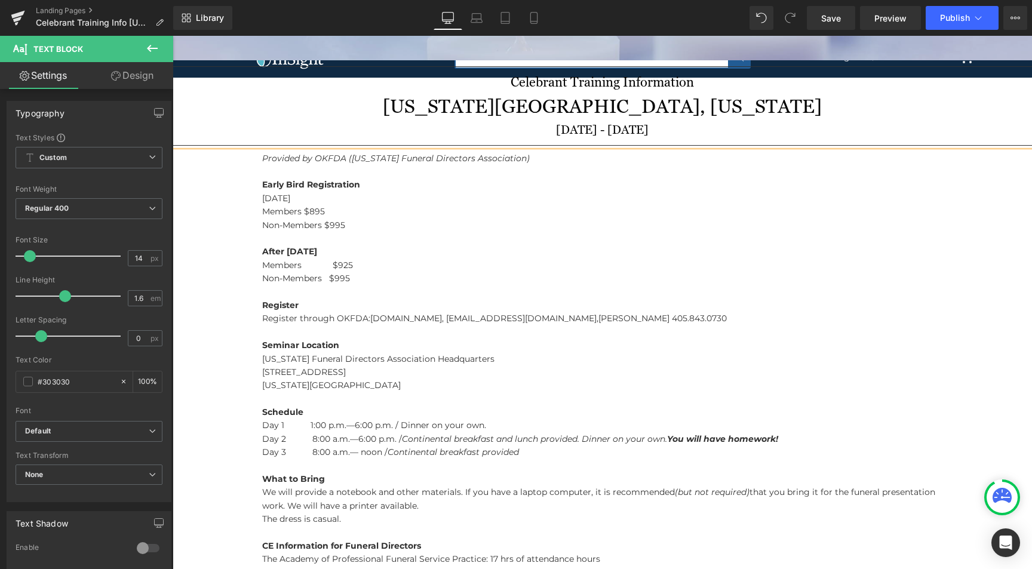
click at [262, 196] on p "[DATE]" at bounding box center [602, 198] width 680 height 13
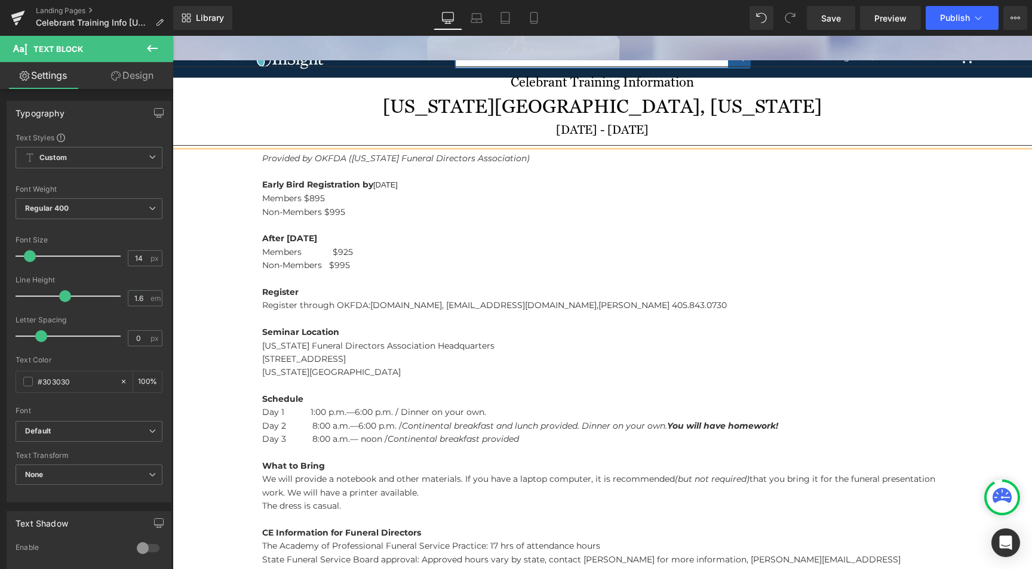
drag, startPoint x: 263, startPoint y: 184, endPoint x: 432, endPoint y: 180, distance: 168.5
click at [432, 180] on p "Early Bird Registration by [DATE]" at bounding box center [602, 185] width 680 height 14
click at [523, 133] on icon at bounding box center [523, 135] width 14 height 14
drag, startPoint x: 263, startPoint y: 184, endPoint x: 426, endPoint y: 182, distance: 163.1
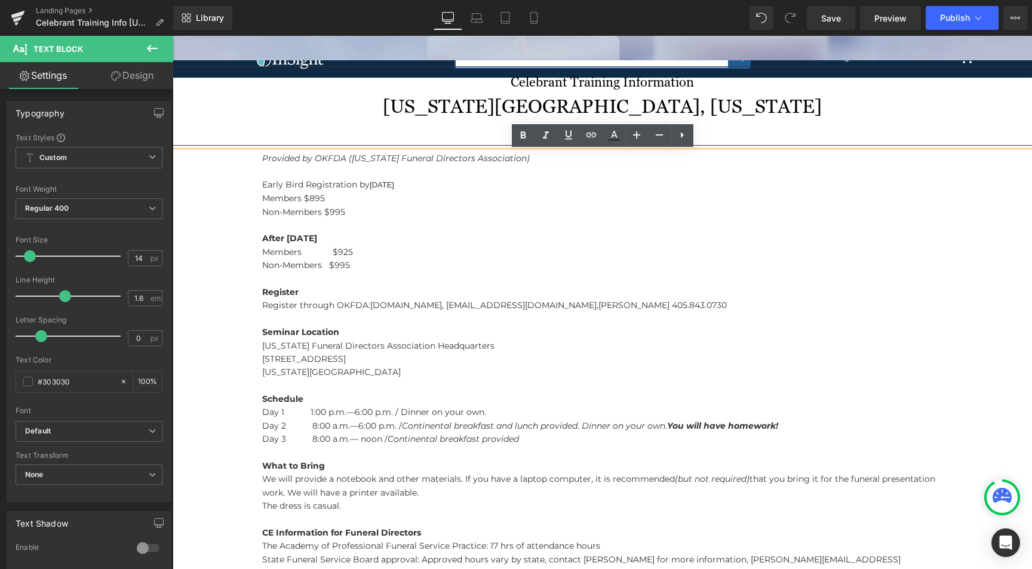
click at [426, 182] on p "Early Bird Registration by [DATE]" at bounding box center [602, 185] width 680 height 14
click at [520, 137] on icon at bounding box center [523, 135] width 14 height 14
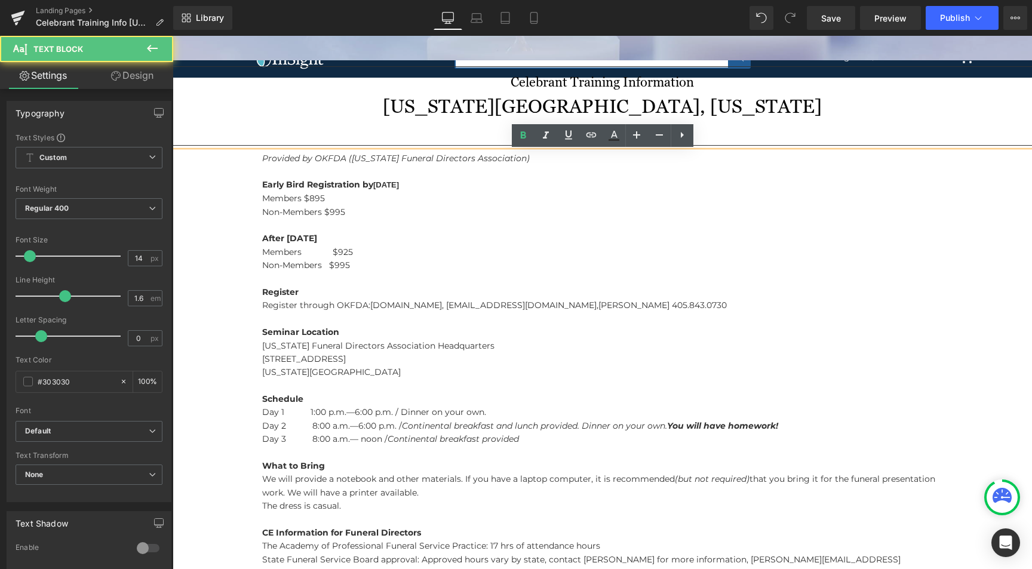
click at [374, 185] on strong "Early Bird Registration by [DATE]" at bounding box center [330, 184] width 137 height 11
click at [384, 263] on p "Non-Members $995" at bounding box center [602, 265] width 680 height 13
click at [305, 199] on p "Members $895" at bounding box center [602, 198] width 680 height 13
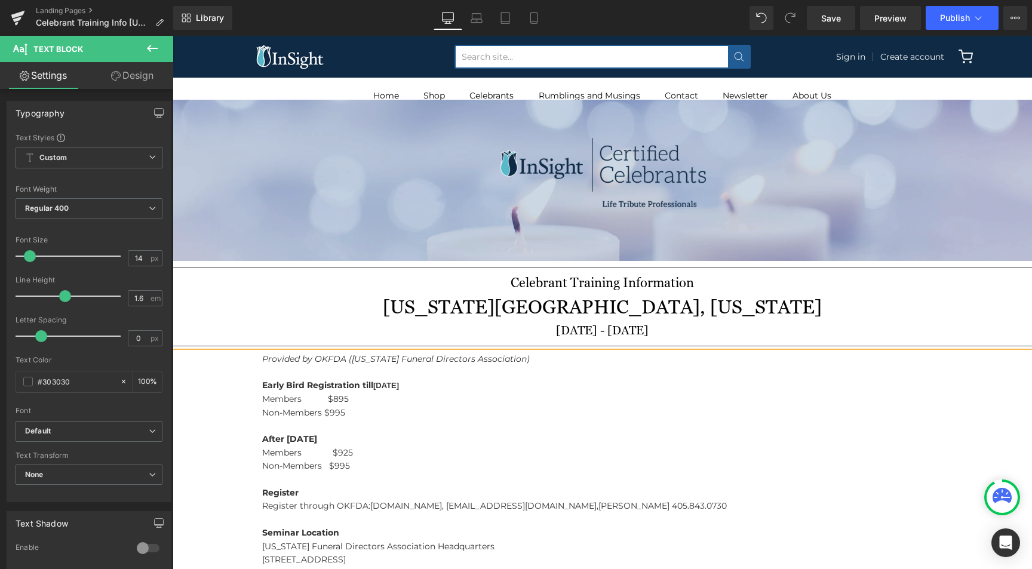
scroll to position [0, 0]
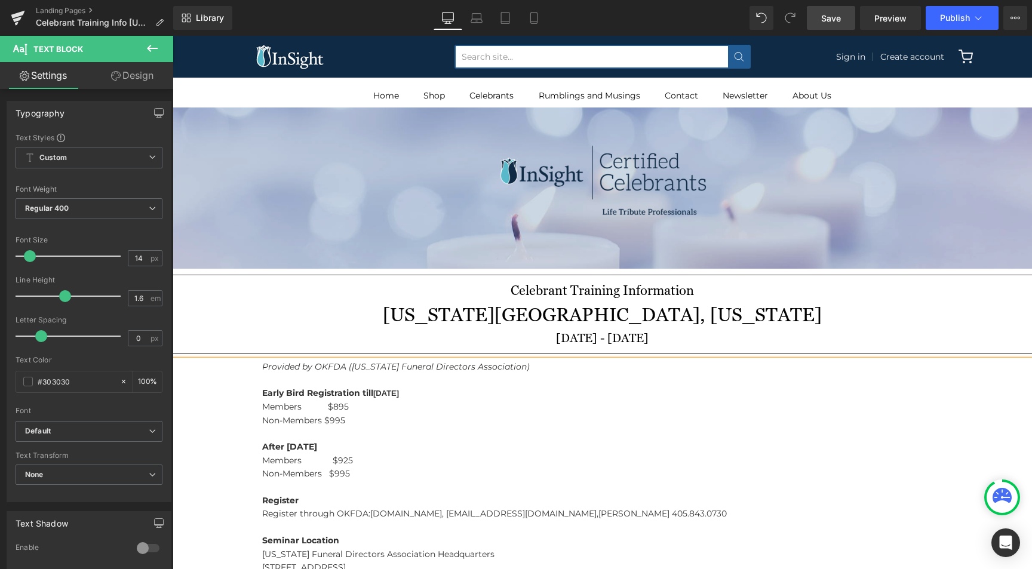
click at [841, 20] on span "Save" at bounding box center [831, 18] width 20 height 13
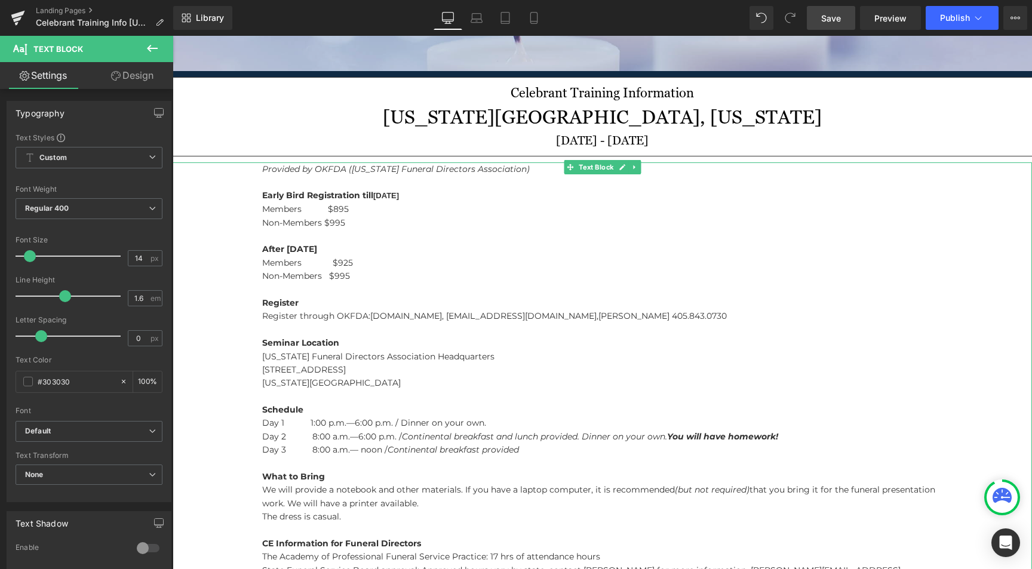
scroll to position [199, 0]
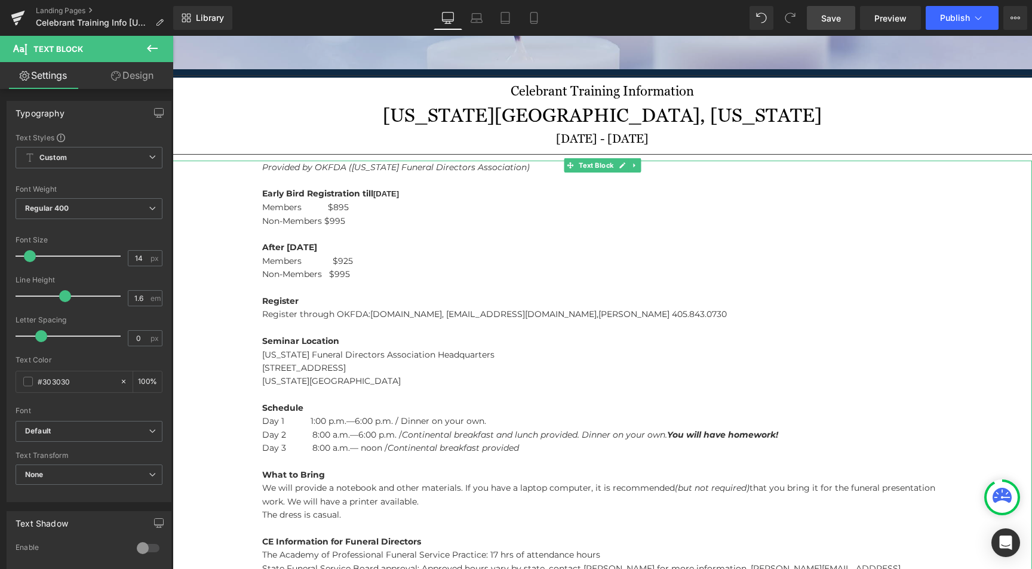
click at [639, 313] on p "Register Register through OKFDA: [DOMAIN_NAME], [EMAIL_ADDRESS][DOMAIN_NAME], […" at bounding box center [602, 307] width 680 height 27
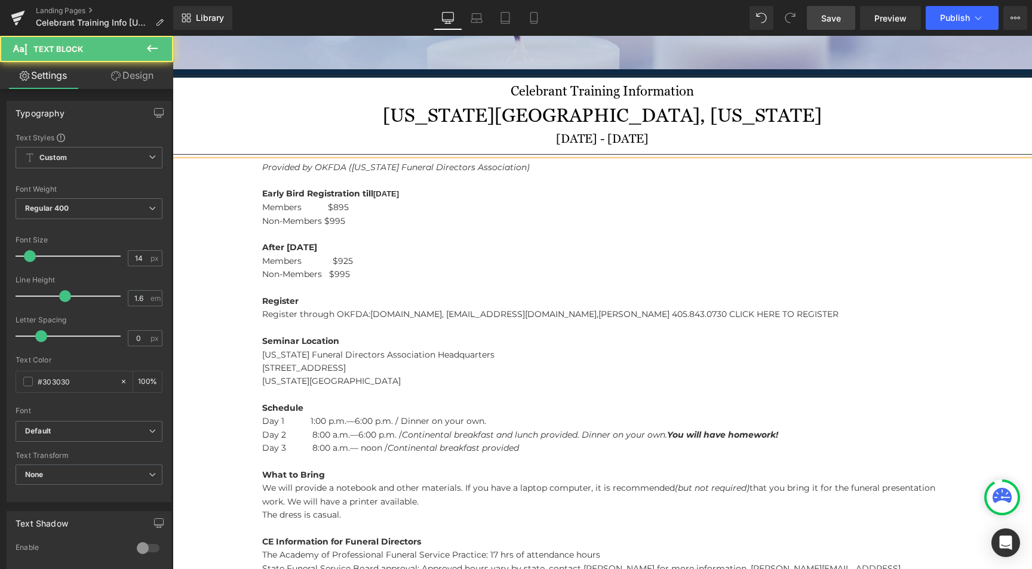
click at [631, 311] on span "[PERSON_NAME] 405.843.0730 CLICK HERE TO REGISTER" at bounding box center [718, 314] width 240 height 11
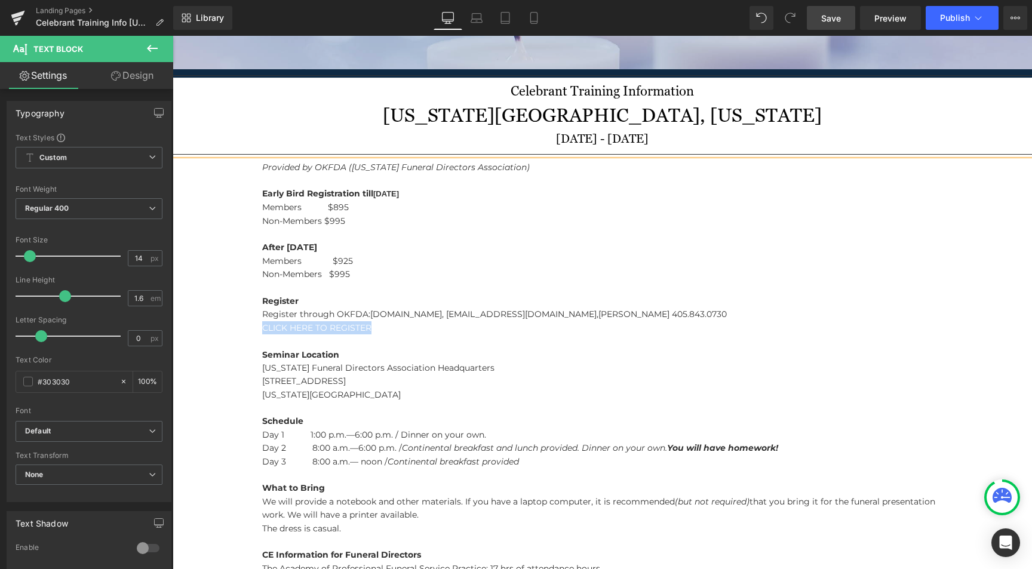
drag, startPoint x: 262, startPoint y: 325, endPoint x: 378, endPoint y: 331, distance: 116.0
click at [378, 331] on p "CLICK HERE TO REGISTER" at bounding box center [602, 327] width 680 height 13
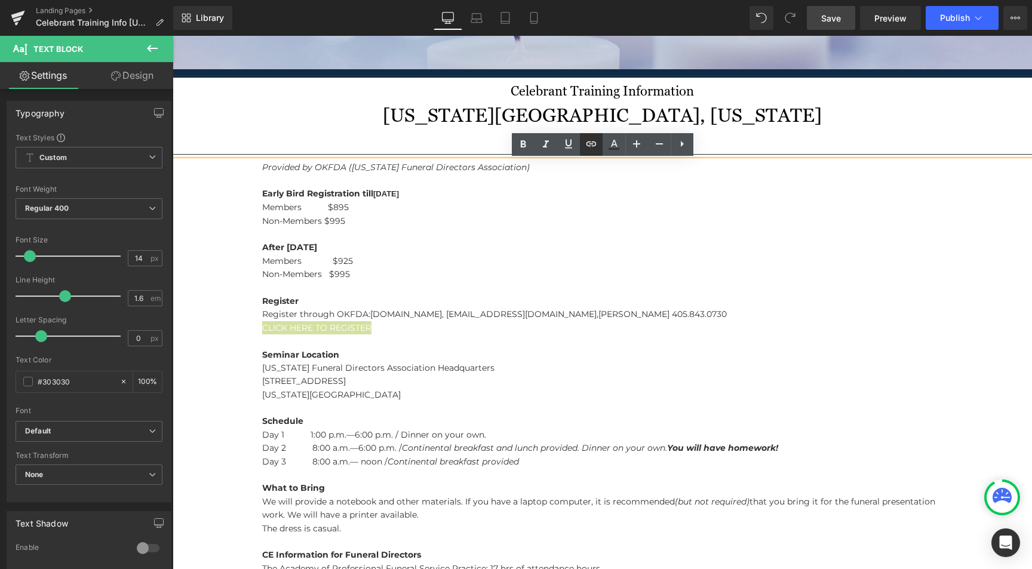
click at [584, 143] on icon at bounding box center [591, 144] width 14 height 14
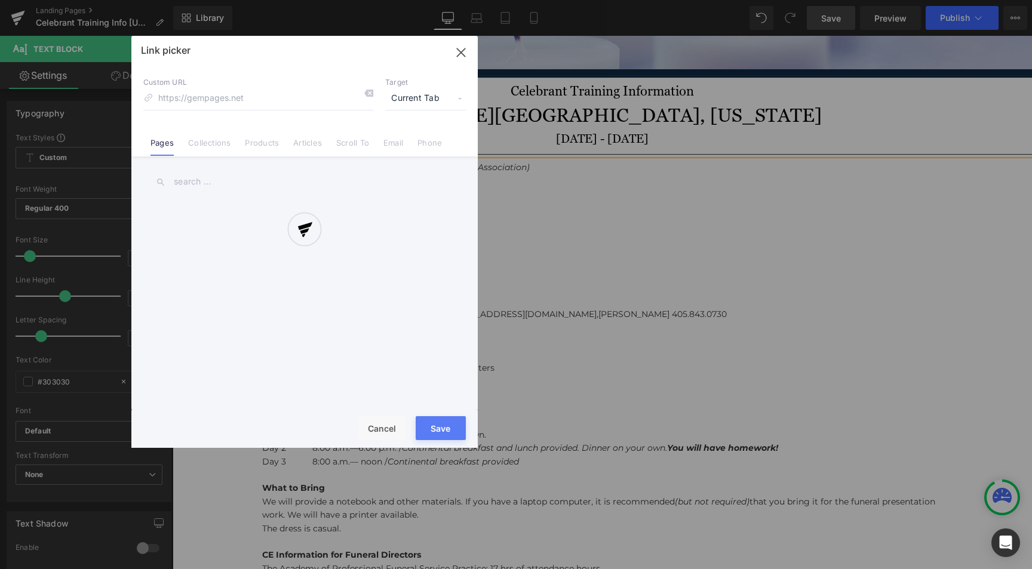
click at [478, 0] on div "Text Color Highlight Color #333333 Edit or remove link: Edit - Unlink - Cancel …" at bounding box center [516, 0] width 1032 height 0
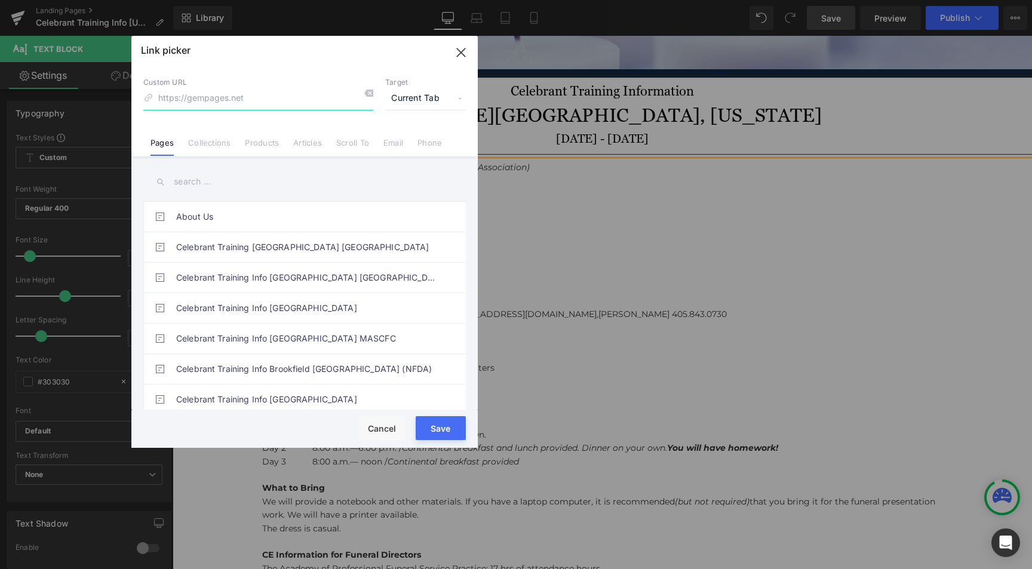
paste input "[URL][DOMAIN_NAME]"
type input "[URL][DOMAIN_NAME]"
click at [458, 100] on span "Current Tab" at bounding box center [425, 98] width 81 height 23
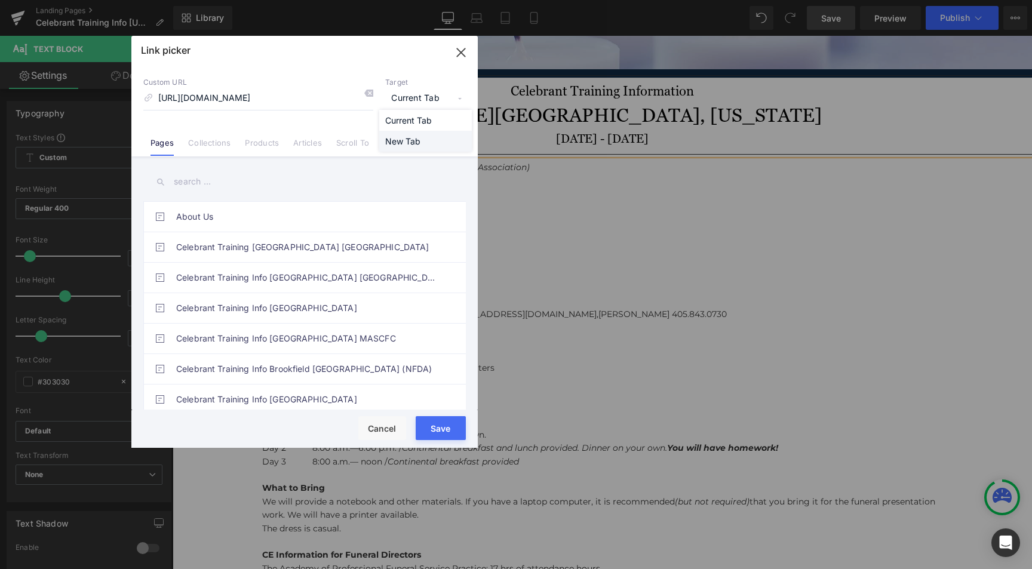
click at [425, 142] on li "New Tab" at bounding box center [425, 141] width 93 height 21
click at [448, 426] on button "Save" at bounding box center [441, 428] width 50 height 24
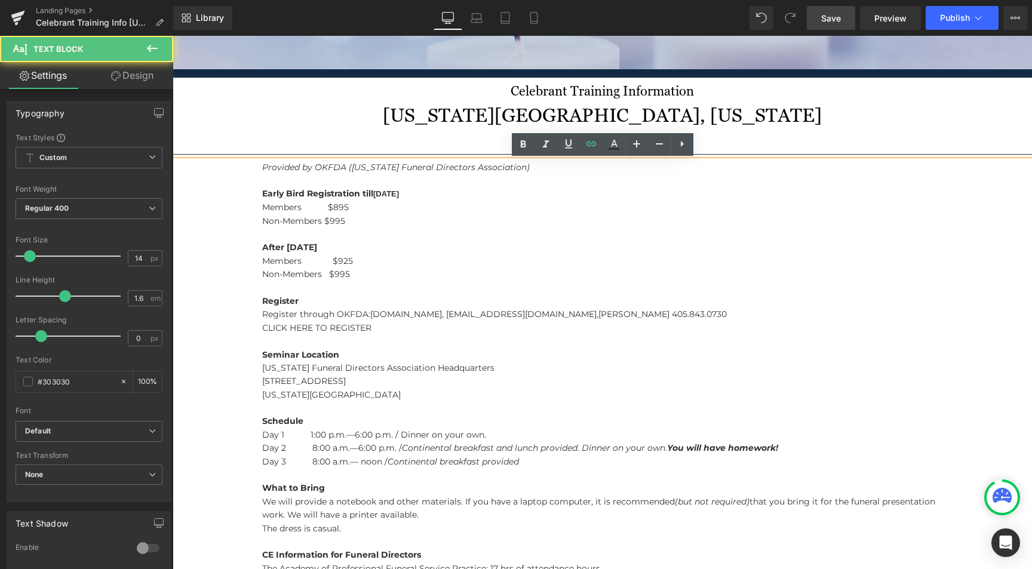
click at [573, 285] on p at bounding box center [602, 287] width 680 height 13
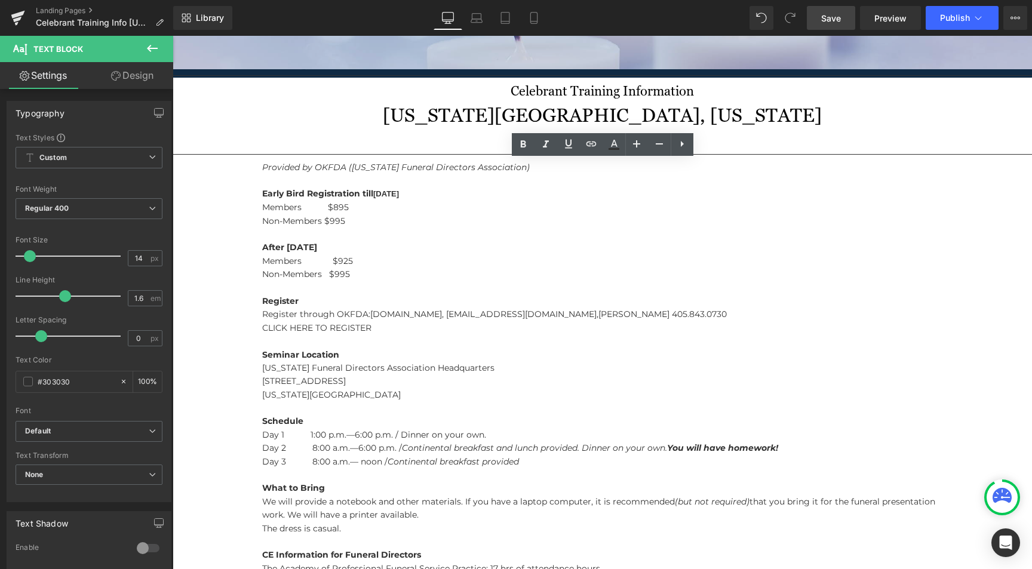
click at [827, 14] on span "Save" at bounding box center [831, 18] width 20 height 13
